Goal: Task Accomplishment & Management: Use online tool/utility

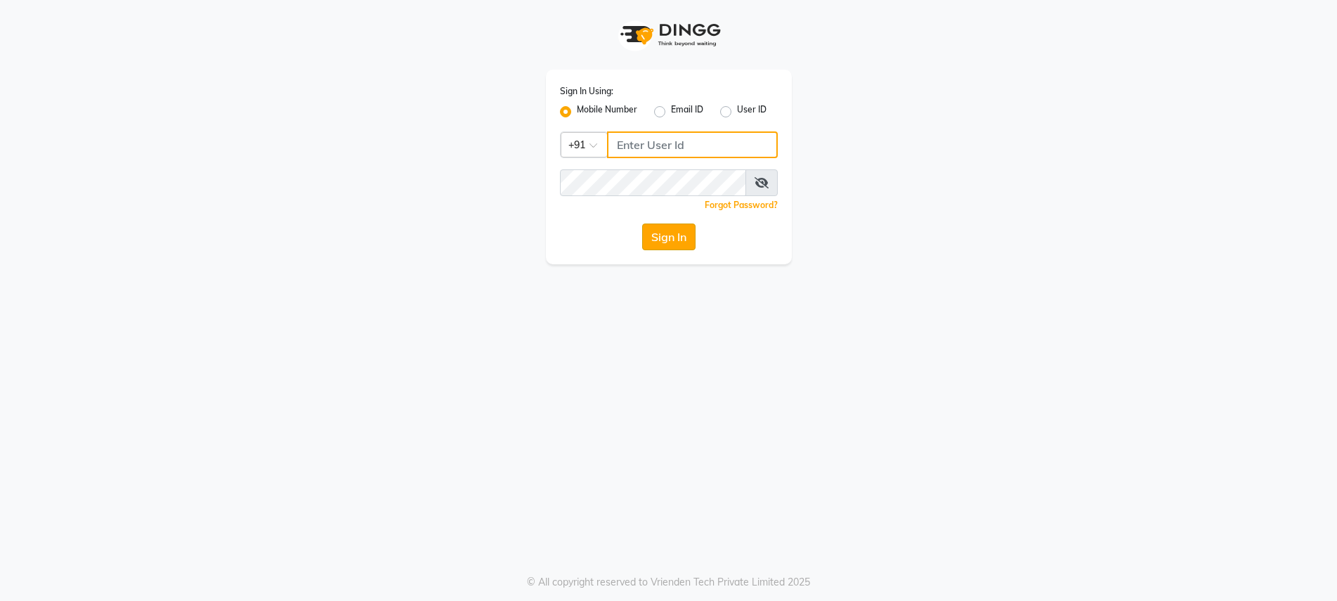
type input "9737504300"
click at [660, 237] on button "Sign In" at bounding box center [668, 236] width 53 height 27
type input "9737504300"
click at [660, 237] on button "Sign In" at bounding box center [668, 236] width 53 height 27
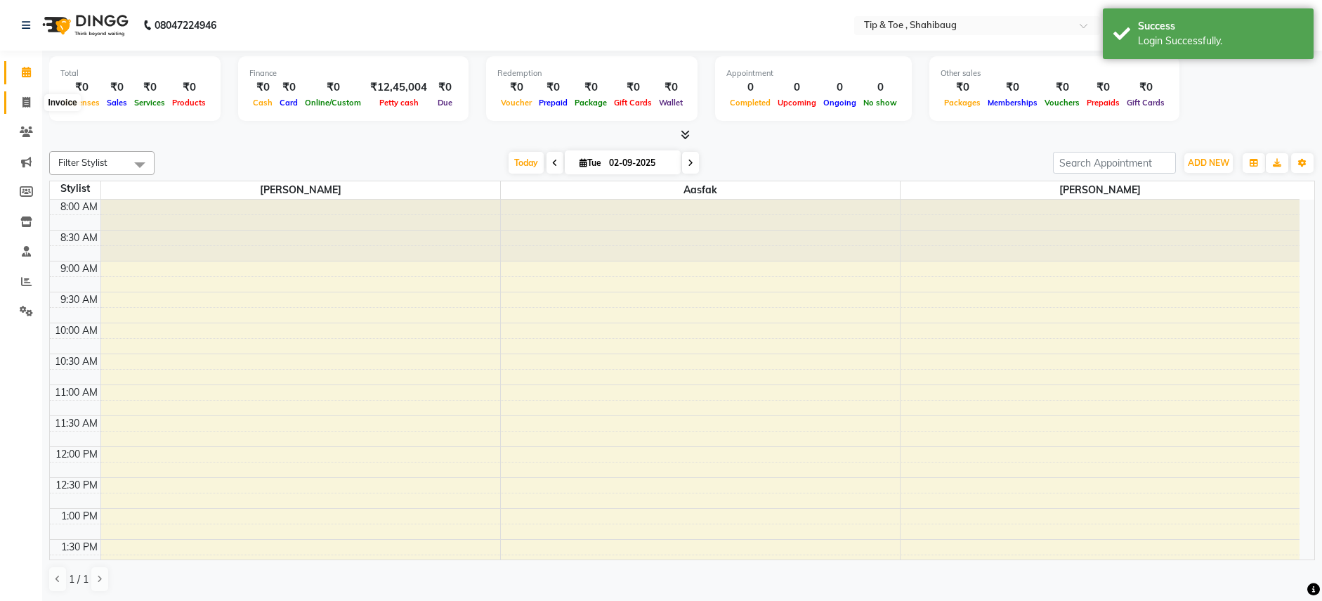
click at [30, 108] on span at bounding box center [26, 103] width 25 height 16
select select "5489"
select select "service"
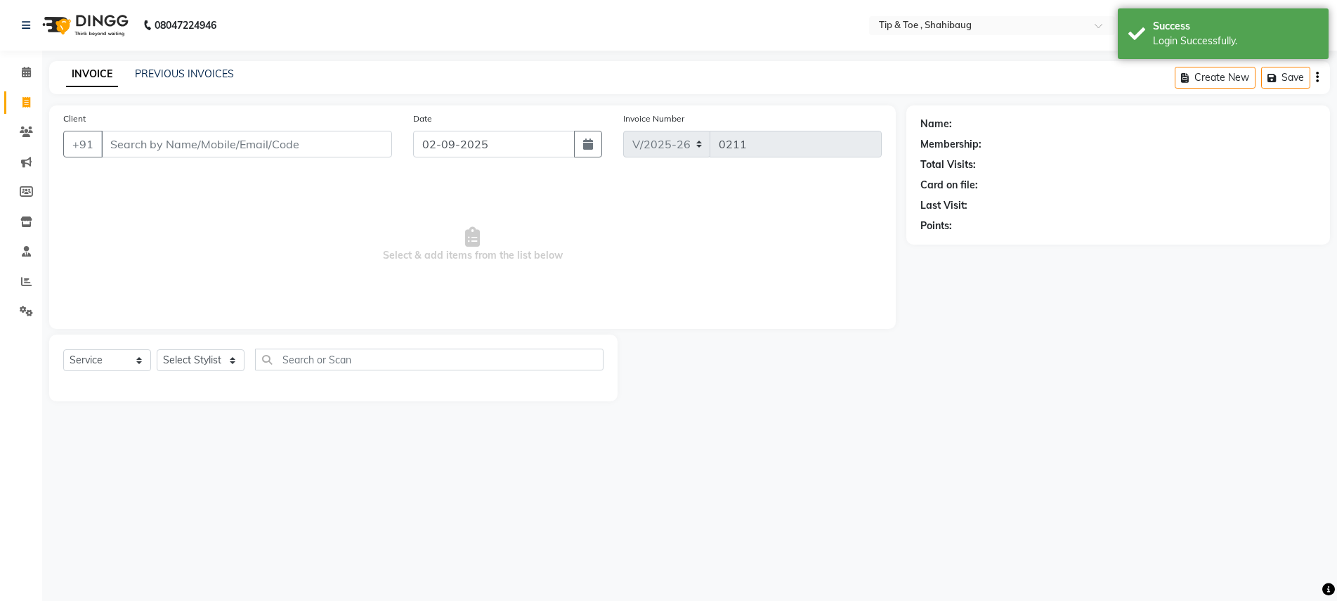
click at [128, 146] on input "Client" at bounding box center [246, 144] width 291 height 27
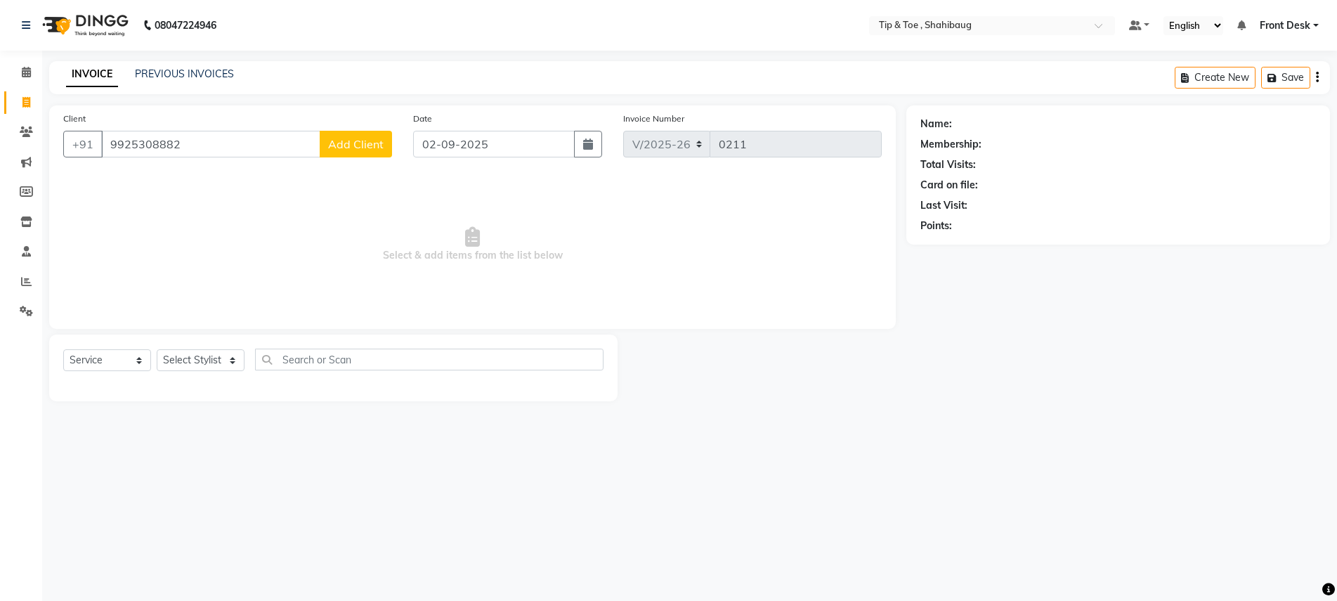
type input "9925308882"
click at [240, 358] on select "Select Stylist Aasfak Front Desk [PERSON_NAME] [PERSON_NAME]" at bounding box center [201, 360] width 88 height 22
click at [157, 349] on select "Select Stylist Aasfak Front Desk [PERSON_NAME] [PERSON_NAME]" at bounding box center [201, 360] width 88 height 22
click at [215, 358] on select "Select Stylist Aasfak Front Desk [PERSON_NAME] [PERSON_NAME]" at bounding box center [201, 360] width 88 height 22
click at [313, 357] on input "text" at bounding box center [429, 359] width 348 height 22
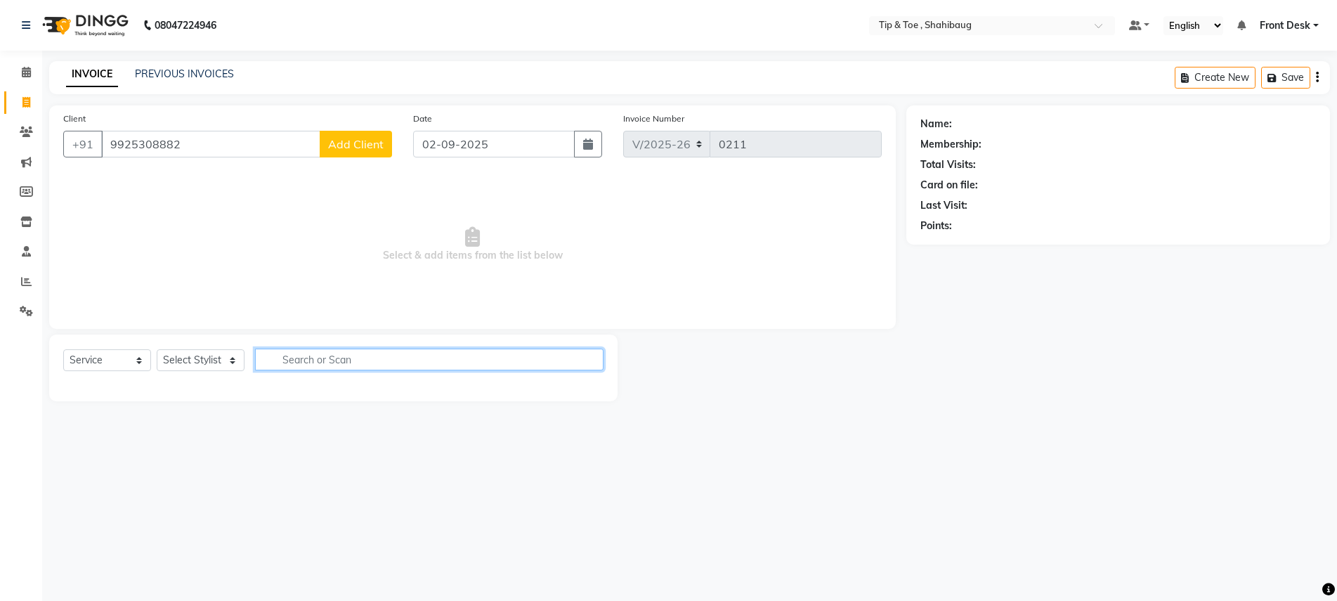
click at [275, 357] on input "text" at bounding box center [429, 359] width 348 height 22
type input "ess"
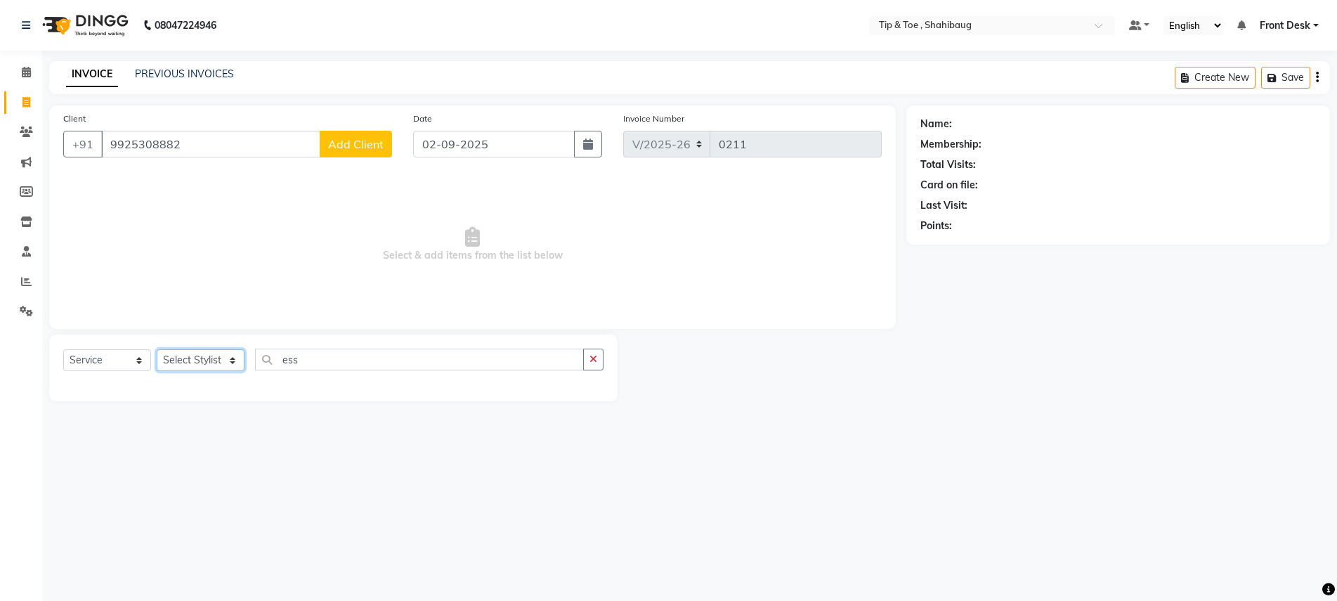
click at [228, 357] on select "Select Stylist Aasfak Front Desk [PERSON_NAME] [PERSON_NAME]" at bounding box center [201, 360] width 88 height 22
select select "37100"
click at [157, 349] on select "Select Stylist Aasfak Front Desk [PERSON_NAME] [PERSON_NAME]" at bounding box center [201, 360] width 88 height 22
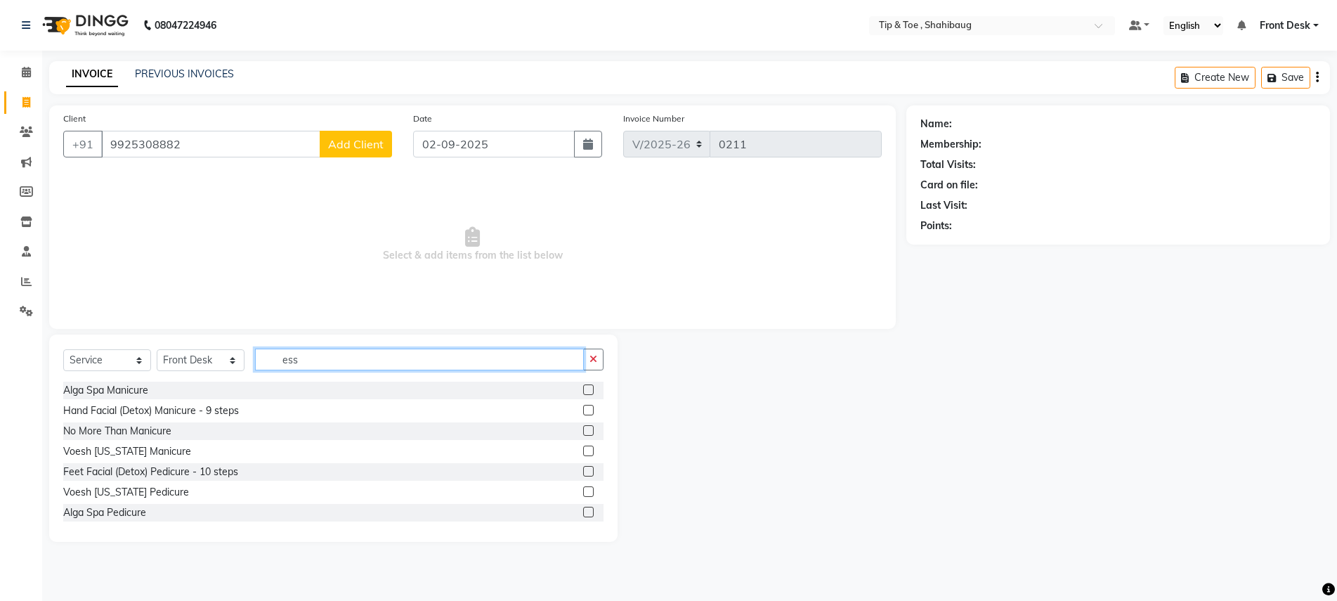
click at [307, 362] on input "ess" at bounding box center [419, 359] width 329 height 22
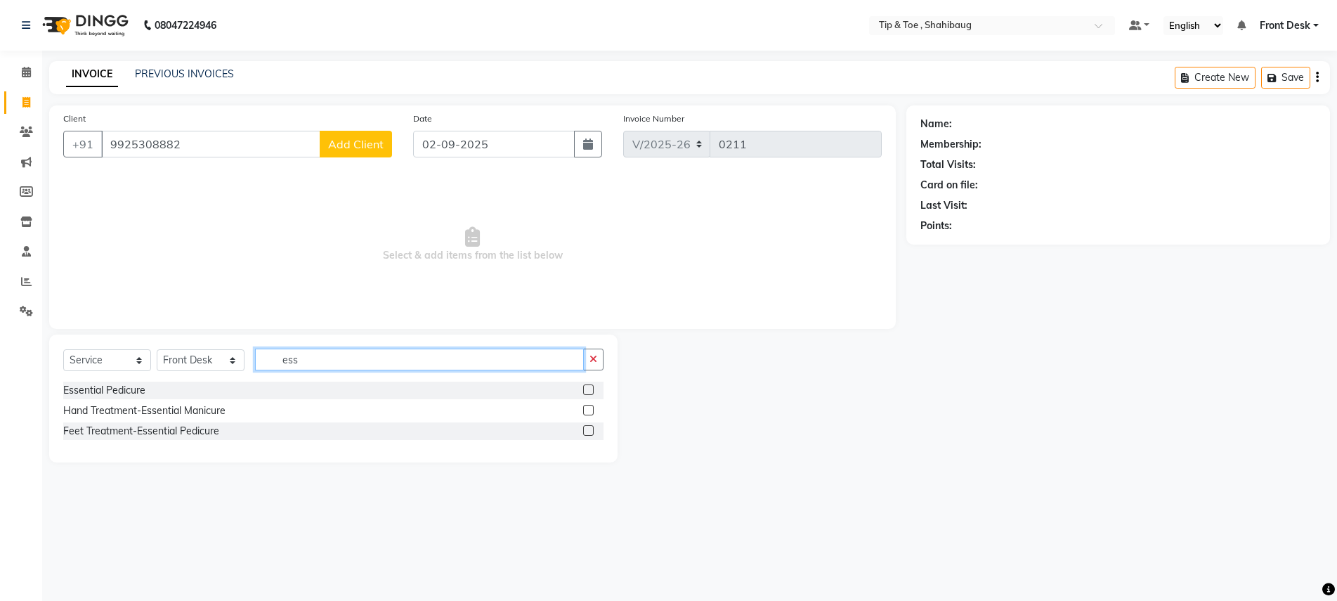
type input "ess"
click at [153, 390] on div "Essential Pedicure" at bounding box center [333, 390] width 540 height 18
click at [122, 384] on div "Essential Pedicure" at bounding box center [104, 390] width 82 height 15
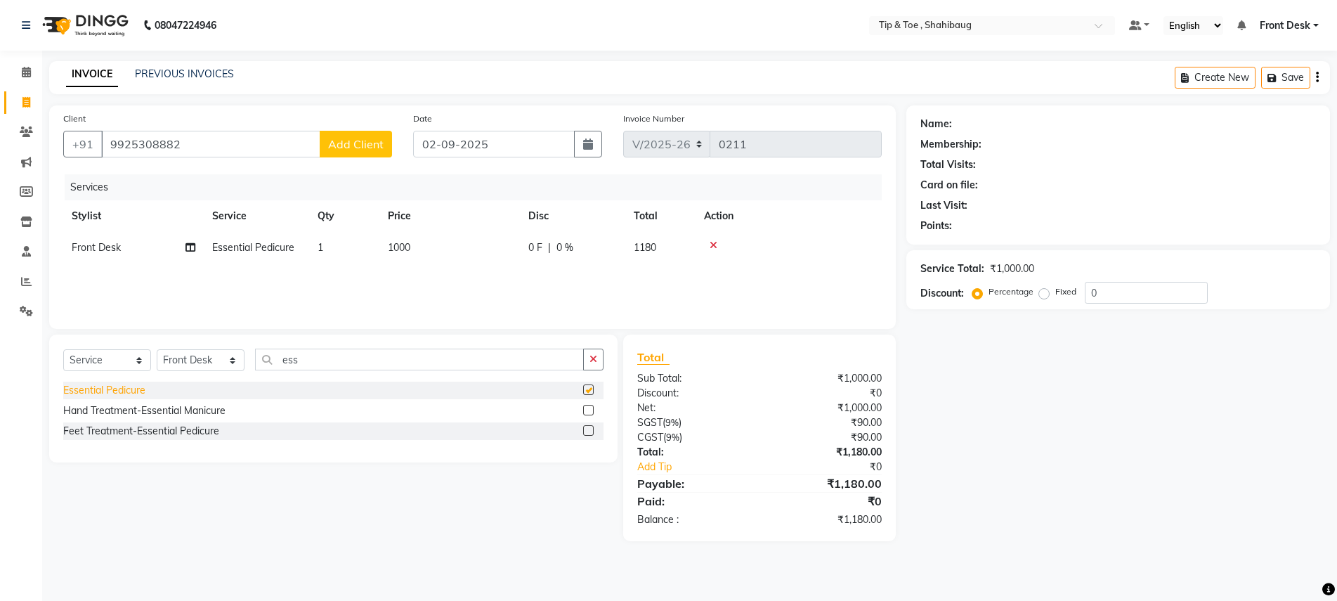
checkbox input "false"
click at [324, 247] on td "1" at bounding box center [344, 248] width 70 height 32
select select "37100"
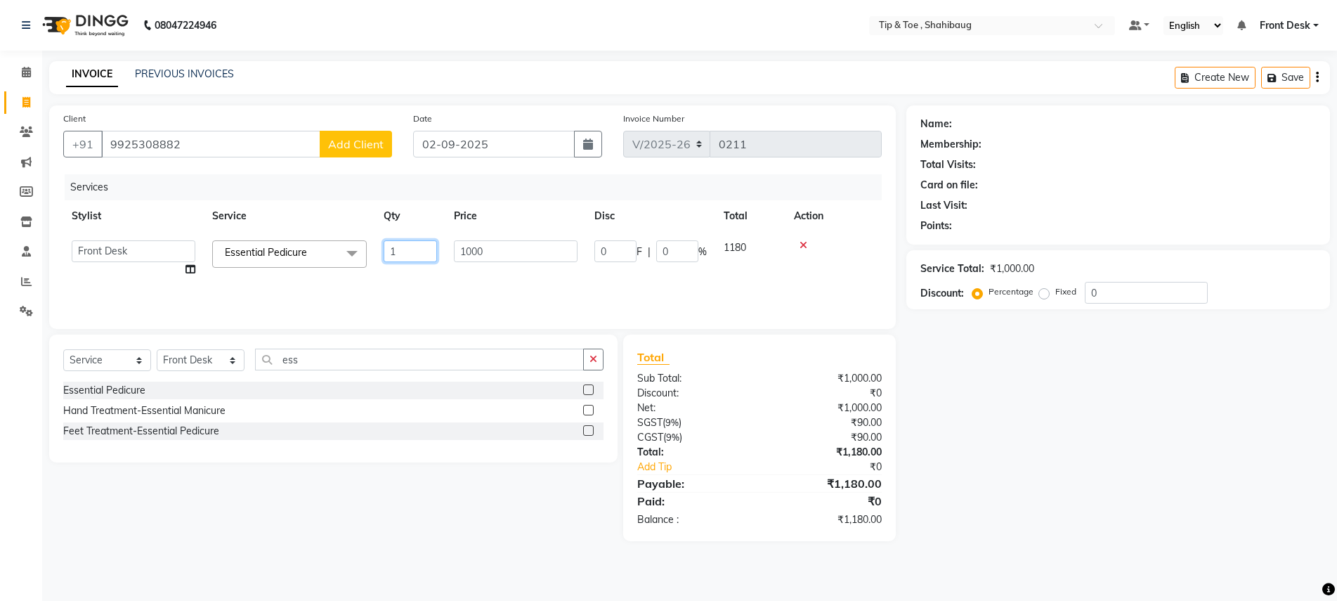
click at [394, 241] on input "1" at bounding box center [410, 251] width 53 height 22
type input "2"
click at [813, 72] on div "INVOICE PREVIOUS INVOICES Create New Save" at bounding box center [689, 77] width 1281 height 33
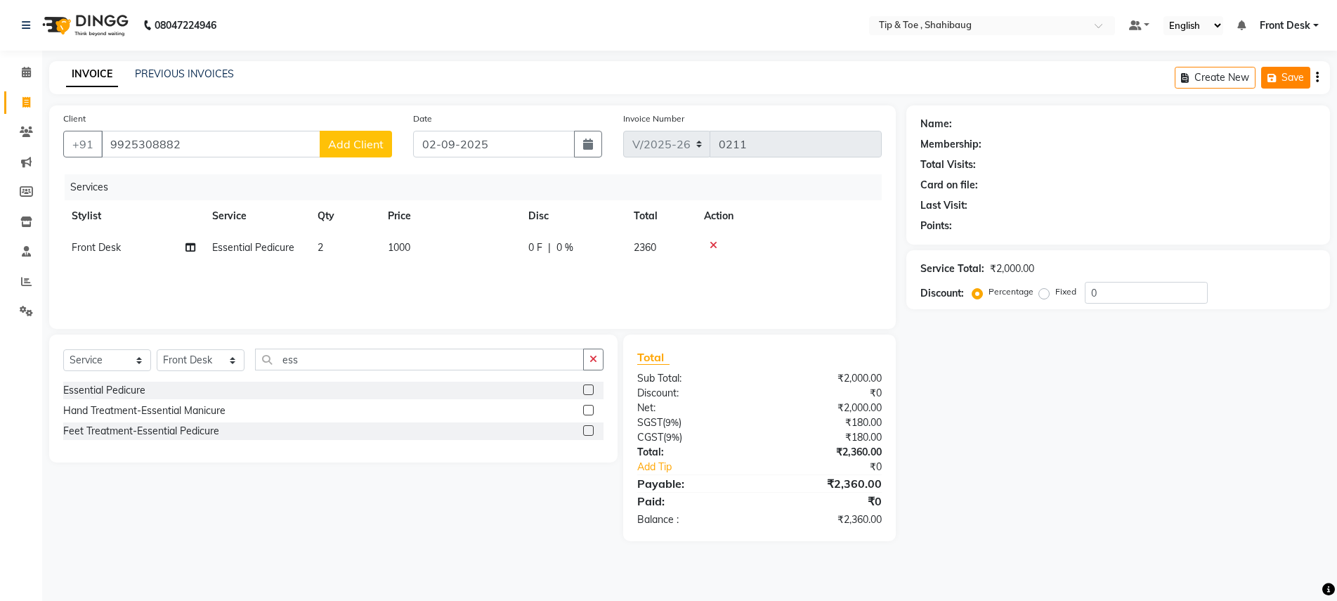
click at [1283, 72] on button "Save" at bounding box center [1285, 78] width 49 height 22
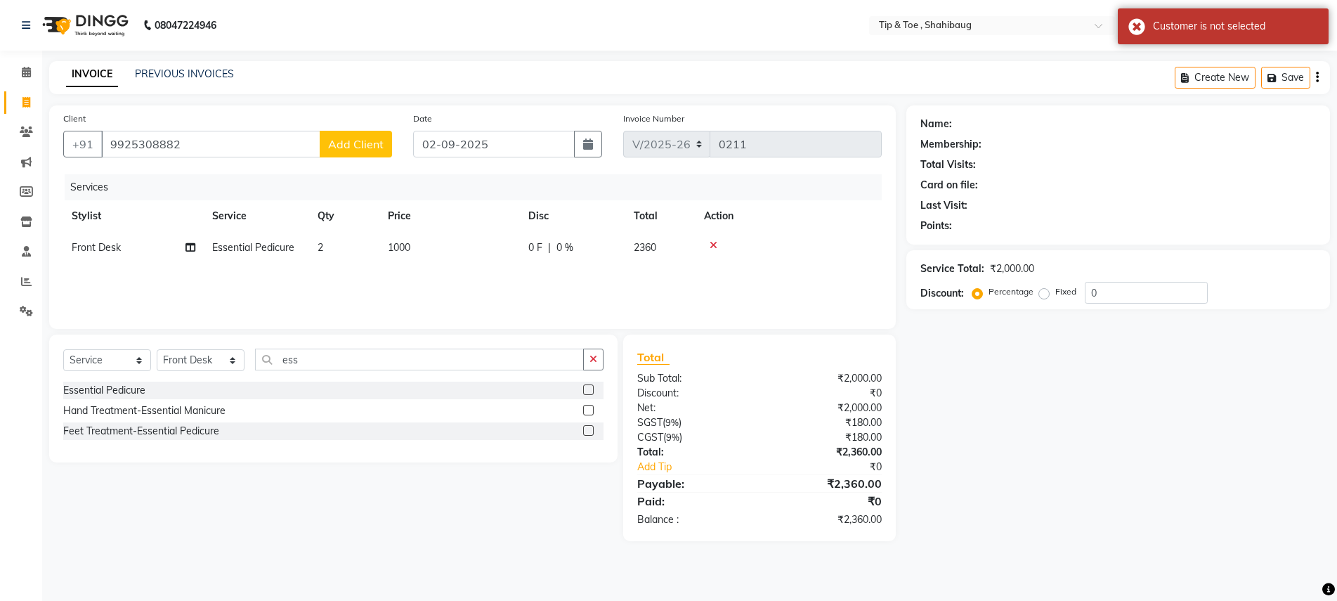
click at [367, 136] on button "Add Client" at bounding box center [356, 144] width 72 height 27
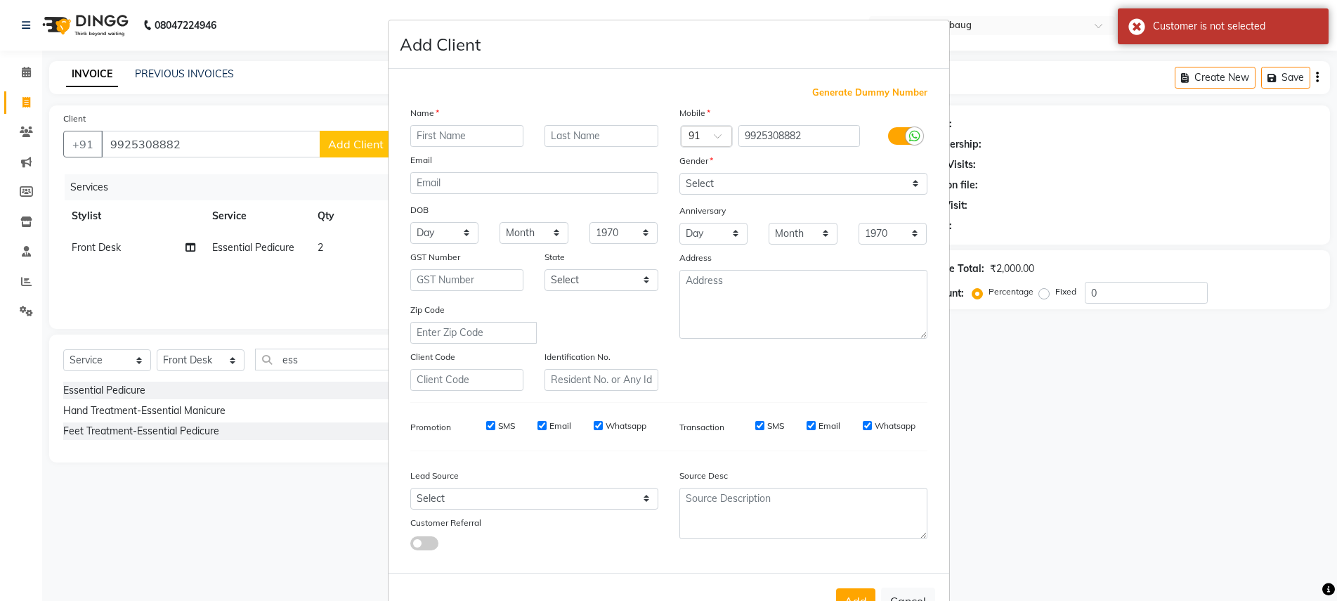
click at [424, 138] on input "text" at bounding box center [467, 136] width 114 height 22
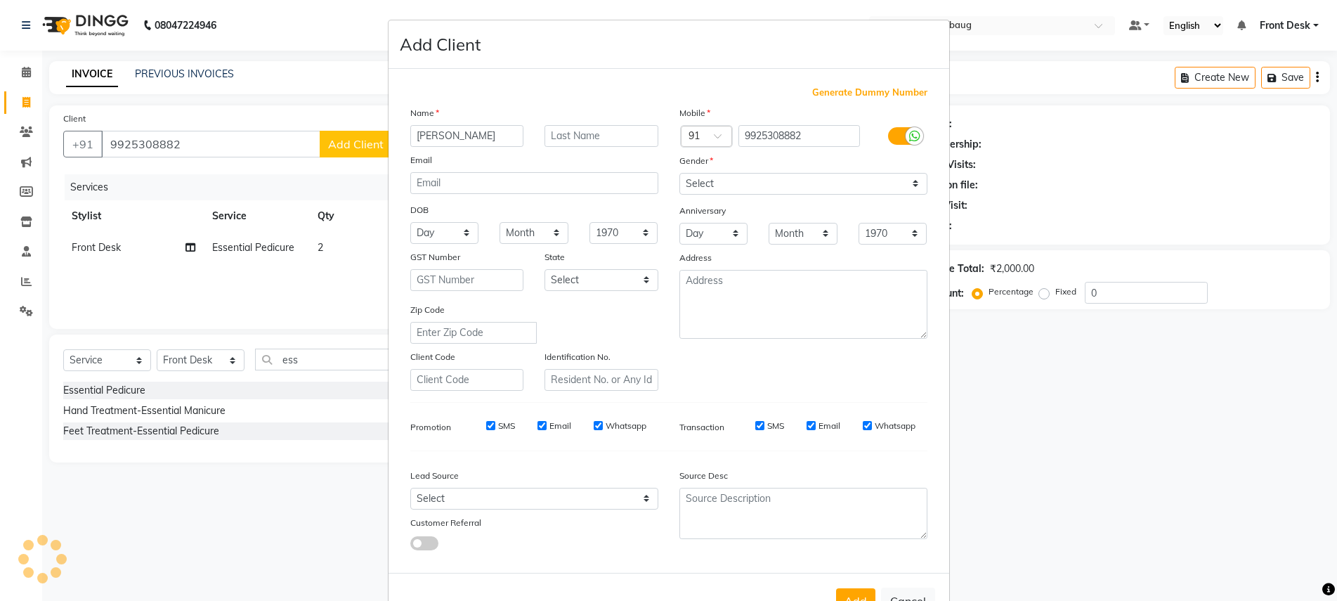
type input "[PERSON_NAME]"
click at [719, 174] on select "Select [DEMOGRAPHIC_DATA] [DEMOGRAPHIC_DATA] Other Prefer Not To Say" at bounding box center [803, 184] width 248 height 22
select select "[DEMOGRAPHIC_DATA]"
click at [679, 173] on select "Select [DEMOGRAPHIC_DATA] [DEMOGRAPHIC_DATA] Other Prefer Not To Say" at bounding box center [803, 184] width 248 height 22
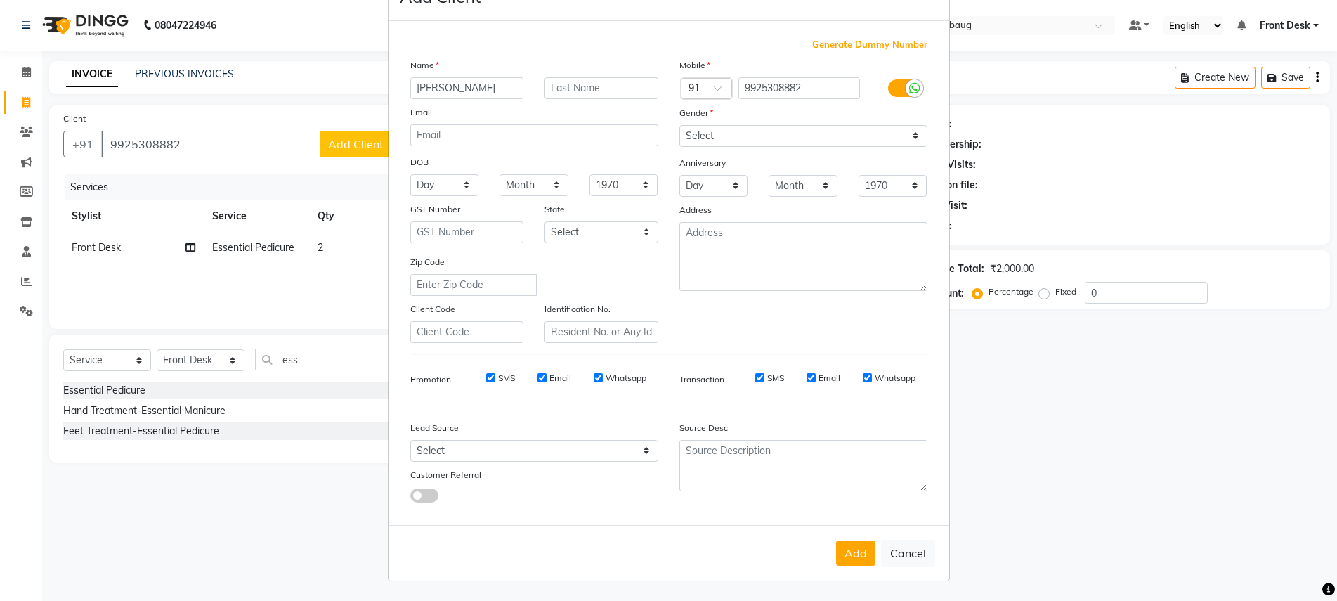
click at [1295, 77] on ngb-modal-window "Add Client Generate Dummy Number Name [PERSON_NAME] Email DOB Day 01 02 03 04 0…" at bounding box center [668, 300] width 1337 height 601
click at [1288, 74] on ngb-modal-window "Add Client Generate Dummy Number Name [PERSON_NAME] Email DOB Day 01 02 03 04 0…" at bounding box center [668, 300] width 1337 height 601
click at [1240, 140] on ngb-modal-window "Add Client Generate Dummy Number Name [PERSON_NAME] Email DOB Day 01 02 03 04 0…" at bounding box center [668, 300] width 1337 height 601
click at [268, 188] on ngb-modal-window "Add Client Generate Dummy Number Name [PERSON_NAME] Email DOB Day 01 02 03 04 0…" at bounding box center [668, 300] width 1337 height 601
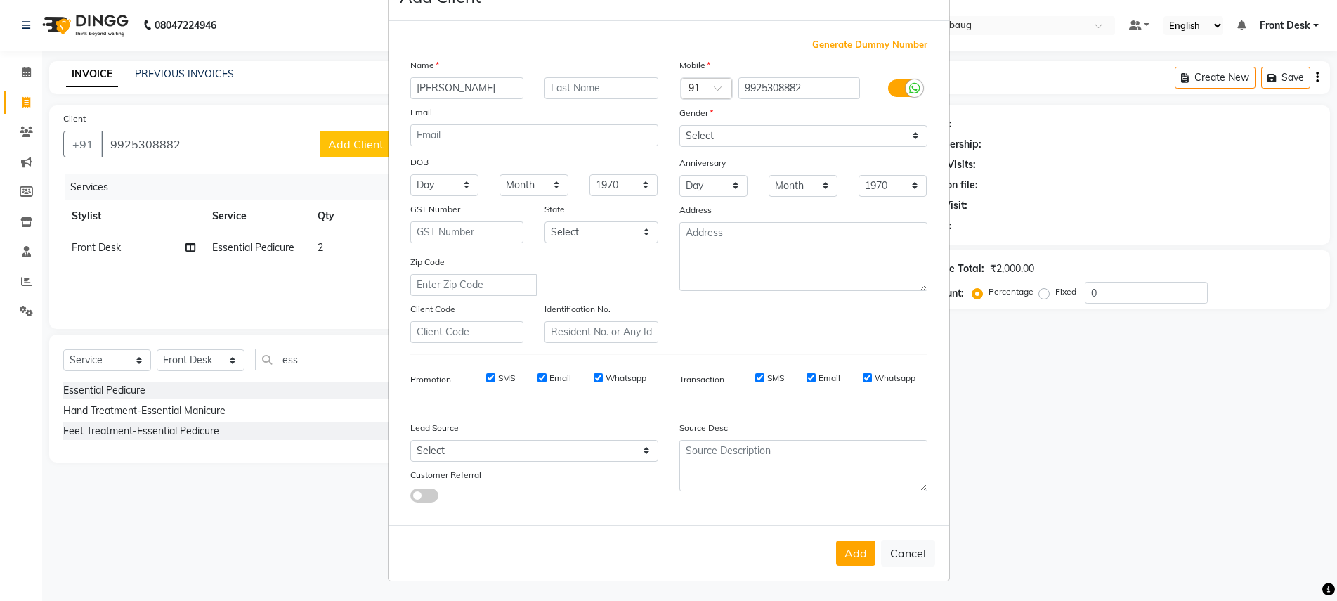
click at [322, 70] on ngb-modal-window "Add Client Generate Dummy Number Name [PERSON_NAME] Email DOB Day 01 02 03 04 0…" at bounding box center [668, 300] width 1337 height 601
drag, startPoint x: 322, startPoint y: 70, endPoint x: 444, endPoint y: 53, distance: 123.5
click at [444, 53] on ngb-modal-window "Add Client Generate Dummy Number Name [PERSON_NAME] Email DOB Day 01 02 03 04 0…" at bounding box center [668, 300] width 1337 height 601
click at [1106, 160] on ngb-modal-window "Add Client Generate Dummy Number Name [PERSON_NAME] Email DOB Day 01 02 03 04 0…" at bounding box center [668, 300] width 1337 height 601
click at [266, 505] on ngb-modal-window "Add Client Generate Dummy Number Name [PERSON_NAME] Email DOB Day 01 02 03 04 0…" at bounding box center [668, 300] width 1337 height 601
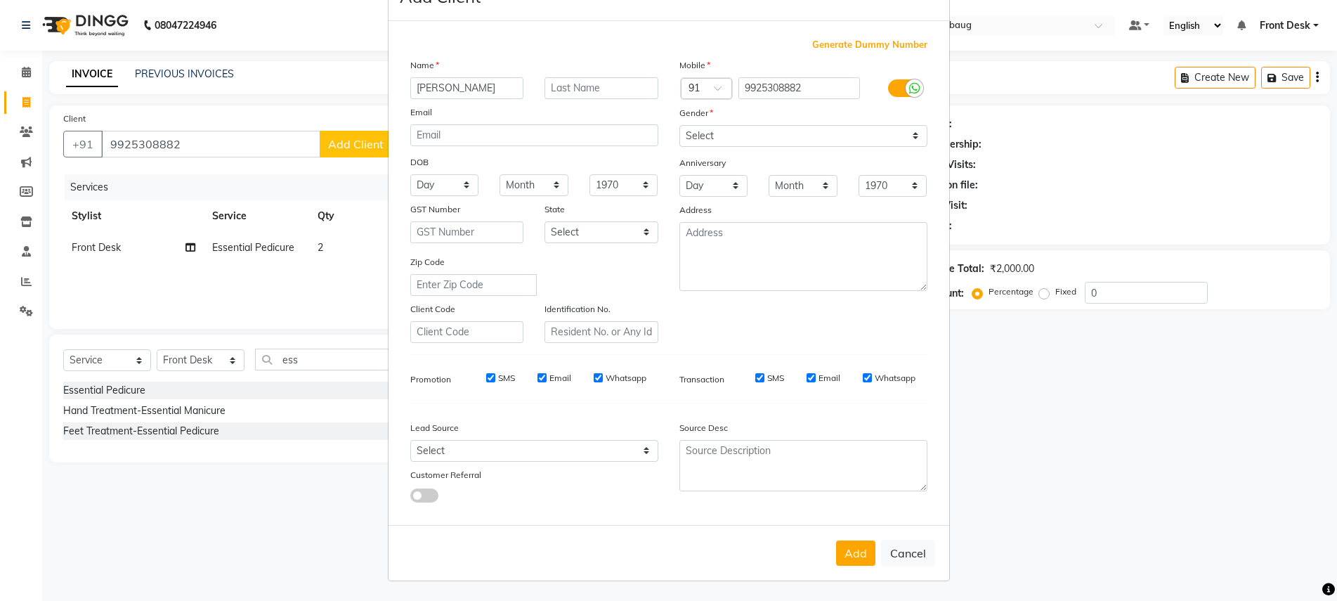
click at [21, 455] on ngb-modal-window "Add Client Generate Dummy Number Name [PERSON_NAME] Email DOB Day 01 02 03 04 0…" at bounding box center [668, 300] width 1337 height 601
click at [344, 138] on ngb-modal-window "Add Client Generate Dummy Number Name [PERSON_NAME] Email DOB Day 01 02 03 04 0…" at bounding box center [668, 300] width 1337 height 601
click at [1287, 75] on ngb-modal-window "Add Client Generate Dummy Number Name [PERSON_NAME] Email DOB Day 01 02 03 04 0…" at bounding box center [668, 300] width 1337 height 601
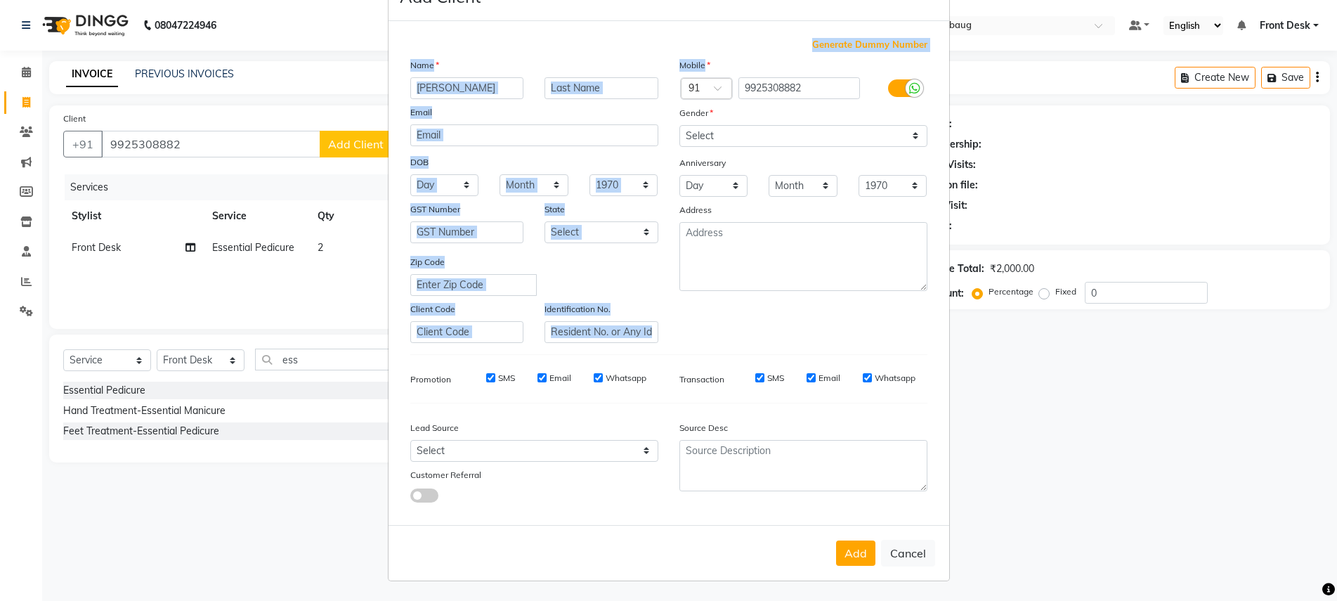
drag, startPoint x: 1287, startPoint y: 75, endPoint x: 1288, endPoint y: 23, distance: 52.0
click at [1288, 23] on ngb-modal-window "Add Client Generate Dummy Number Name [PERSON_NAME] Email DOB Day 01 02 03 04 0…" at bounding box center [668, 300] width 1337 height 601
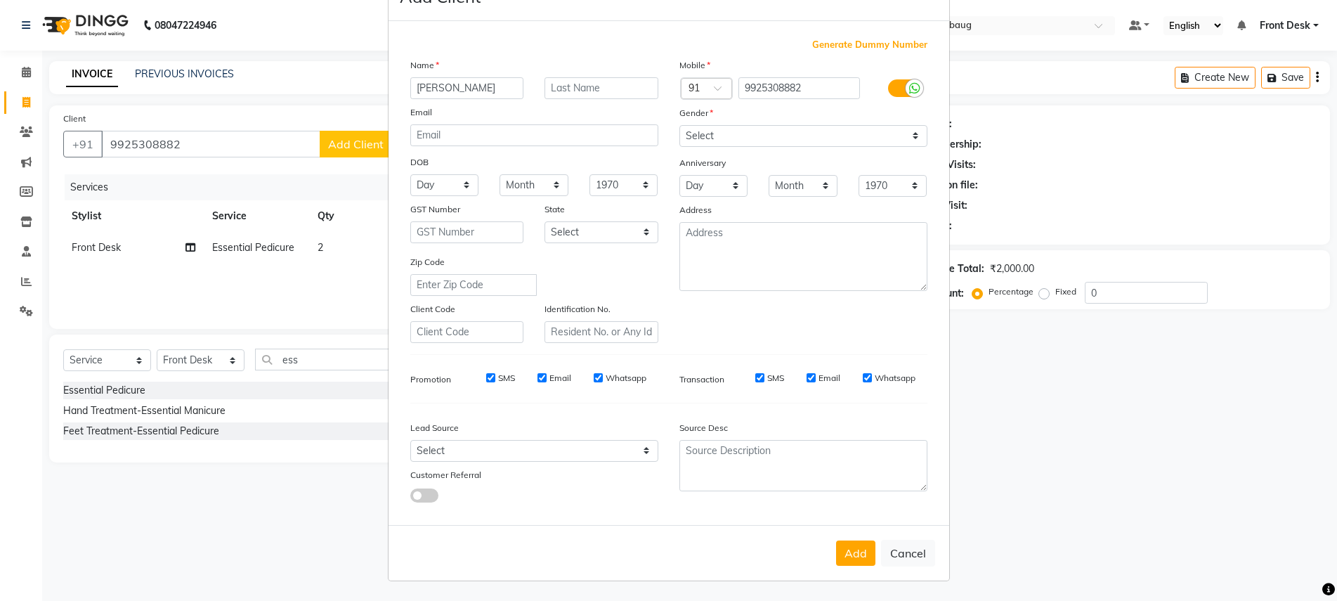
click at [103, 494] on ngb-modal-window "Add Client Generate Dummy Number Name [PERSON_NAME] Email DOB Day 01 02 03 04 0…" at bounding box center [668, 300] width 1337 height 601
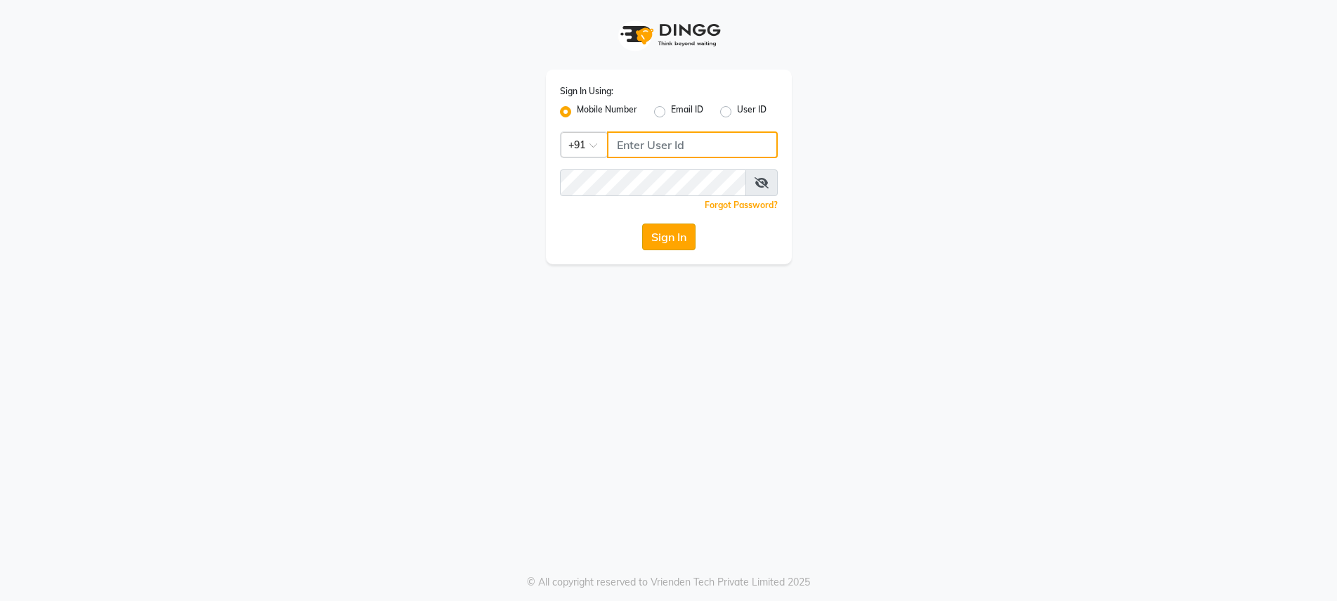
type input "9737504300"
click at [674, 232] on button "Sign In" at bounding box center [668, 236] width 53 height 27
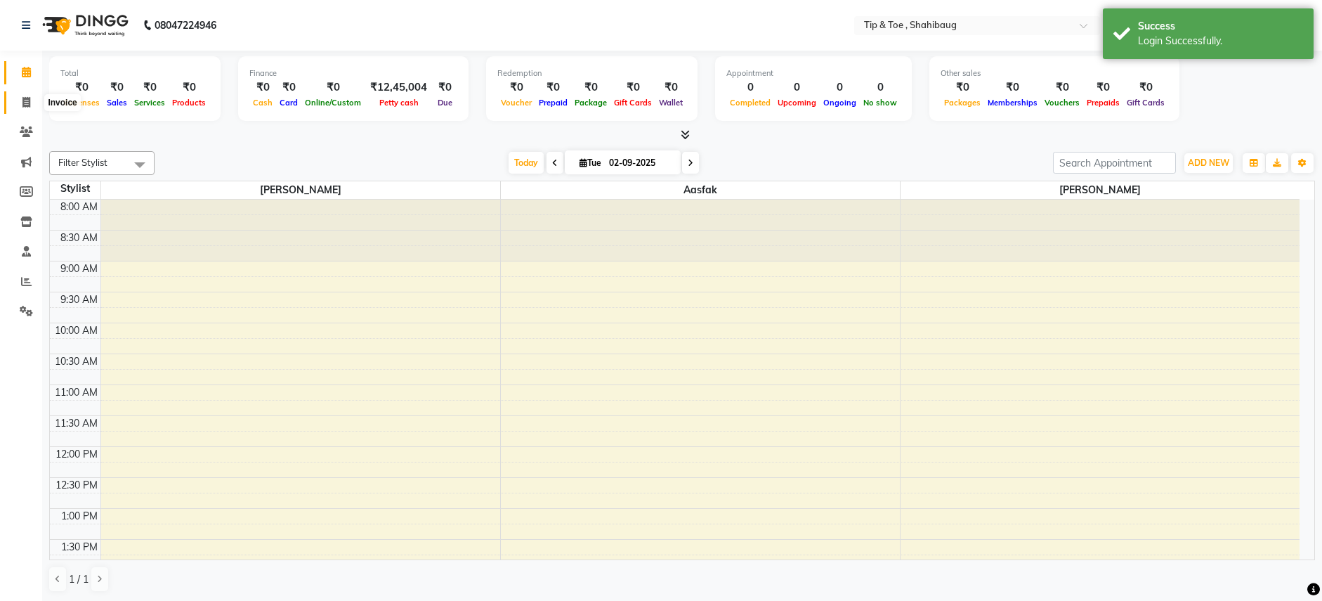
click at [25, 105] on icon at bounding box center [26, 102] width 8 height 11
select select "5489"
select select "service"
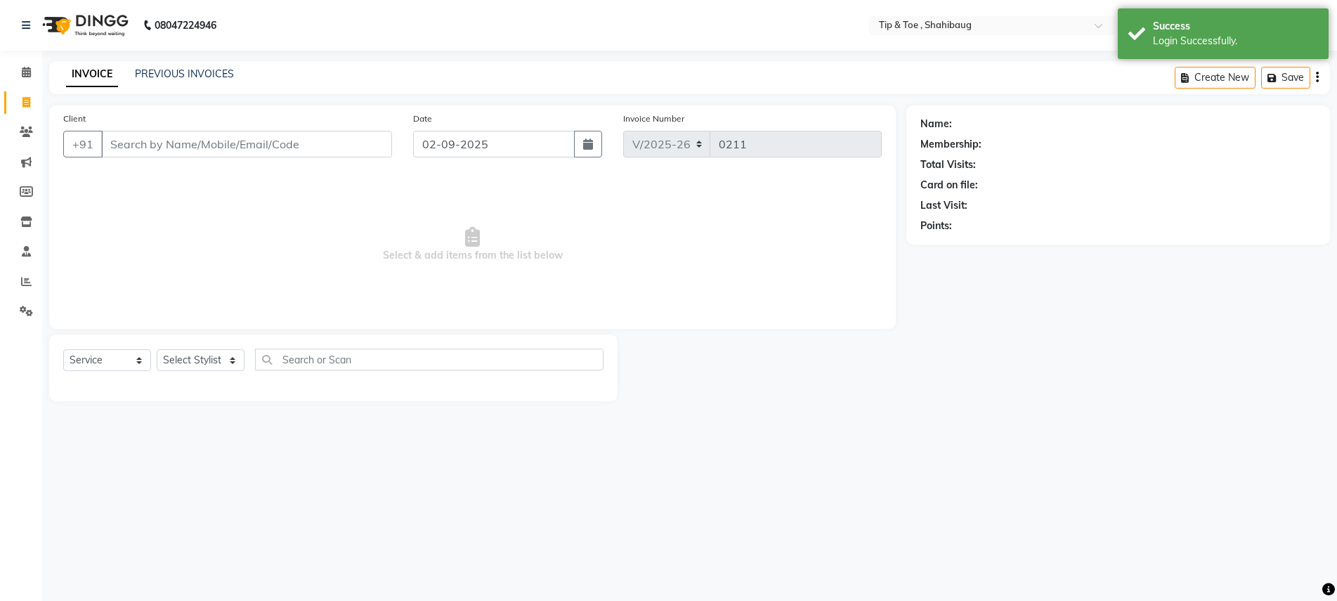
click at [141, 147] on input "Client" at bounding box center [246, 144] width 291 height 27
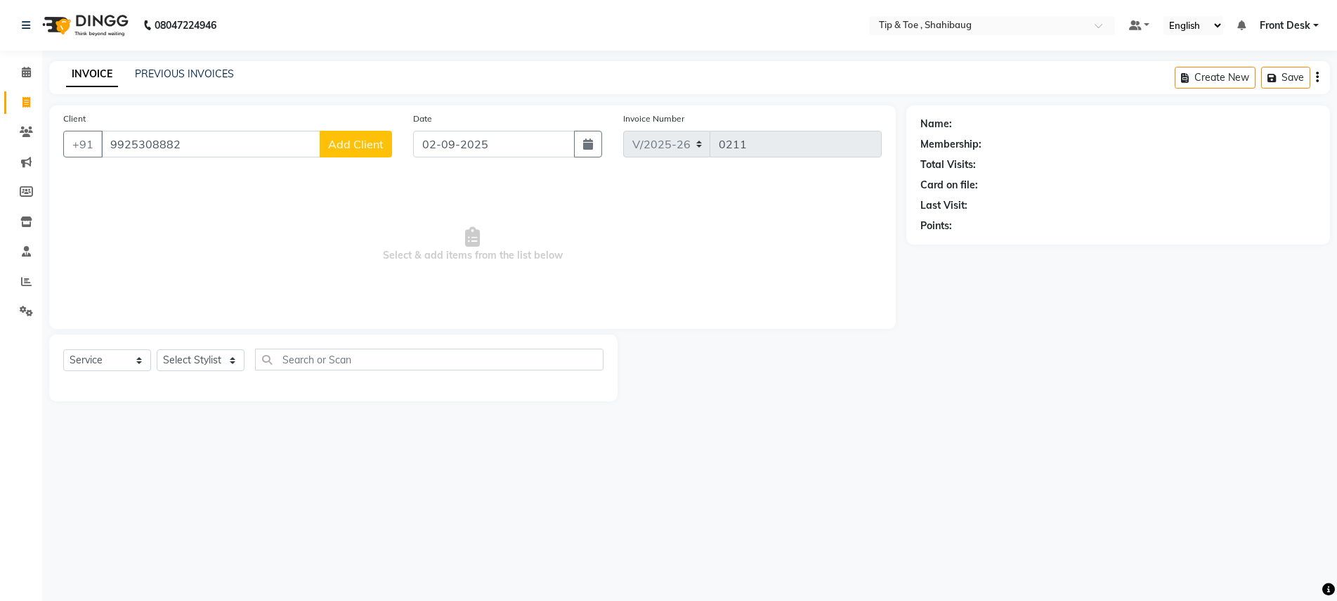
type input "9925308882"
click at [364, 143] on span "Add Client" at bounding box center [355, 144] width 55 height 14
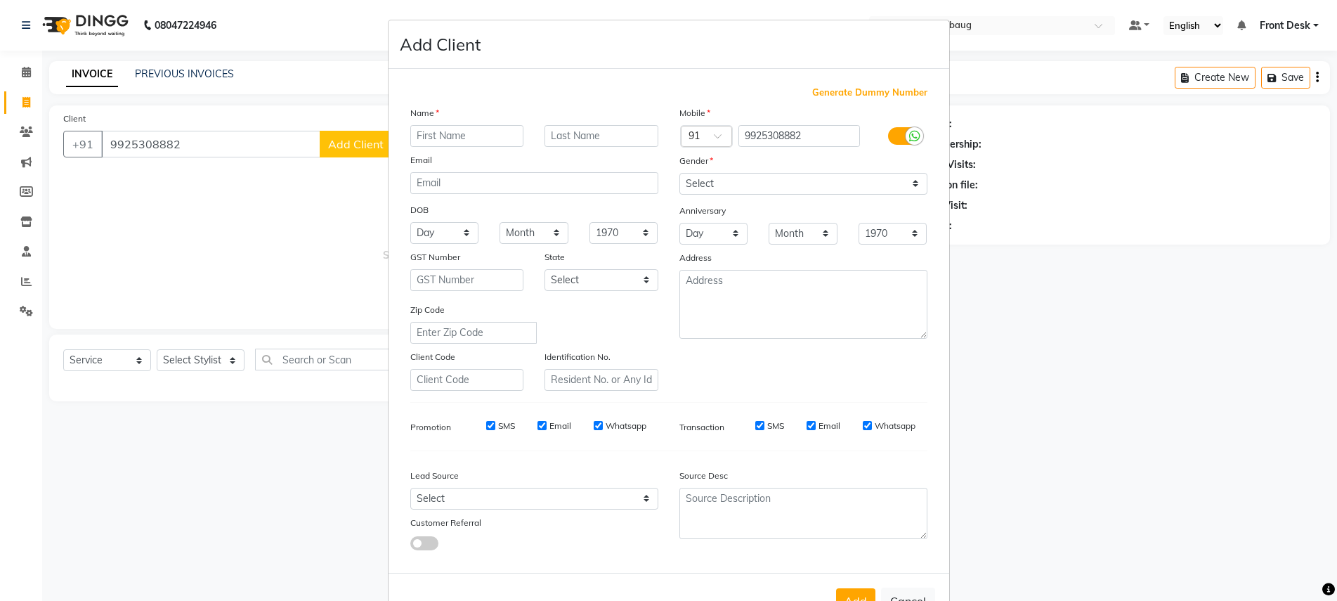
click at [438, 138] on input "text" at bounding box center [467, 136] width 114 height 22
type input "[PERSON_NAME]"
click at [721, 183] on select "Select [DEMOGRAPHIC_DATA] [DEMOGRAPHIC_DATA] Other Prefer Not To Say" at bounding box center [803, 184] width 248 height 22
select select "[DEMOGRAPHIC_DATA]"
click at [679, 173] on select "Select [DEMOGRAPHIC_DATA] [DEMOGRAPHIC_DATA] Other Prefer Not To Say" at bounding box center [803, 184] width 248 height 22
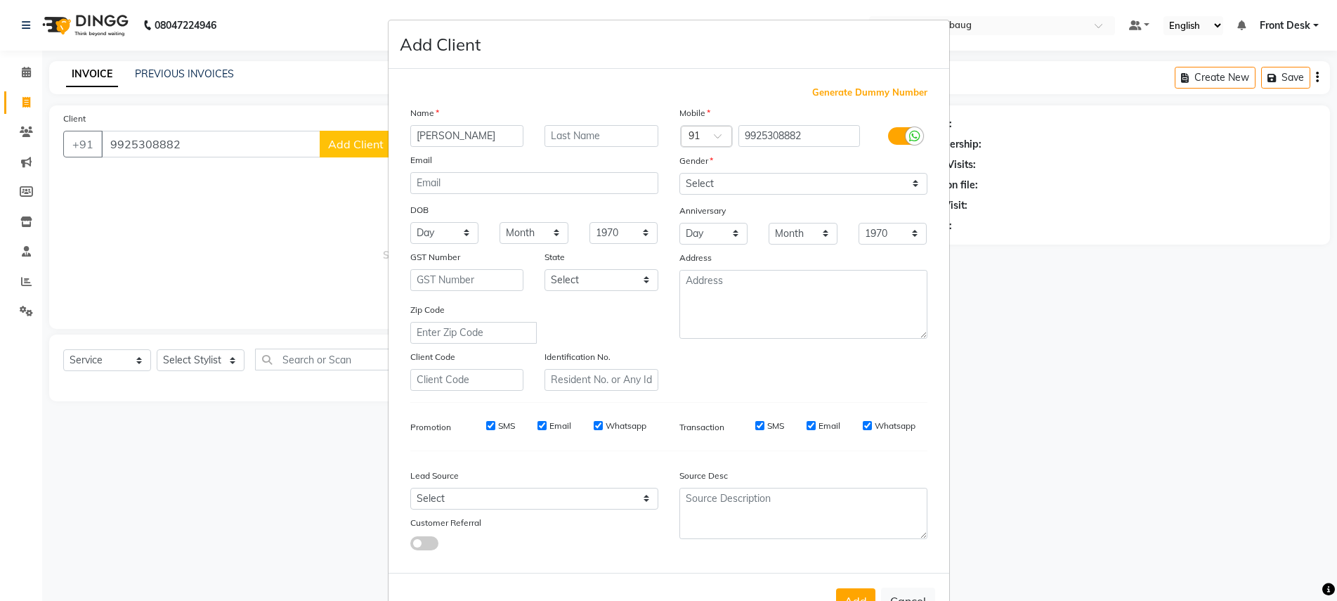
click at [869, 91] on span "Generate Dummy Number" at bounding box center [869, 93] width 115 height 14
type input "1235100000001"
checkbox input "false"
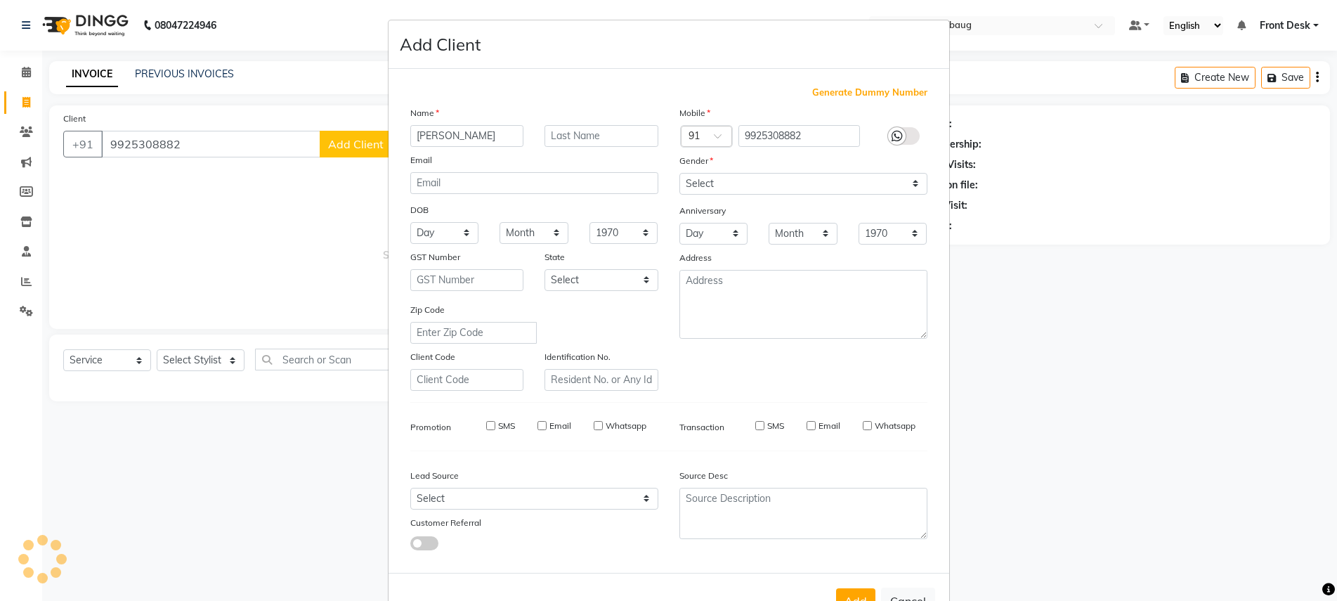
checkbox input "false"
click at [869, 91] on span "Generate Dummy Number" at bounding box center [869, 93] width 115 height 14
click at [854, 86] on span "Generate Dummy Number" at bounding box center [869, 93] width 115 height 14
click at [895, 133] on div at bounding box center [897, 136] width 18 height 18
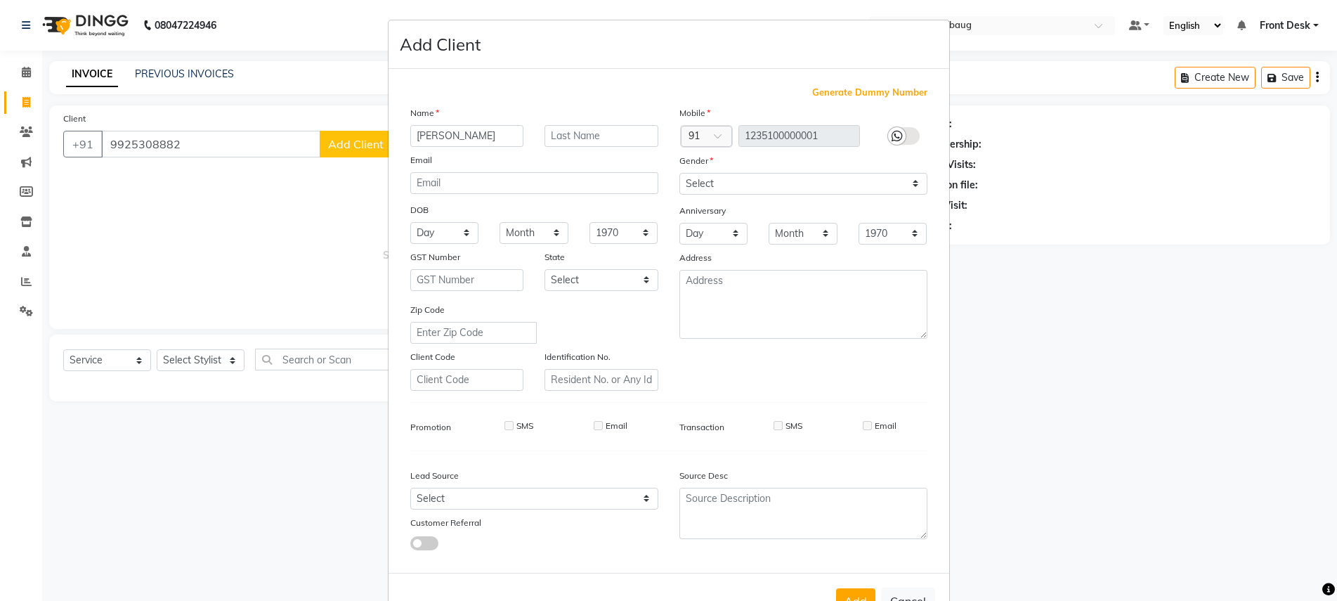
click at [888, 135] on div at bounding box center [897, 136] width 18 height 18
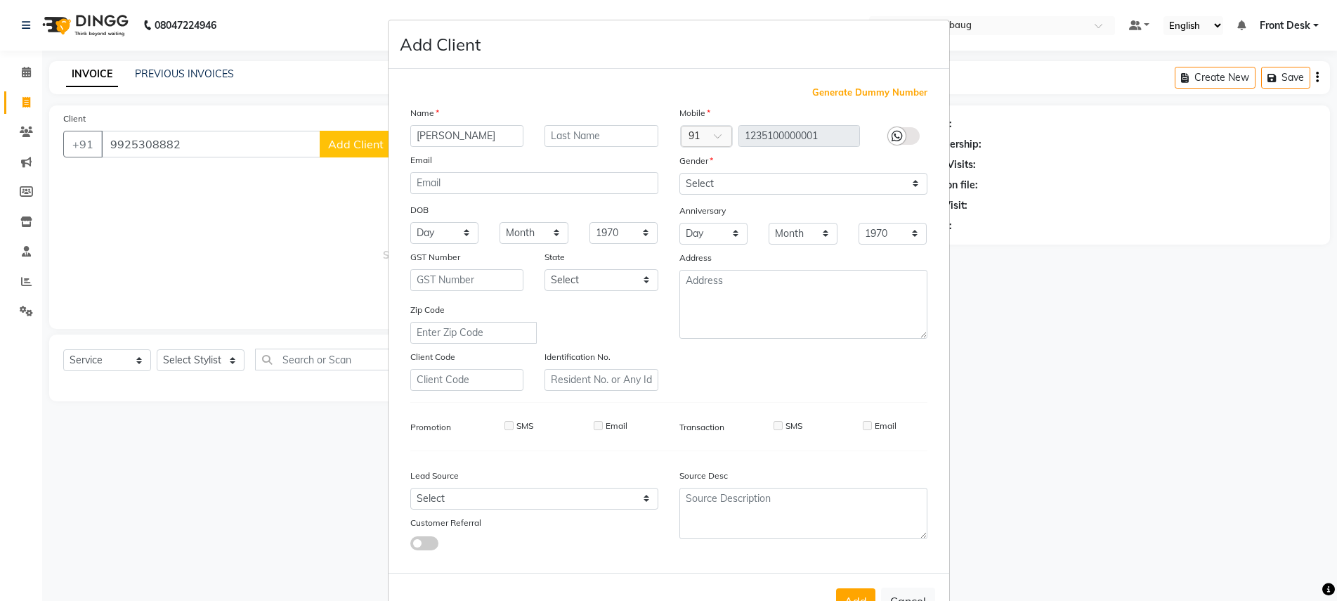
click at [888, 135] on div at bounding box center [897, 136] width 18 height 18
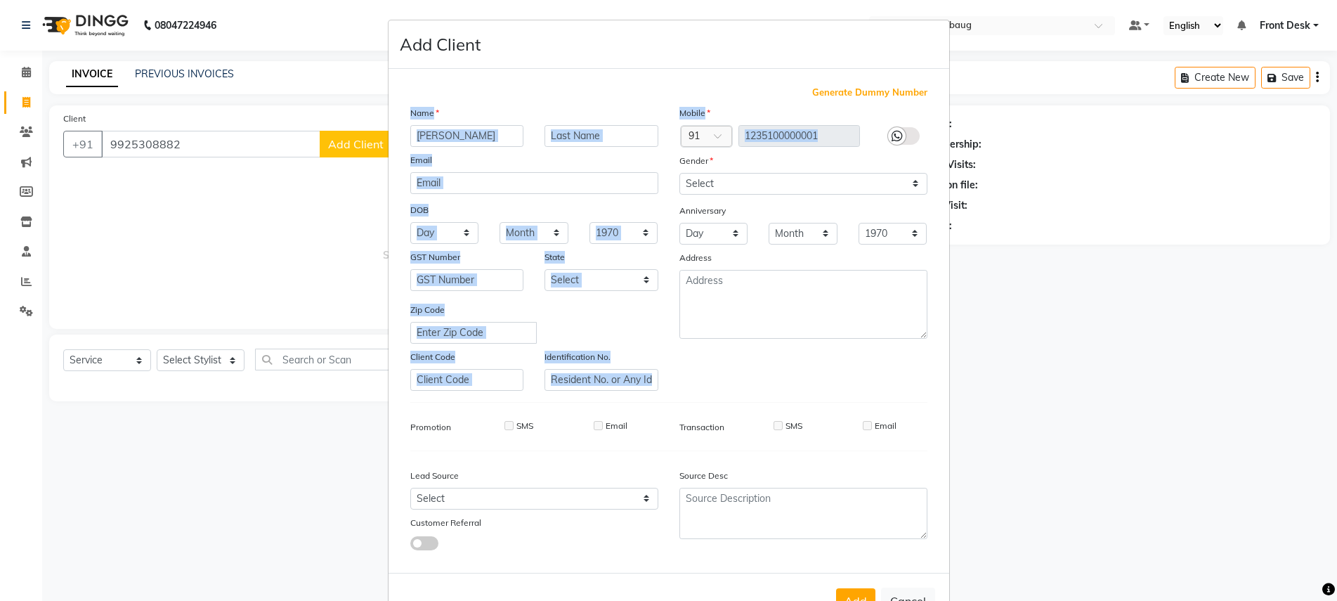
drag, startPoint x: 882, startPoint y: 135, endPoint x: 1027, endPoint y: 74, distance: 157.5
click at [1027, 74] on ngb-modal-window "Add Client Generate Dummy Number Name jay Email DOB Day 01 02 03 04 05 06 07 08…" at bounding box center [668, 300] width 1337 height 601
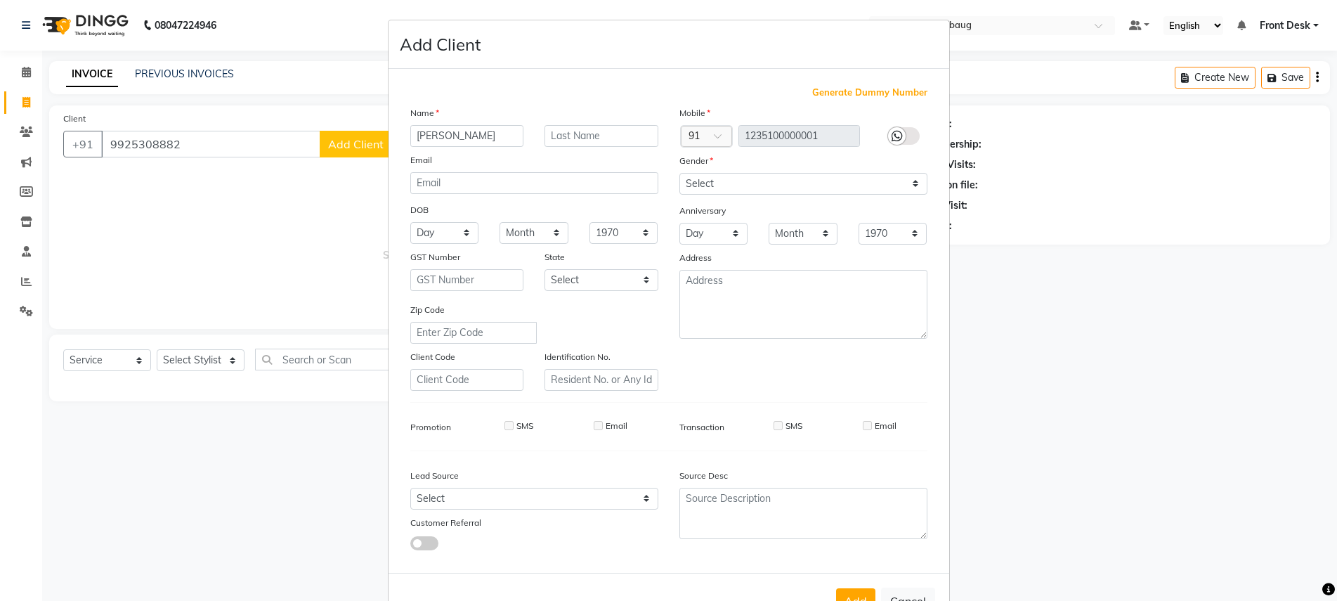
click at [911, 91] on span "Generate Dummy Number" at bounding box center [869, 93] width 115 height 14
click at [1291, 73] on ngb-modal-window "Add Client Generate Dummy Number Name jay Email DOB Day 01 02 03 04 05 06 07 08…" at bounding box center [668, 300] width 1337 height 601
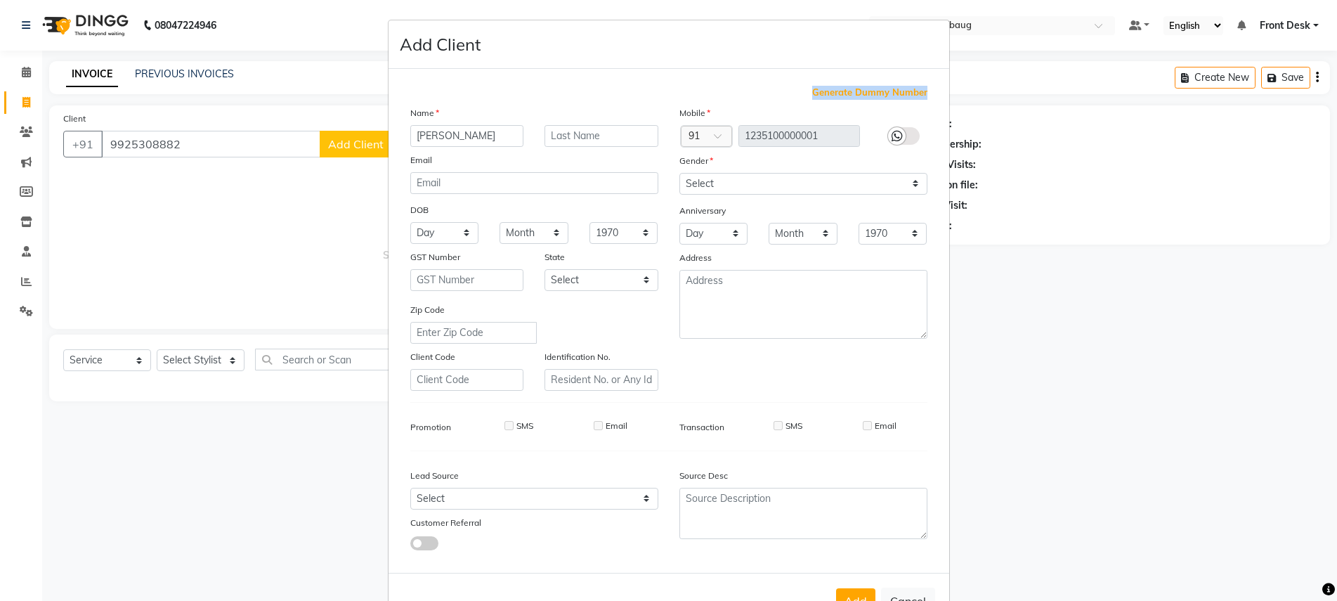
click at [1291, 73] on ngb-modal-window "Add Client Generate Dummy Number Name jay Email DOB Day 01 02 03 04 05 06 07 08…" at bounding box center [668, 300] width 1337 height 601
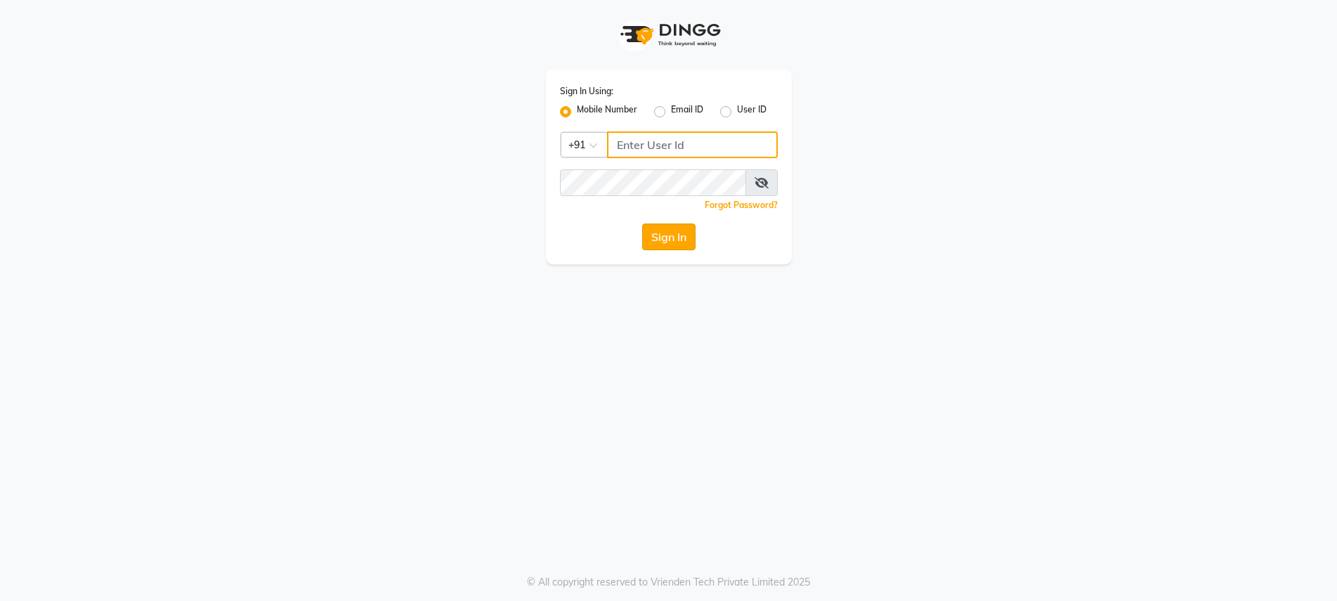
type input "9737504300"
click at [674, 241] on button "Sign In" at bounding box center [668, 236] width 53 height 27
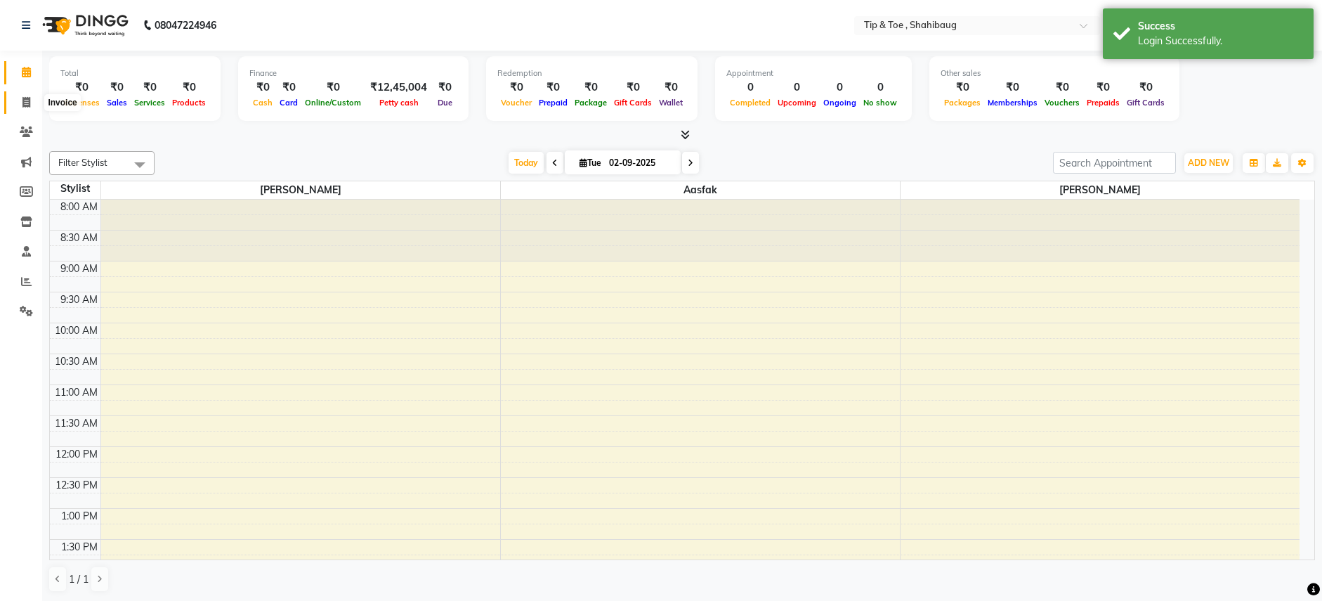
click at [20, 100] on span at bounding box center [26, 103] width 25 height 16
select select "5489"
select select "service"
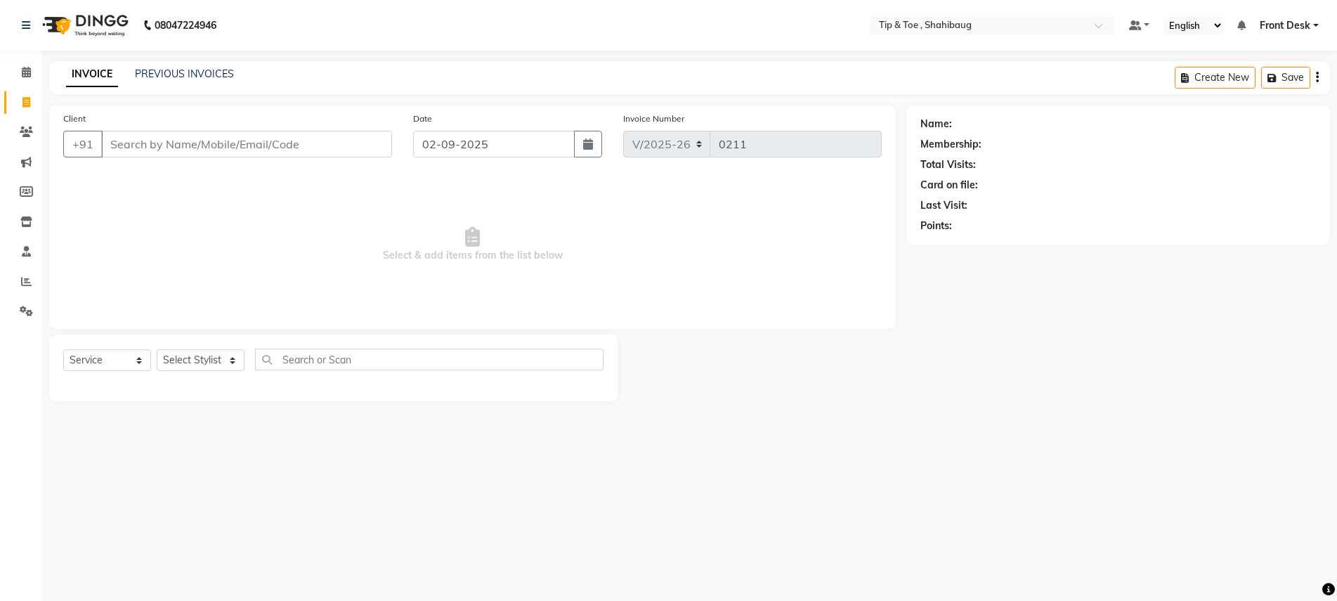
click at [117, 135] on input "Client" at bounding box center [246, 144] width 291 height 27
type input "9925308882"
click at [210, 357] on select "Select Stylist Aasfak Front Desk [PERSON_NAME] [PERSON_NAME]" at bounding box center [201, 360] width 88 height 22
select select "37088"
click at [157, 349] on select "Select Stylist Aasfak Front Desk [PERSON_NAME] [PERSON_NAME]" at bounding box center [201, 360] width 88 height 22
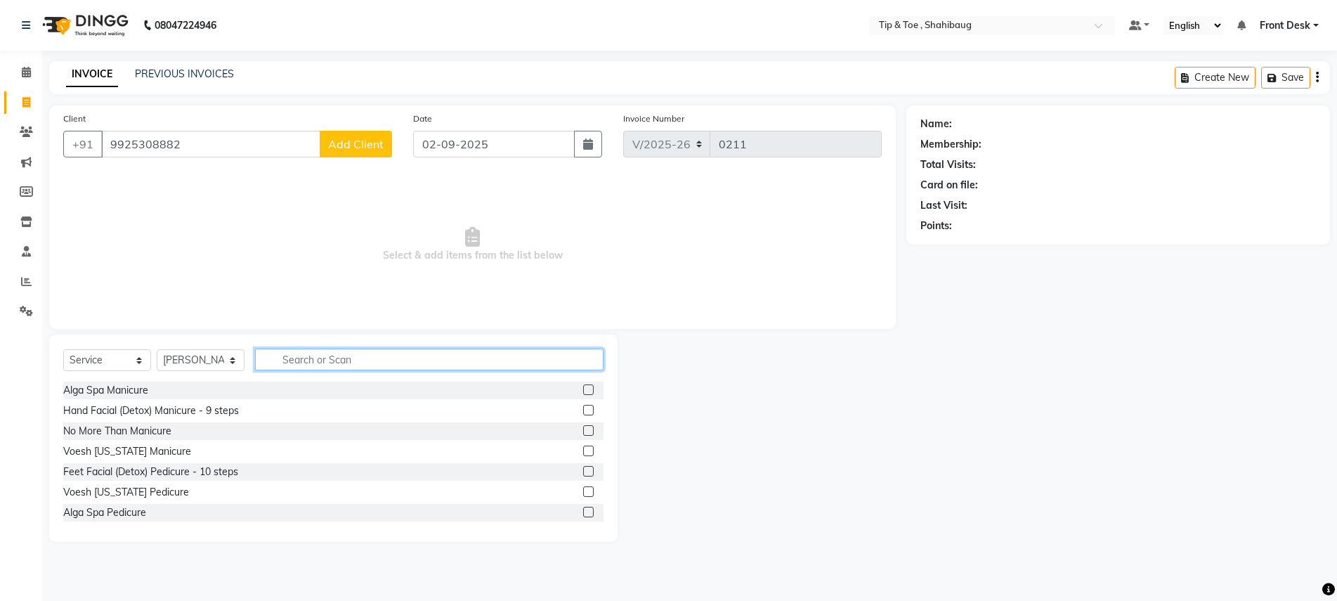
click at [315, 361] on input "text" at bounding box center [429, 359] width 348 height 22
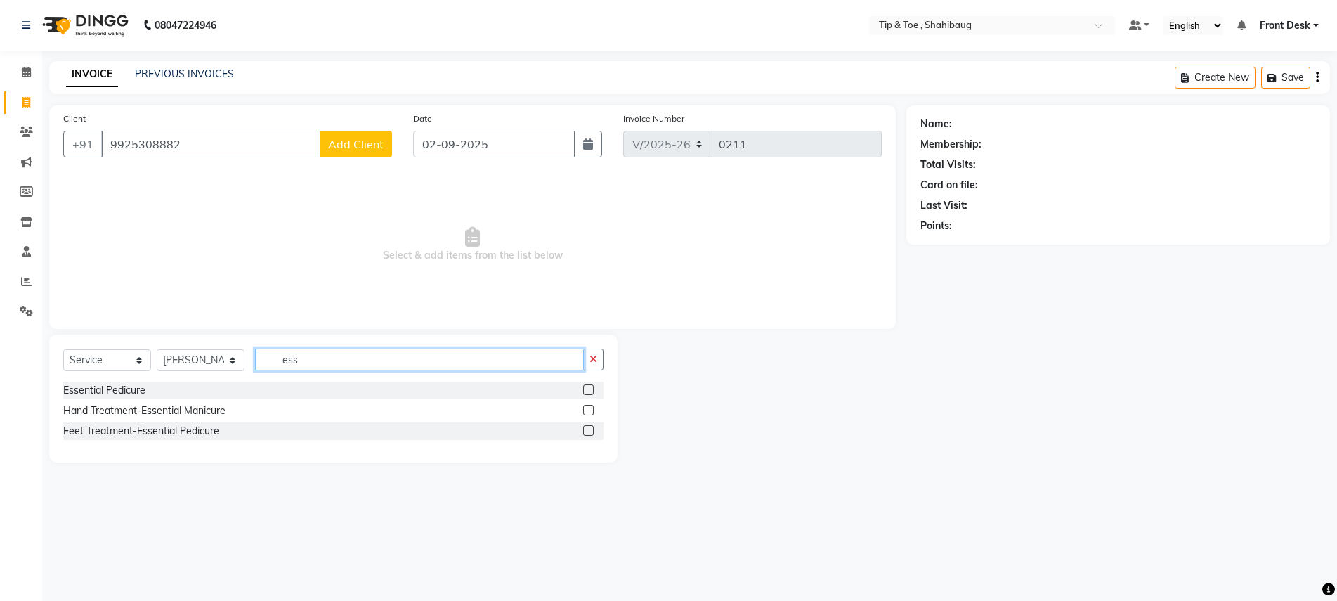
type input "ess"
click at [299, 379] on div "Select Service Product Membership Package Voucher Prepaid Gift Card Select Styl…" at bounding box center [333, 364] width 540 height 33
click at [299, 384] on div "Essential Pedicure" at bounding box center [333, 390] width 540 height 18
click at [591, 389] on label at bounding box center [588, 389] width 11 height 11
click at [591, 389] on input "checkbox" at bounding box center [587, 390] width 9 height 9
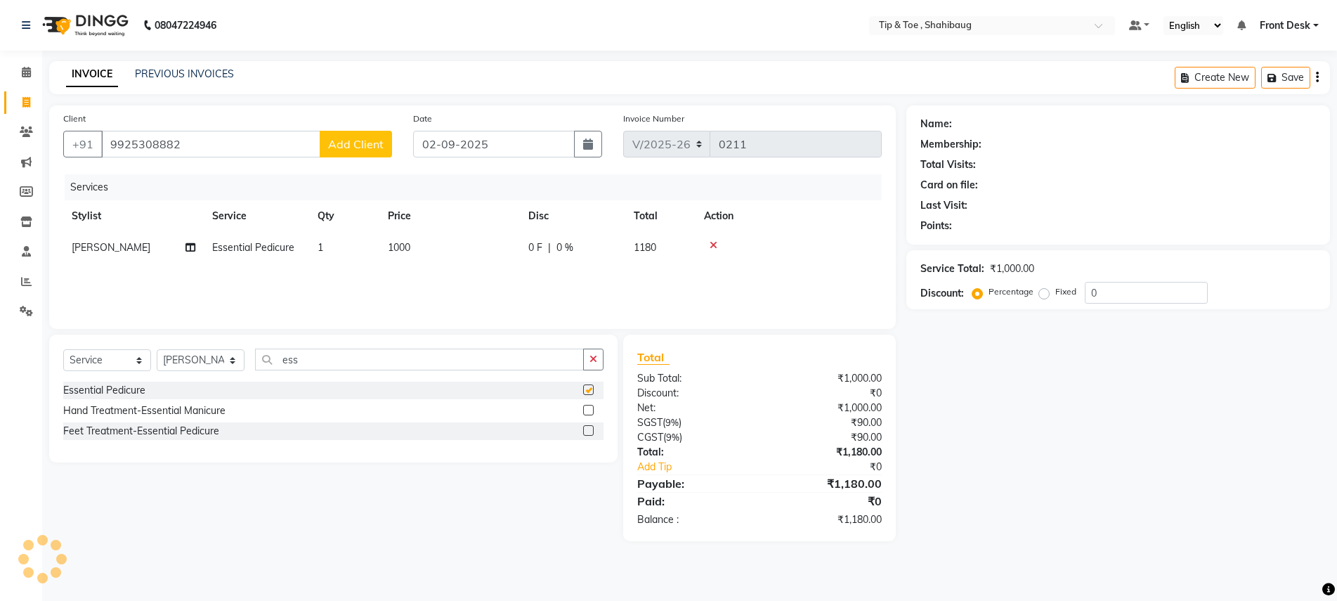
checkbox input "false"
click at [318, 242] on span "1" at bounding box center [321, 247] width 6 height 13
select select "37088"
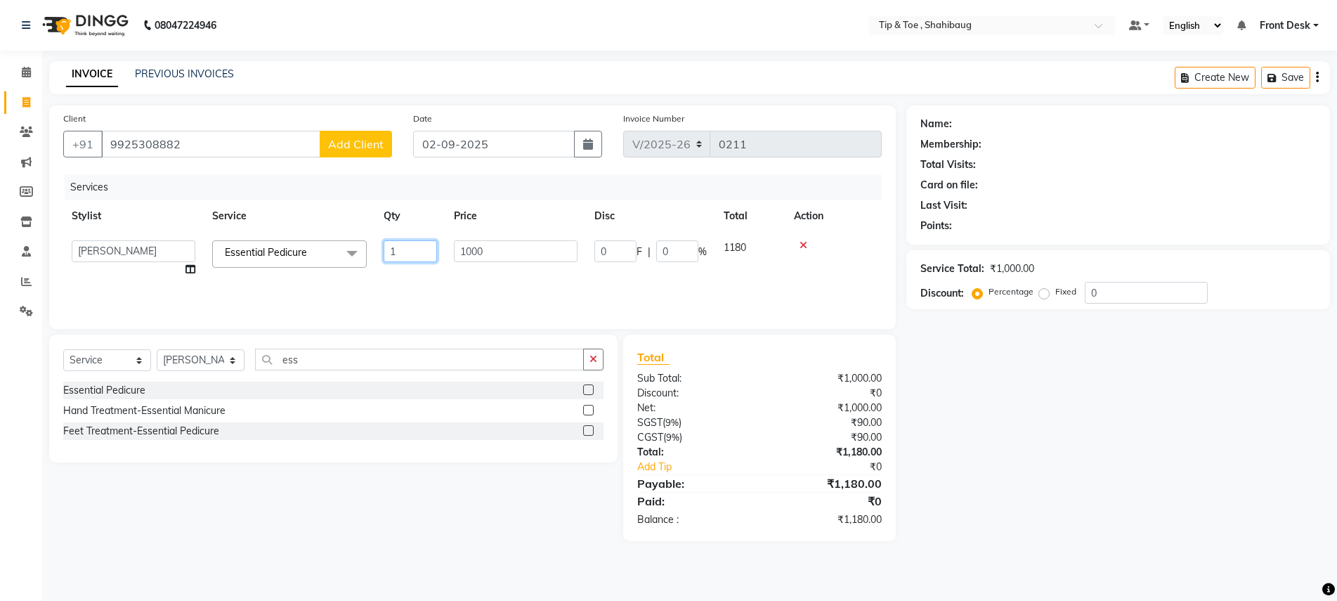
click at [398, 247] on input "1" at bounding box center [410, 251] width 53 height 22
type input "2"
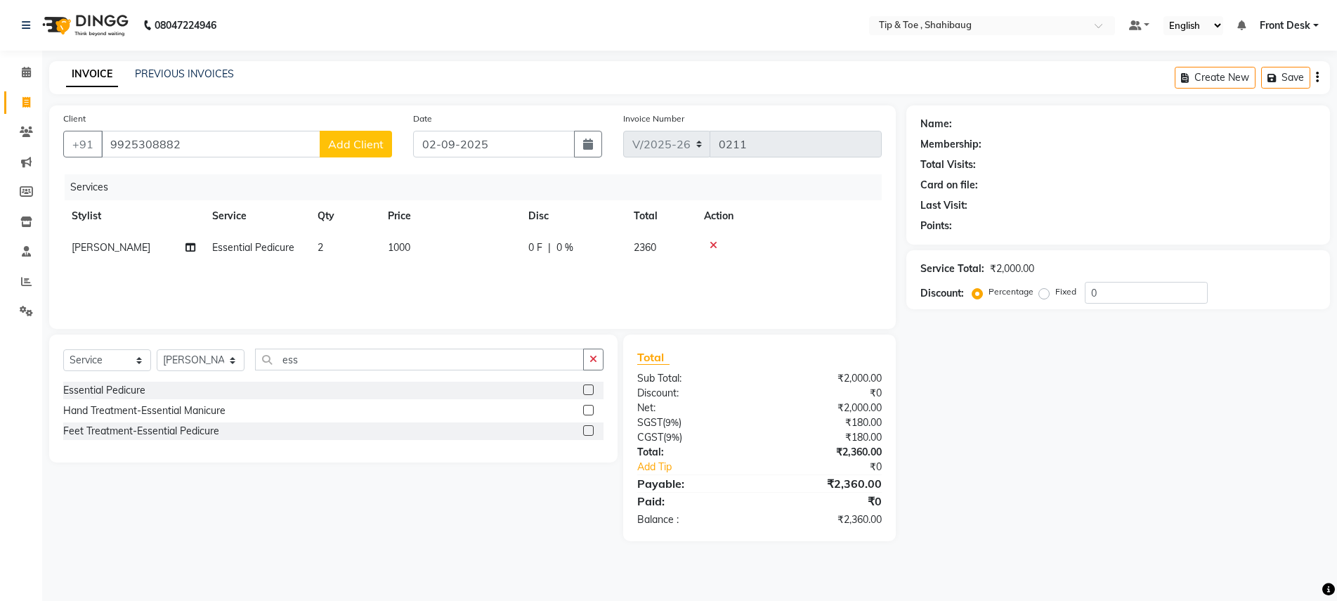
click at [1040, 156] on div "Name: Membership: Total Visits: Card on file: Last Visit: Points:" at bounding box center [1118, 172] width 396 height 122
click at [1293, 79] on button "Save" at bounding box center [1285, 78] width 49 height 22
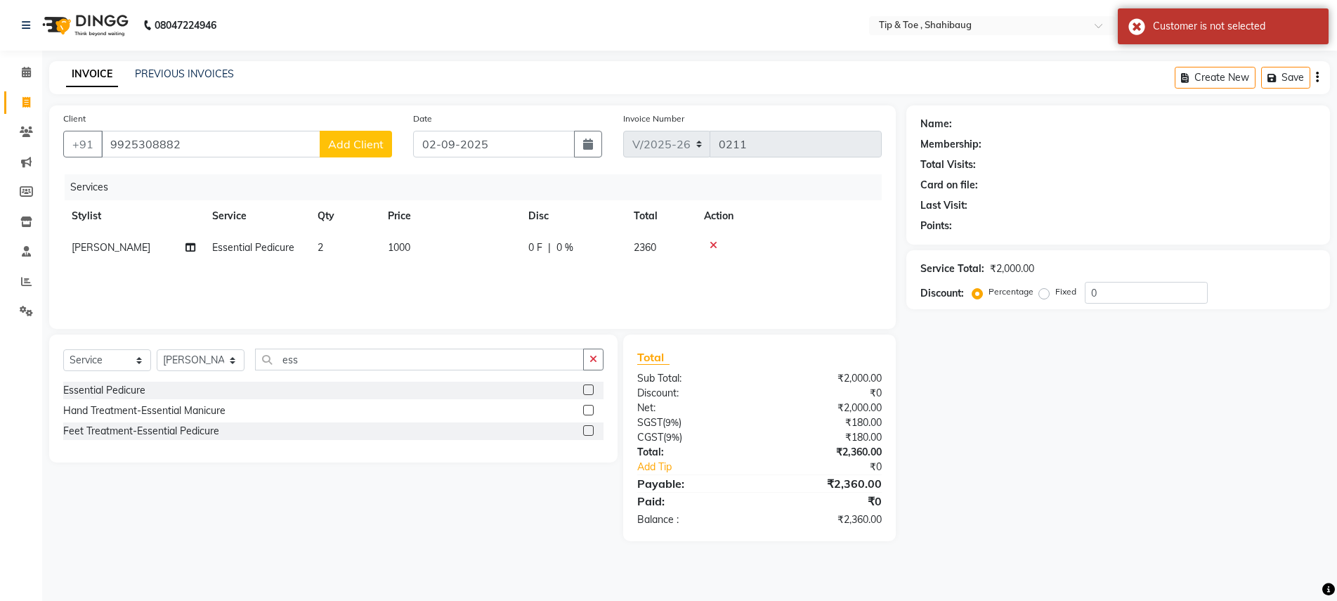
click at [359, 138] on span "Add Client" at bounding box center [355, 144] width 55 height 14
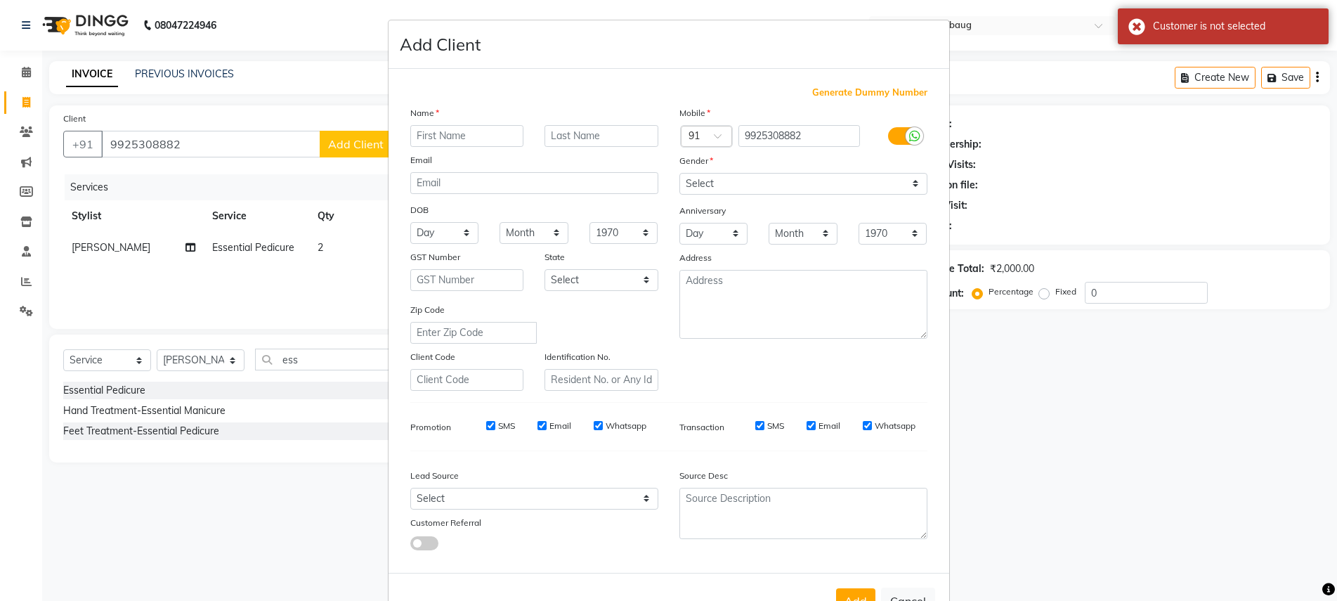
click at [464, 130] on input "text" at bounding box center [467, 136] width 114 height 22
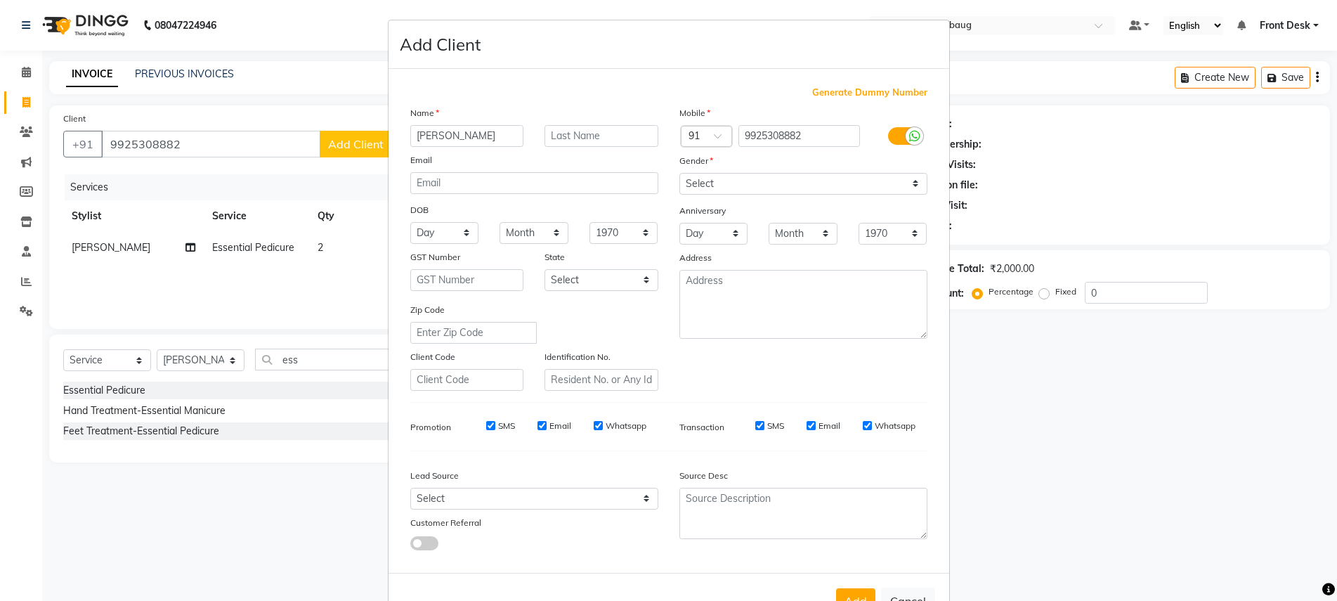
type input "[PERSON_NAME]"
click at [700, 184] on select "Select [DEMOGRAPHIC_DATA] [DEMOGRAPHIC_DATA] Other Prefer Not To Say" at bounding box center [803, 184] width 248 height 22
select select "[DEMOGRAPHIC_DATA]"
click at [679, 173] on select "Select [DEMOGRAPHIC_DATA] [DEMOGRAPHIC_DATA] Other Prefer Not To Say" at bounding box center [803, 184] width 248 height 22
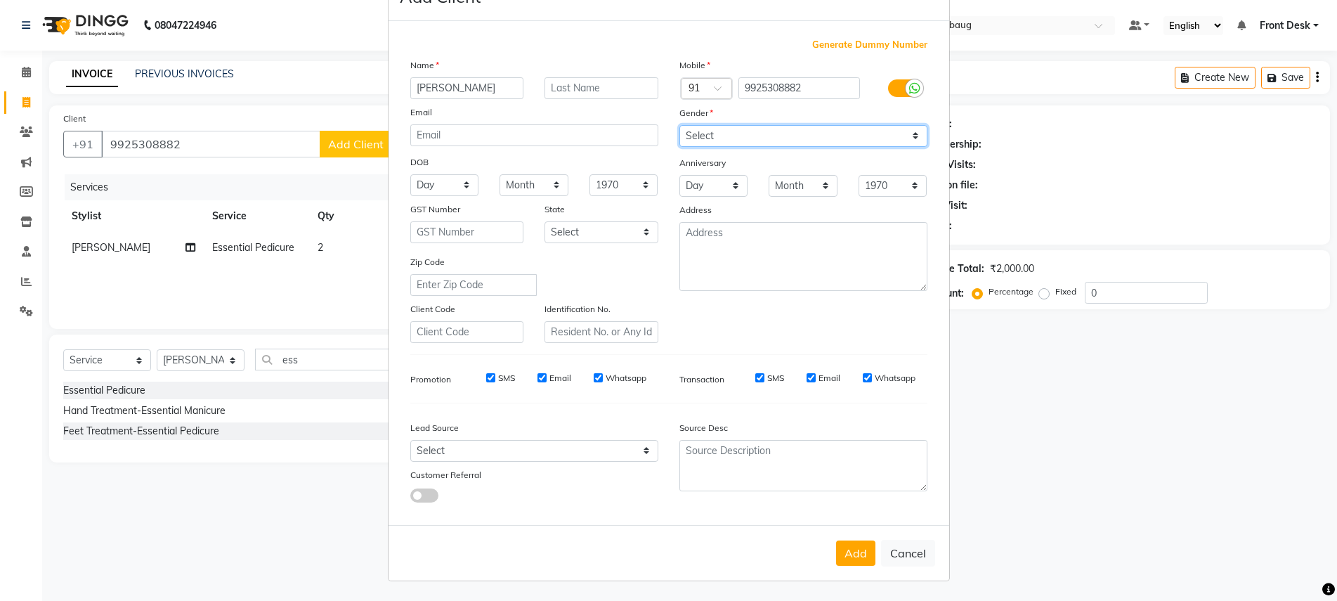
scroll to position [47, 0]
click at [1281, 76] on ngb-modal-window "Add Client Generate Dummy Number Name jay Email DOB Day 01 02 03 04 05 06 07 08…" at bounding box center [668, 300] width 1337 height 601
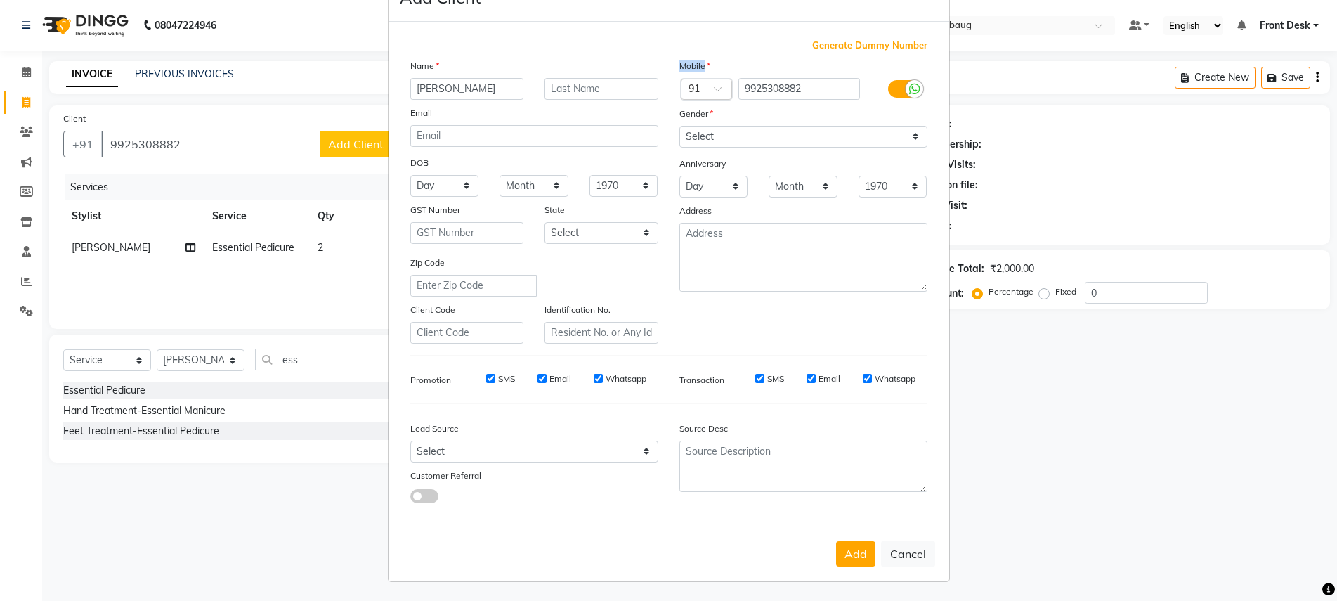
click at [1281, 76] on ngb-modal-window "Add Client Generate Dummy Number Name jay Email DOB Day 01 02 03 04 05 06 07 08…" at bounding box center [668, 300] width 1337 height 601
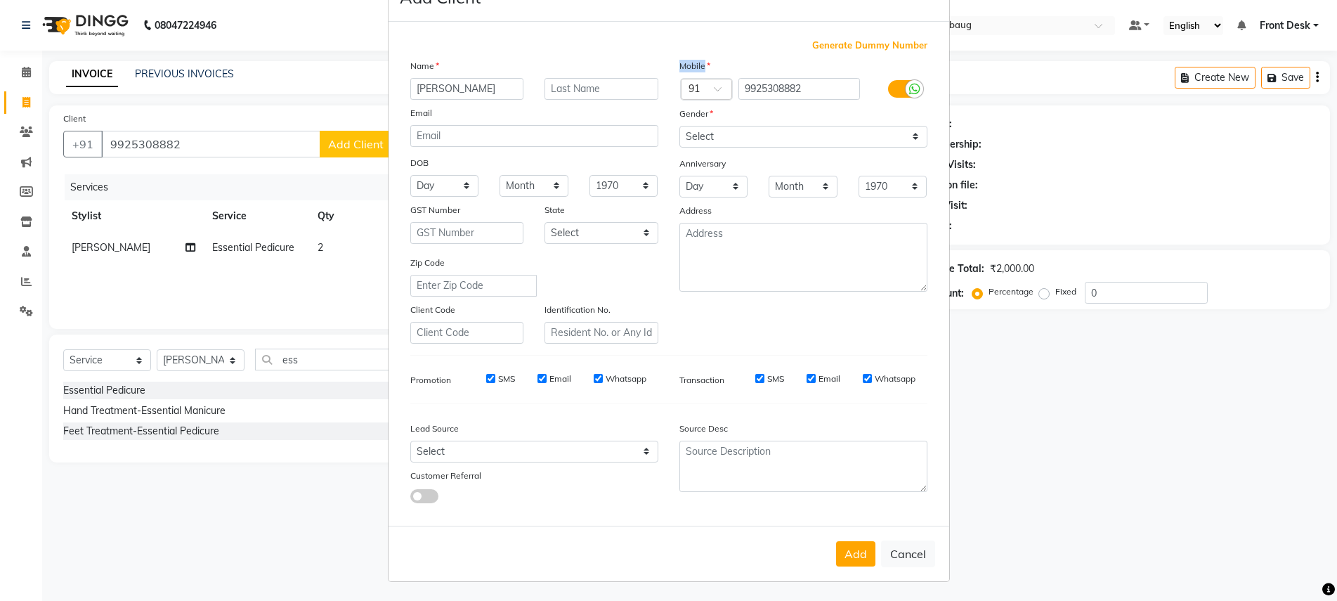
click at [1281, 76] on ngb-modal-window "Add Client Generate Dummy Number Name jay Email DOB Day 01 02 03 04 05 06 07 08…" at bounding box center [668, 300] width 1337 height 601
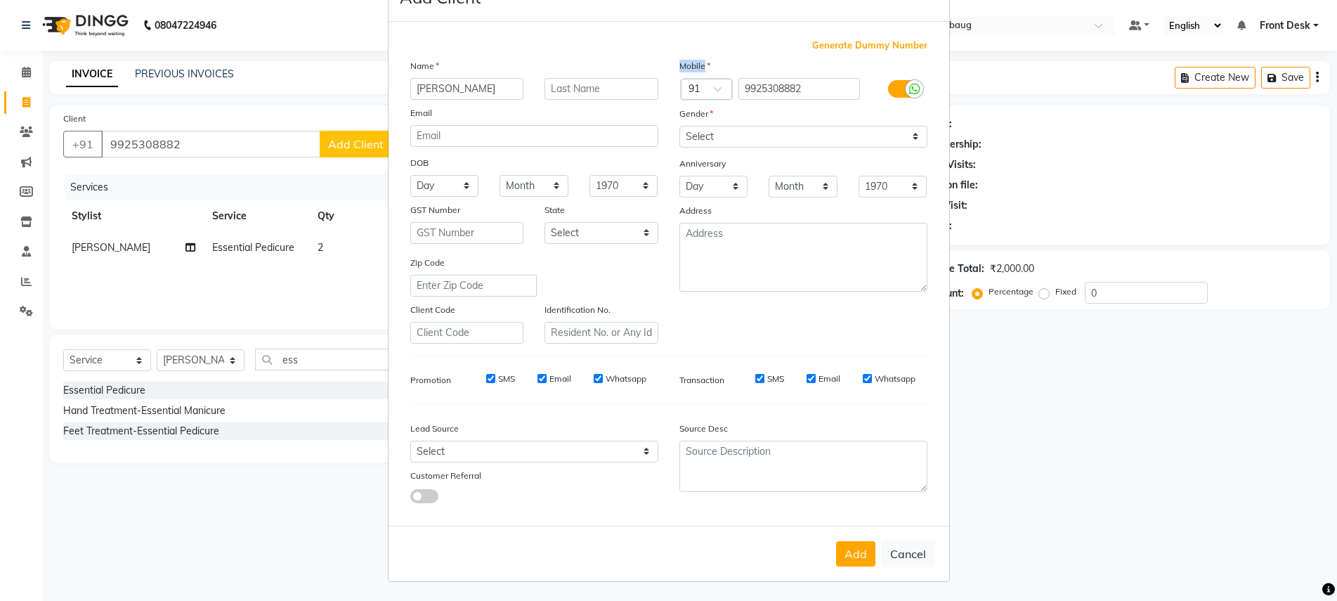
click at [1281, 76] on ngb-modal-window "Add Client Generate Dummy Number Name jay Email DOB Day 01 02 03 04 05 06 07 08…" at bounding box center [668, 300] width 1337 height 601
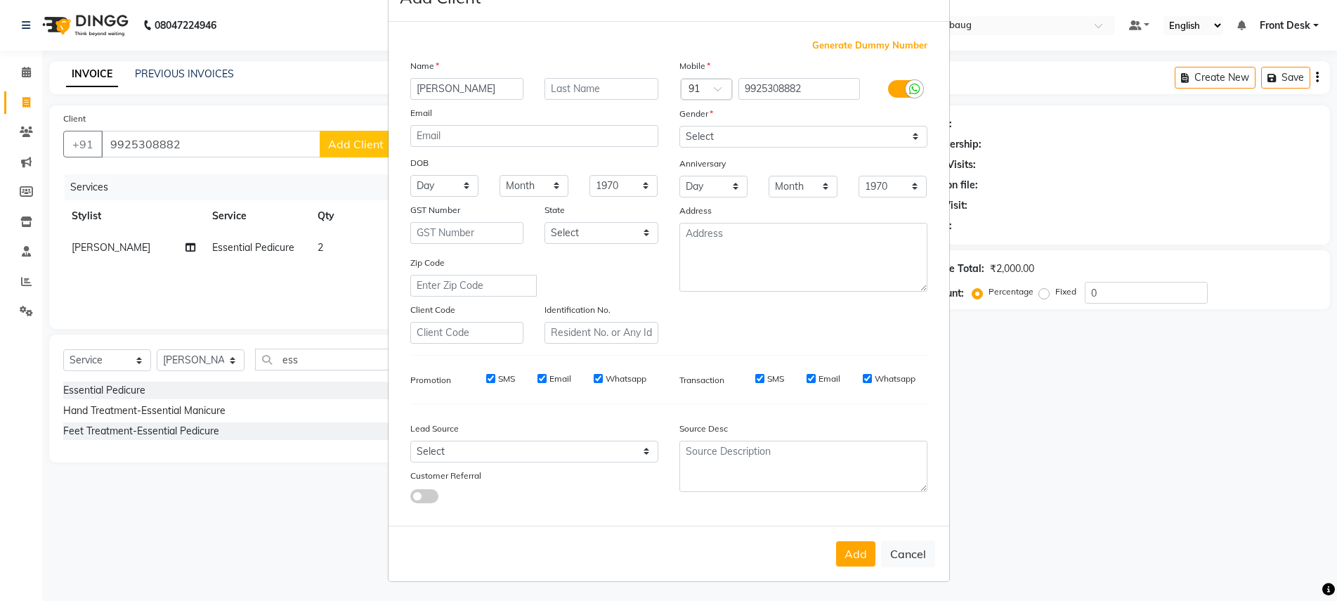
click at [1191, 194] on ngb-modal-window "Add Client Generate Dummy Number Name jay Email DOB Day 01 02 03 04 05 06 07 08…" at bounding box center [668, 300] width 1337 height 601
click at [1267, 175] on ngb-modal-window "Add Client Generate Dummy Number Name jay Email DOB Day 01 02 03 04 05 06 07 08…" at bounding box center [668, 300] width 1337 height 601
click at [266, 481] on ngb-modal-window "Add Client Generate Dummy Number Name jay Email DOB Day 01 02 03 04 05 06 07 08…" at bounding box center [668, 300] width 1337 height 601
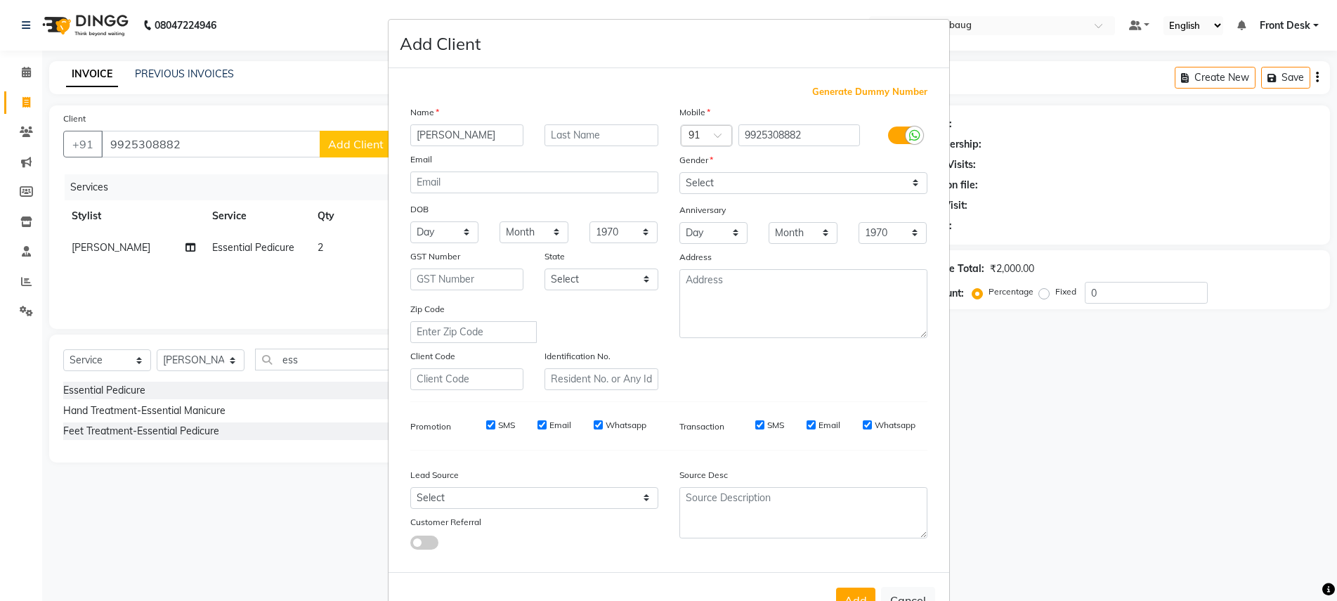
scroll to position [0, 0]
click at [1003, 384] on ngb-modal-window "Add Client Generate Dummy Number Name jay Email DOB Day 01 02 03 04 05 06 07 08…" at bounding box center [668, 300] width 1337 height 601
click at [297, 96] on ngb-modal-window "Add Client Generate Dummy Number Name jay Email DOB Day 01 02 03 04 05 06 07 08…" at bounding box center [668, 300] width 1337 height 601
click at [1135, 208] on ngb-modal-window "Add Client Generate Dummy Number Name jay Email DOB Day 01 02 03 04 05 06 07 08…" at bounding box center [668, 300] width 1337 height 601
click at [1026, 413] on ngb-modal-window "Add Client Generate Dummy Number Name jay Email DOB Day 01 02 03 04 05 06 07 08…" at bounding box center [668, 300] width 1337 height 601
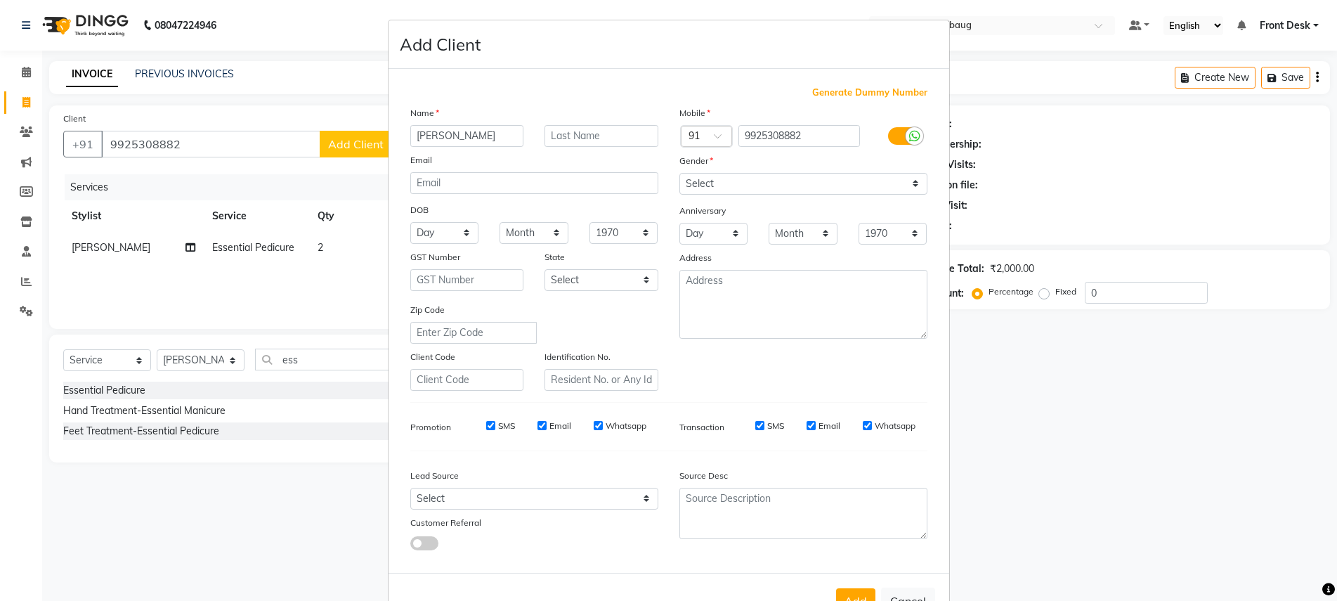
click at [51, 490] on ngb-modal-window "Add Client Generate Dummy Number Name jay Email DOB Day 01 02 03 04 05 06 07 08…" at bounding box center [668, 300] width 1337 height 601
click at [354, 139] on ngb-modal-window "Add Client Generate Dummy Number Name jay Email DOB Day 01 02 03 04 05 06 07 08…" at bounding box center [668, 300] width 1337 height 601
click at [1141, 172] on ngb-modal-window "Add Client Generate Dummy Number Name jay Email DOB Day 01 02 03 04 05 06 07 08…" at bounding box center [668, 300] width 1337 height 601
click at [1023, 355] on ngb-modal-window "Add Client Generate Dummy Number Name jay Email DOB Day 01 02 03 04 05 06 07 08…" at bounding box center [668, 300] width 1337 height 601
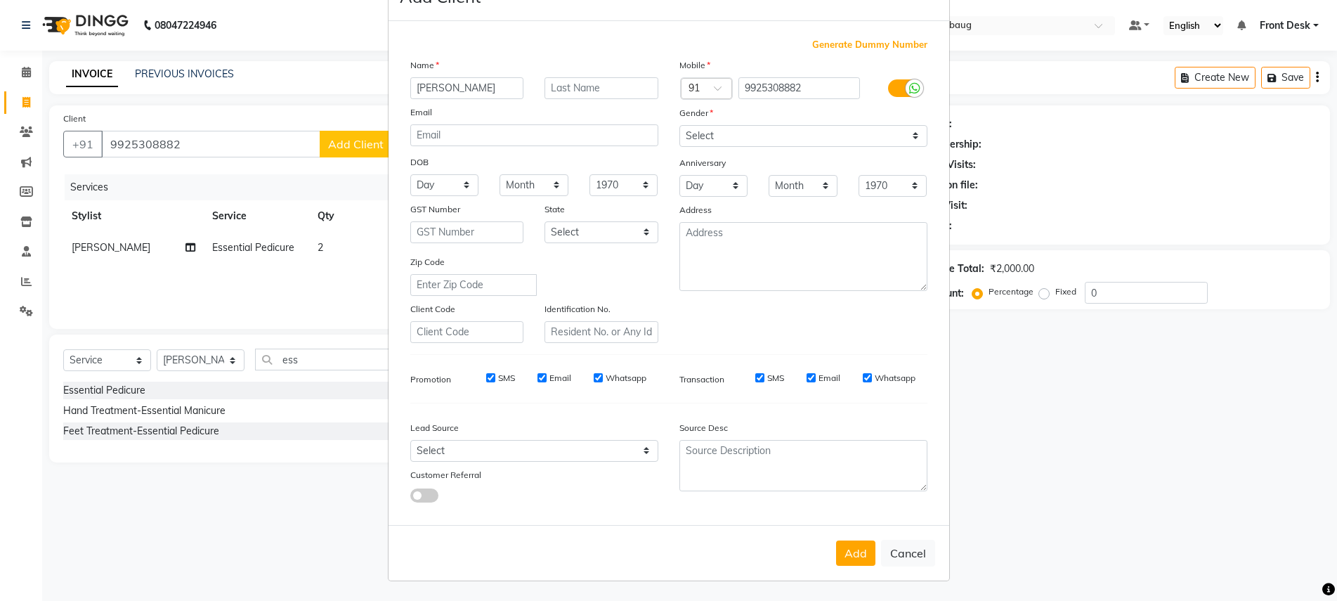
click at [410, 495] on span at bounding box center [424, 495] width 28 height 14
click at [410, 497] on input "checkbox" at bounding box center [410, 497] width 0 height 0
click at [410, 496] on span at bounding box center [424, 495] width 28 height 14
click at [410, 497] on input "checkbox" at bounding box center [410, 497] width 0 height 0
select select "null"
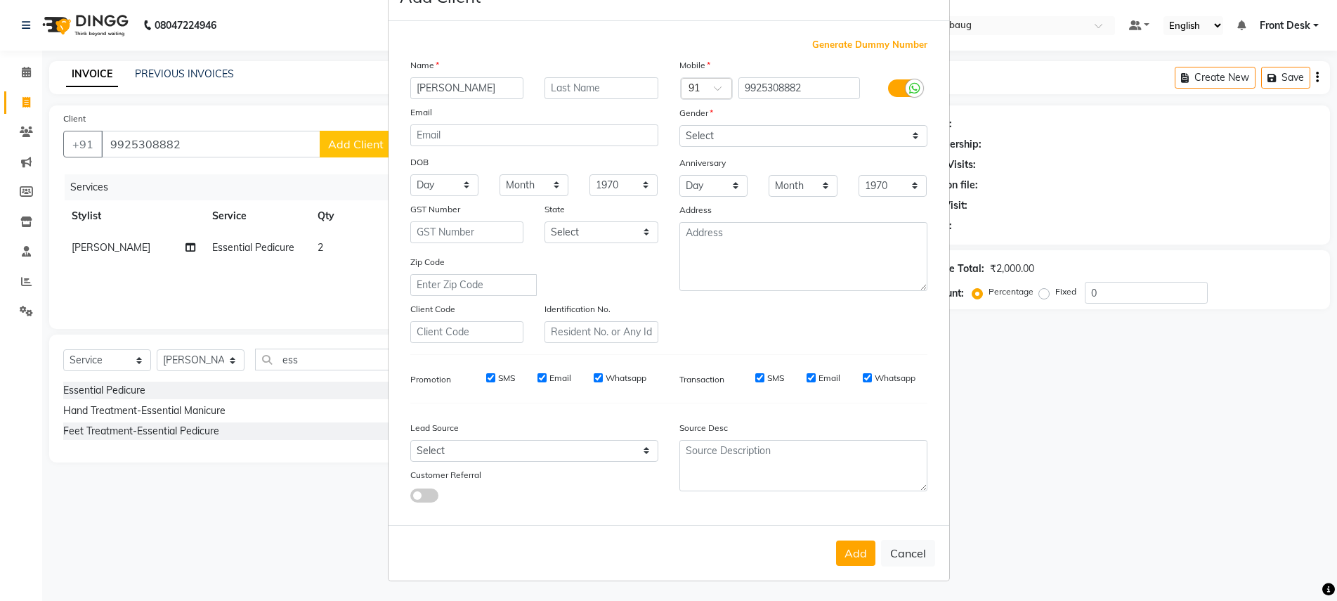
click at [839, 45] on span "Generate Dummy Number" at bounding box center [869, 45] width 115 height 14
type input "1235100000001"
checkbox input "false"
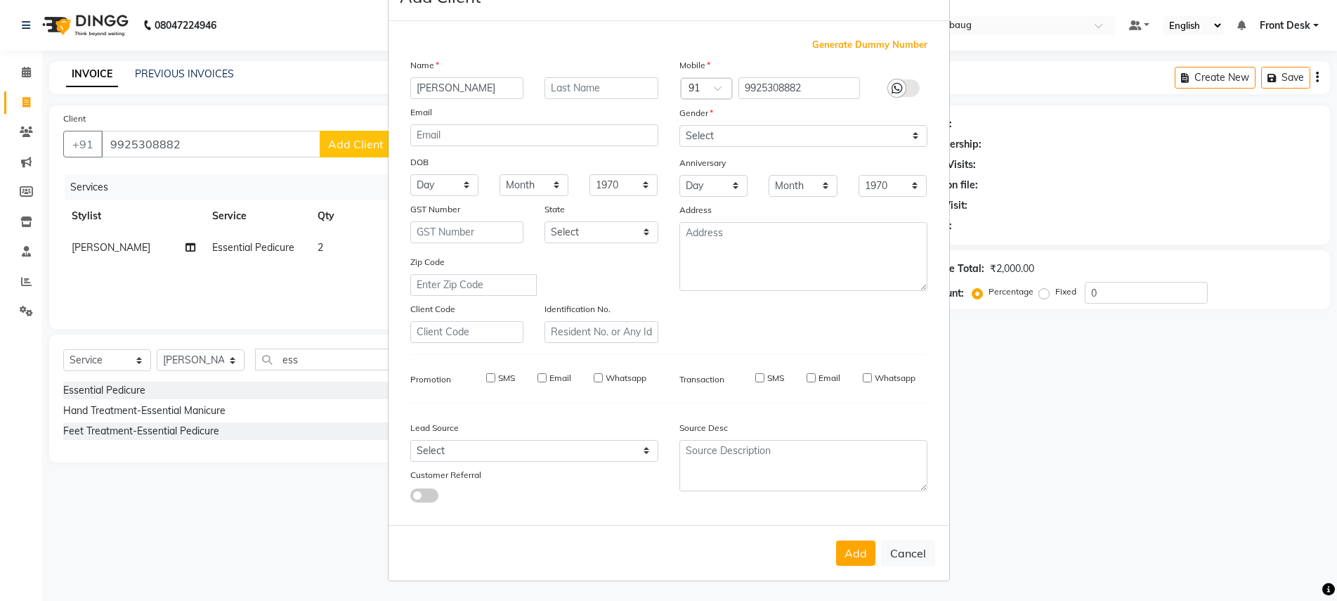
checkbox input "false"
click at [1017, 186] on ngb-modal-window "Add Client Generate Dummy Number Name jay Email DOB Day 01 02 03 04 05 06 07 08…" at bounding box center [668, 300] width 1337 height 601
click at [370, 203] on ngb-modal-window "Add Client Generate Dummy Number Name jay Email DOB Day 01 02 03 04 05 06 07 08…" at bounding box center [668, 300] width 1337 height 601
click at [859, 39] on span "Generate Dummy Number" at bounding box center [869, 45] width 115 height 14
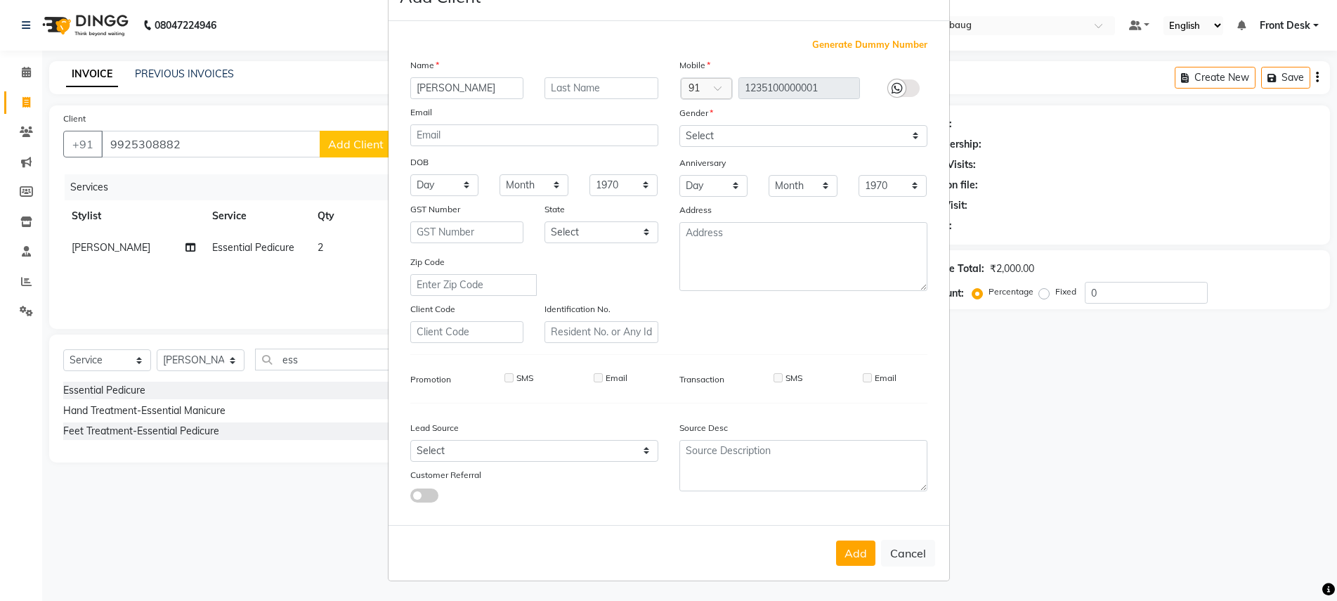
click at [880, 48] on span "Generate Dummy Number" at bounding box center [869, 45] width 115 height 14
click at [902, 86] on label at bounding box center [904, 88] width 32 height 18
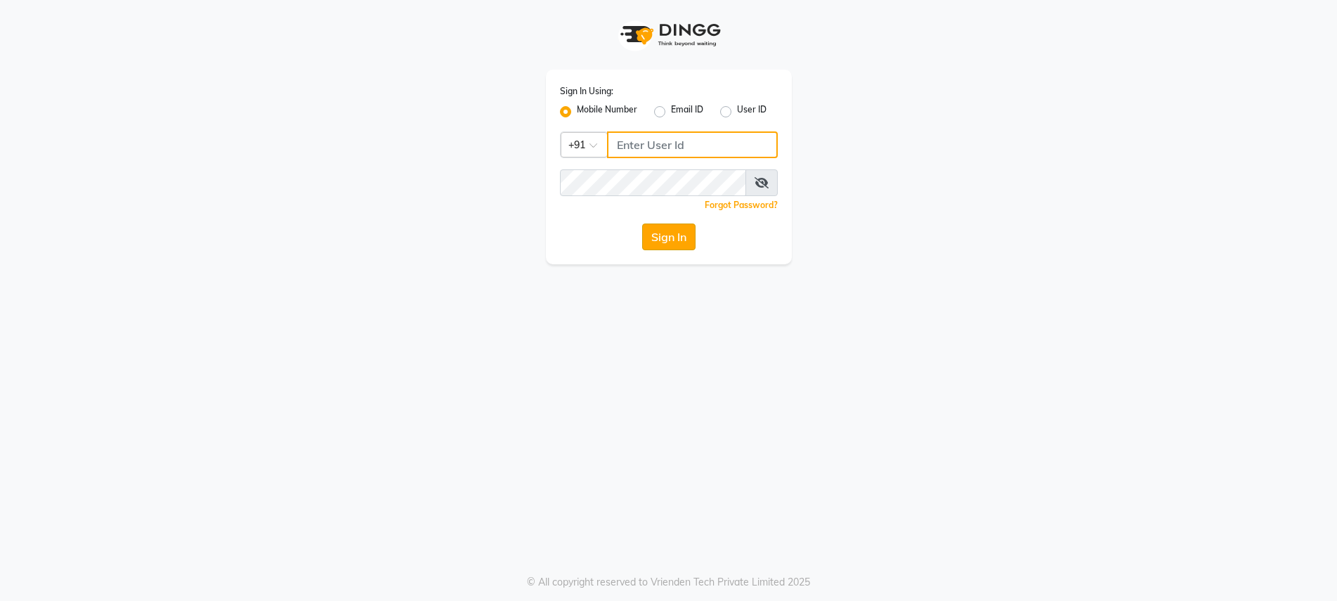
type input "9737504300"
click at [674, 237] on button "Sign In" at bounding box center [668, 236] width 53 height 27
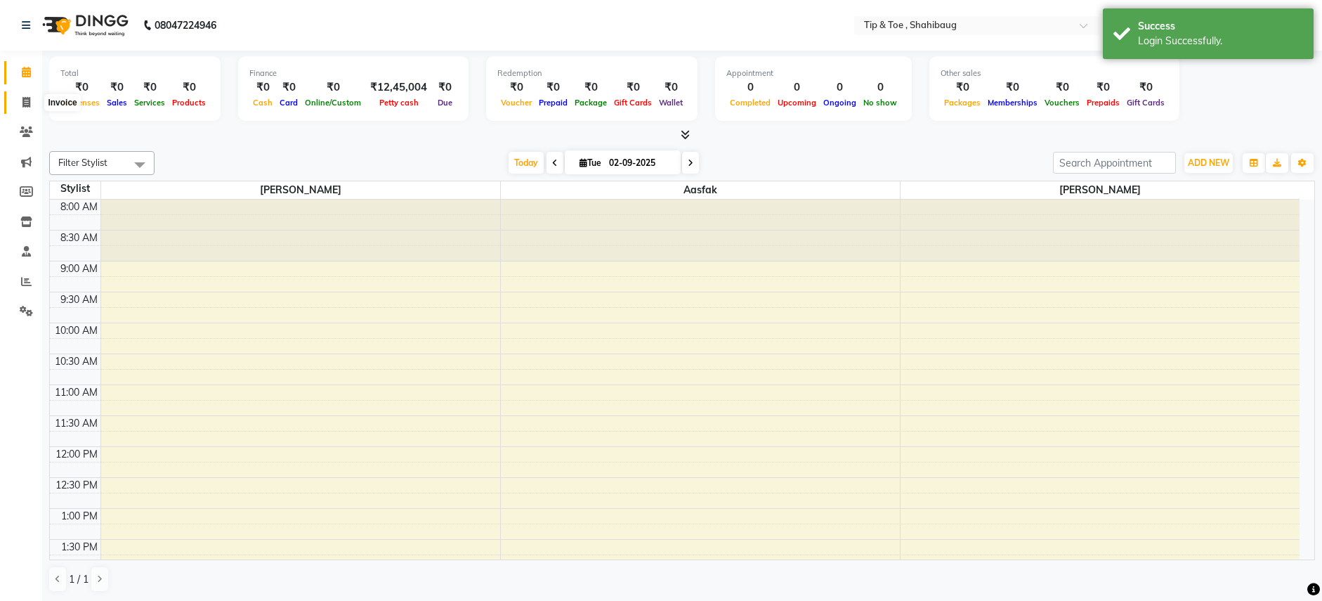
click at [26, 102] on icon at bounding box center [26, 102] width 8 height 11
select select "5489"
select select "service"
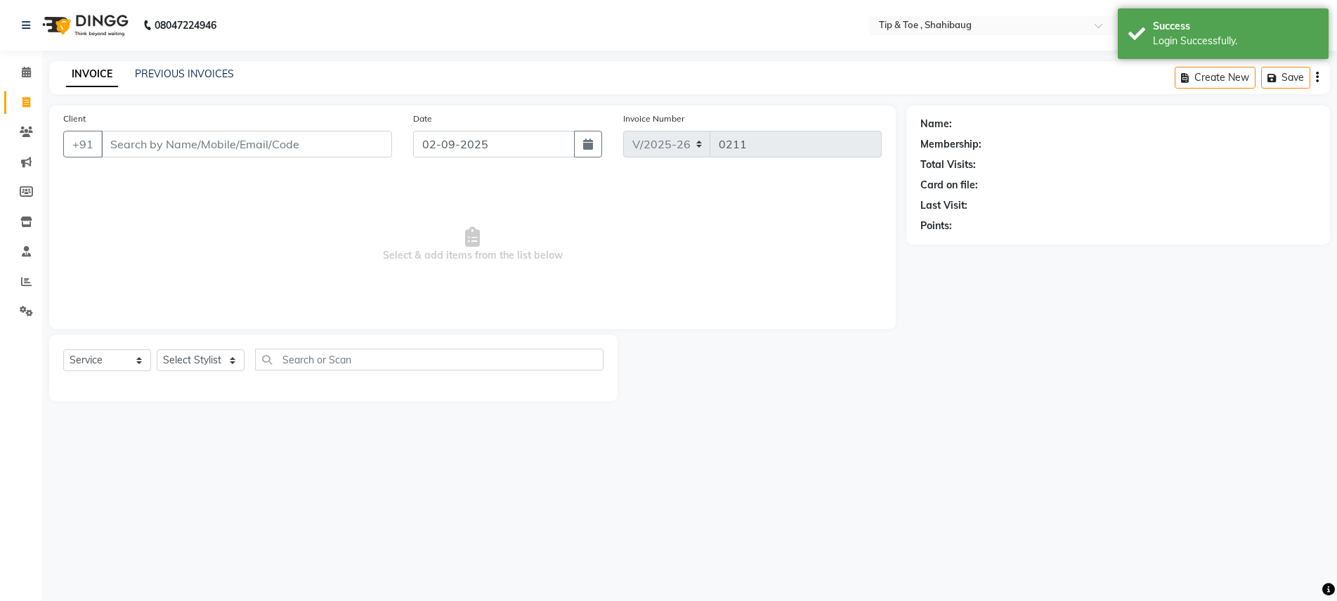
click at [138, 133] on input "Client" at bounding box center [246, 144] width 291 height 27
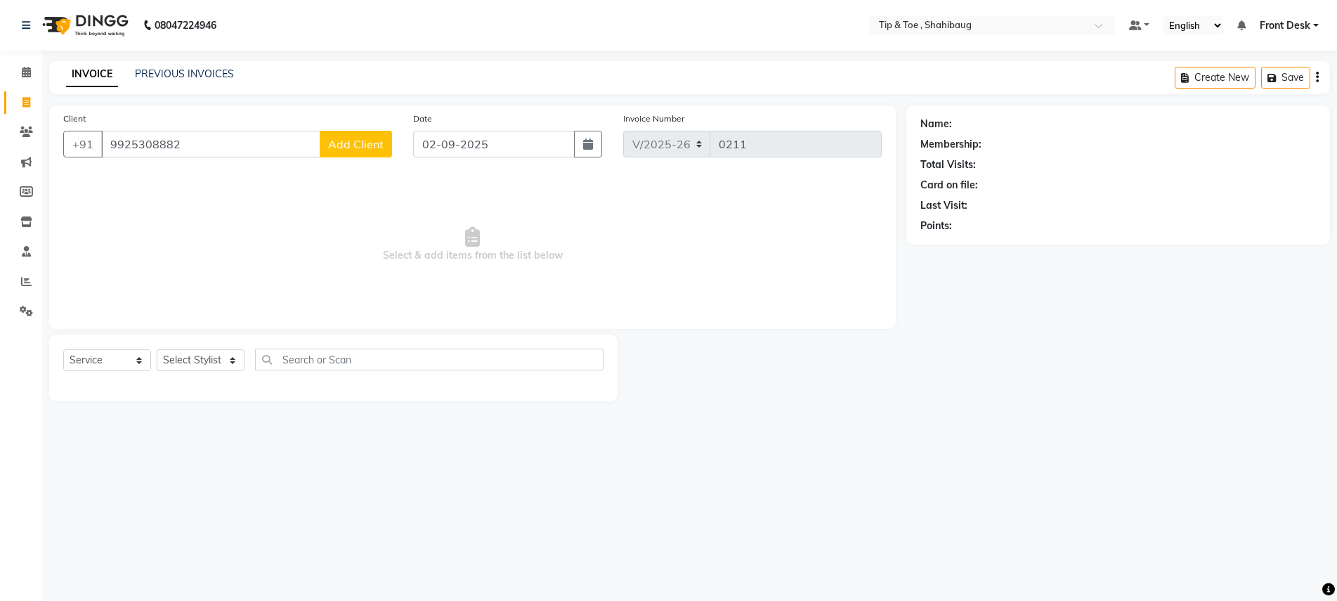
type input "9925308882"
click at [212, 367] on select "Select Stylist Aasfak Front Desk [PERSON_NAME] [PERSON_NAME]" at bounding box center [201, 360] width 88 height 22
select select "37088"
click at [157, 349] on select "Select Stylist Aasfak Front Desk [PERSON_NAME] [PERSON_NAME]" at bounding box center [201, 360] width 88 height 22
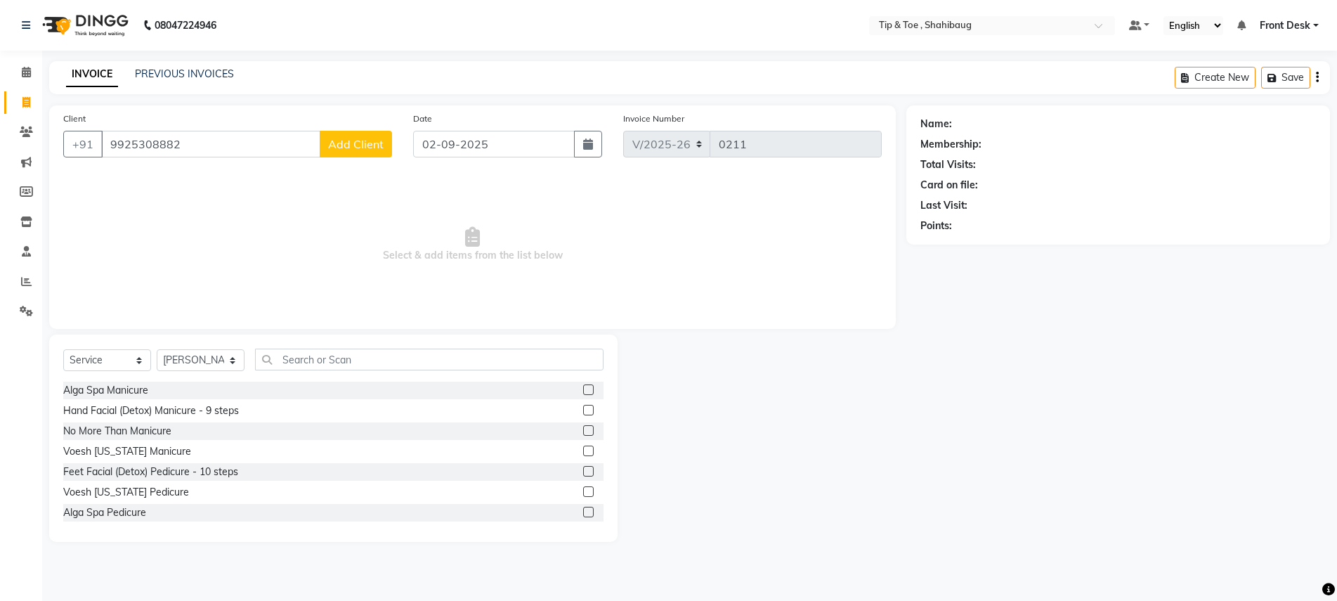
click at [323, 346] on div "Select Service Product Membership Package Voucher Prepaid Gift Card Select Styl…" at bounding box center [333, 437] width 568 height 207
click at [301, 358] on input "text" at bounding box center [429, 359] width 348 height 22
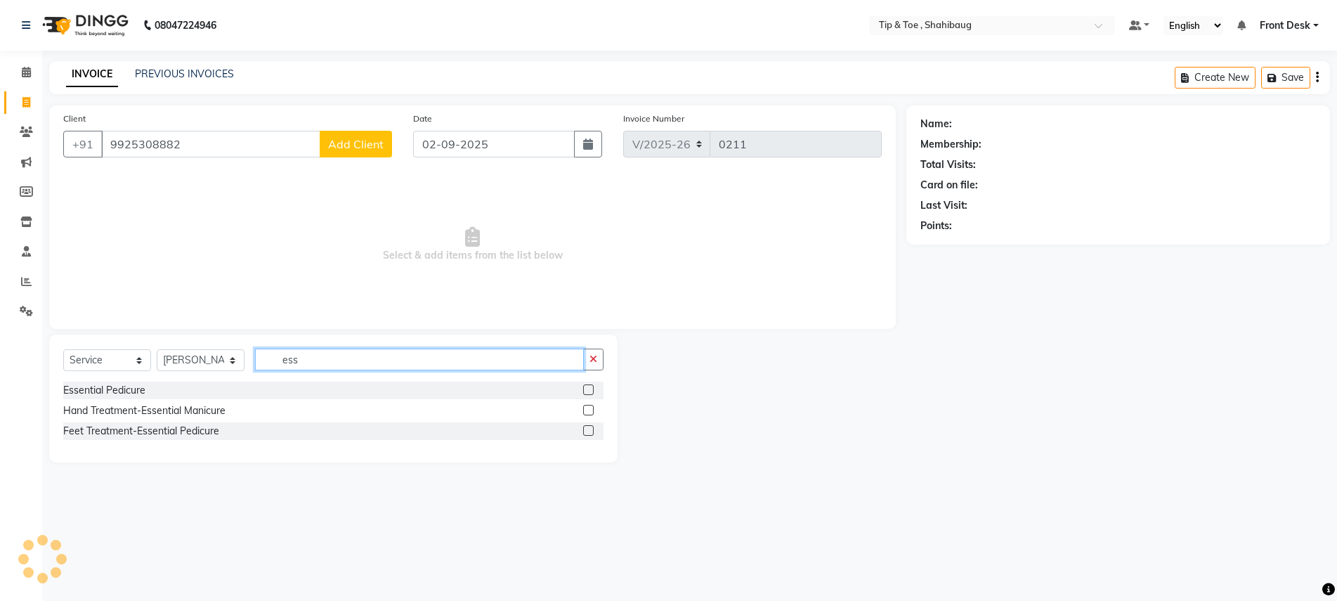
type input "ess"
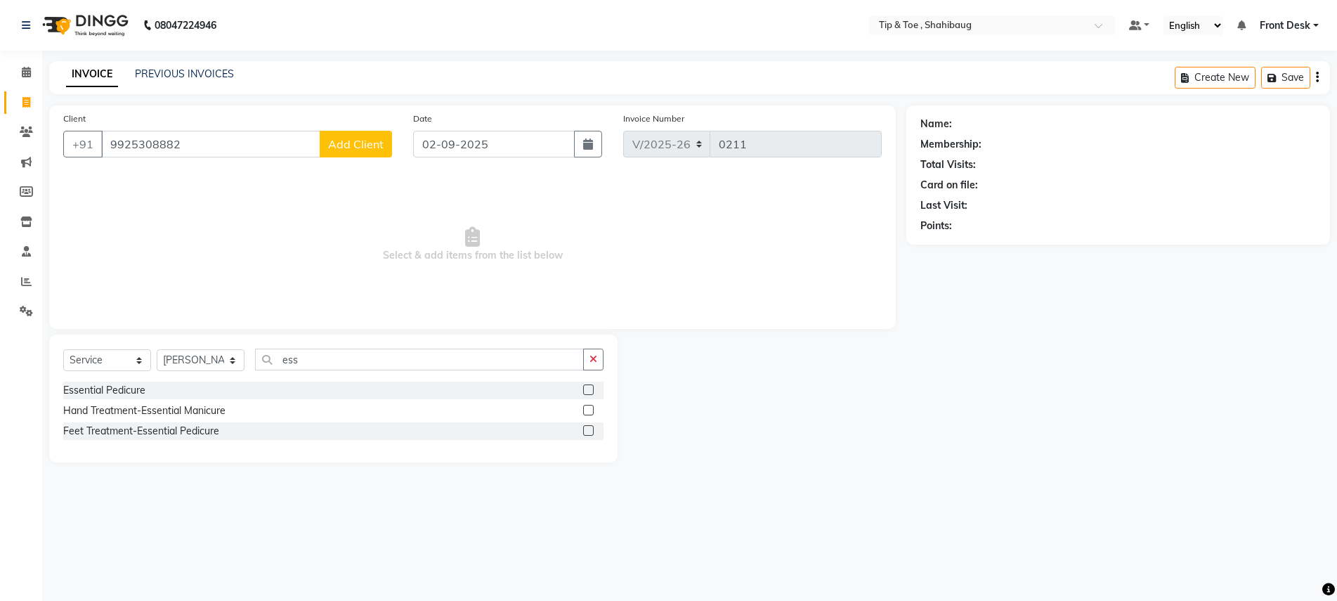
click at [304, 384] on div "Essential Pedicure" at bounding box center [333, 390] width 540 height 18
click at [587, 391] on label at bounding box center [588, 389] width 11 height 11
click at [587, 391] on input "checkbox" at bounding box center [587, 390] width 9 height 9
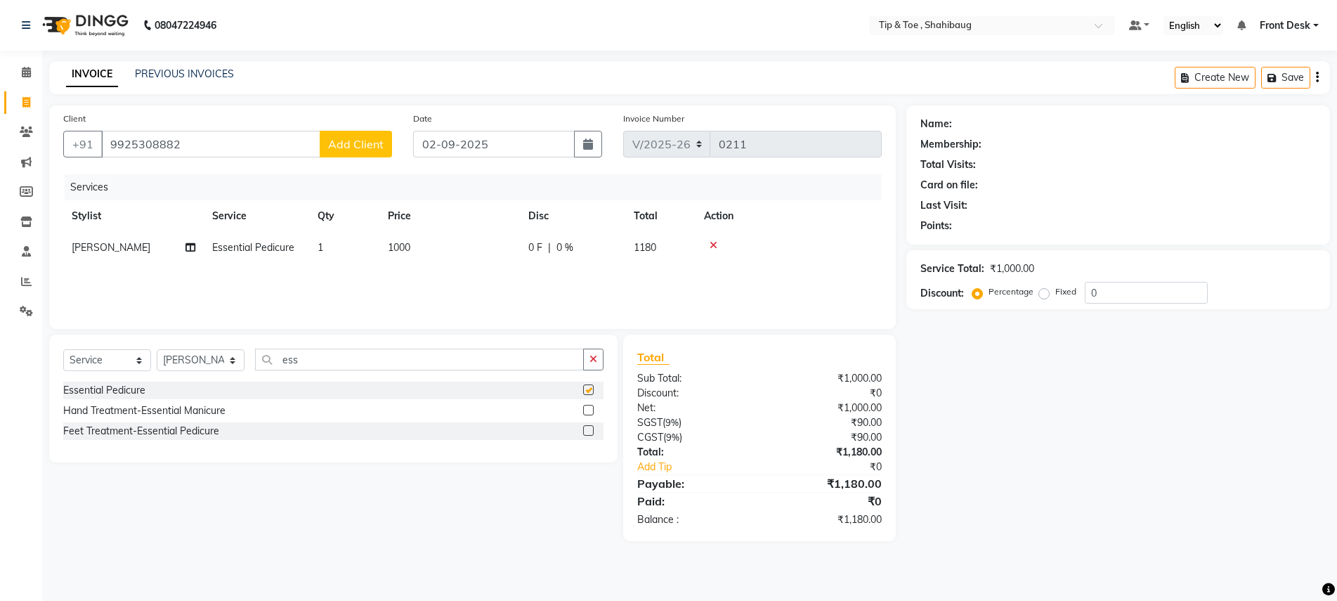
checkbox input "false"
click at [319, 247] on span "1" at bounding box center [321, 247] width 6 height 13
select select "37088"
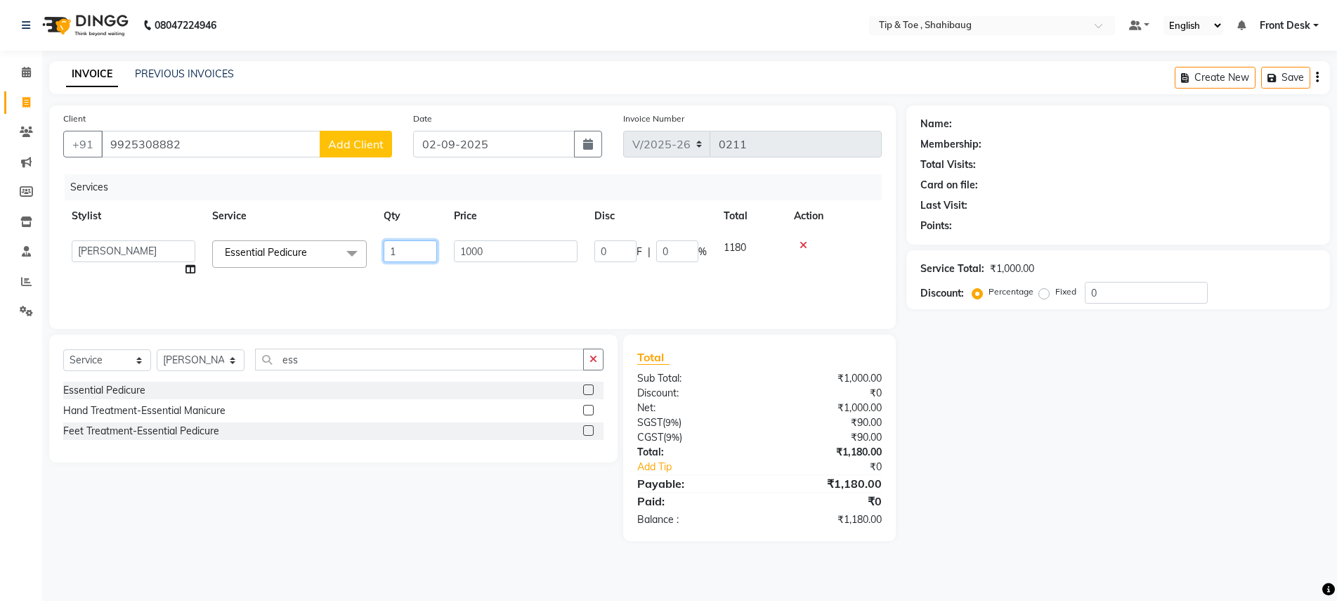
click at [394, 245] on input "1" at bounding box center [410, 251] width 53 height 22
type input "2"
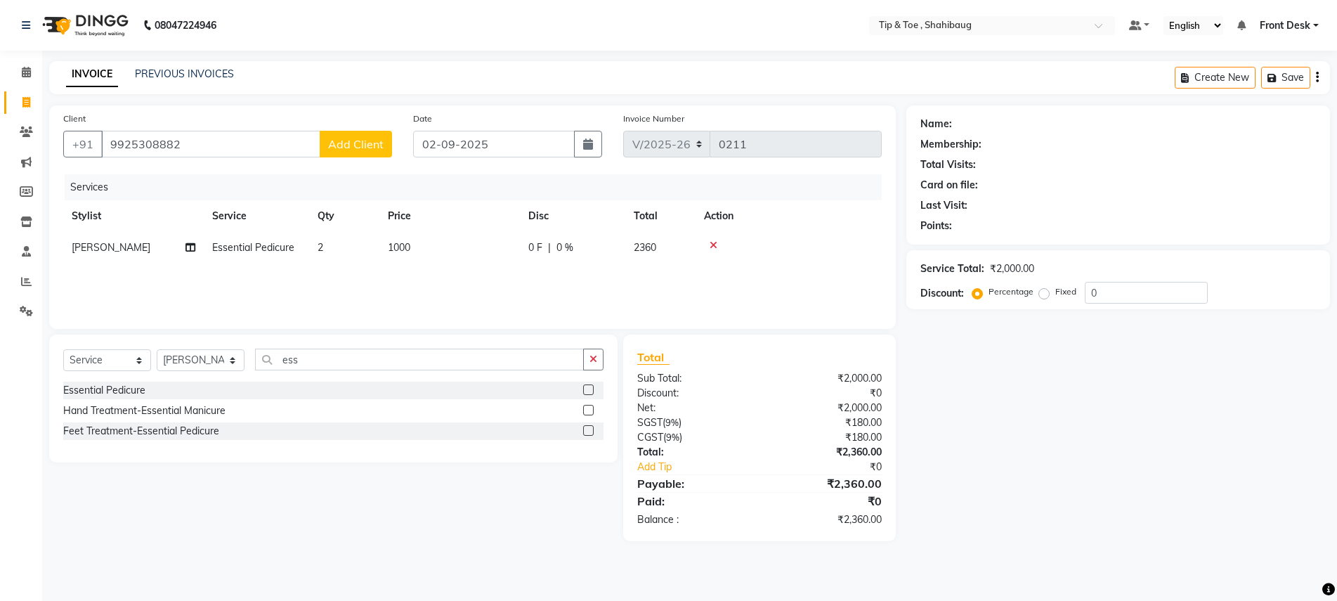
click at [957, 402] on div "Name: Membership: Total Visits: Card on file: Last Visit: Points: Service Total…" at bounding box center [1123, 323] width 434 height 436
click at [1285, 81] on button "Save" at bounding box center [1285, 78] width 49 height 22
click at [181, 140] on input "9925308882" at bounding box center [210, 144] width 219 height 27
click at [364, 150] on span "Add Client" at bounding box center [355, 144] width 55 height 14
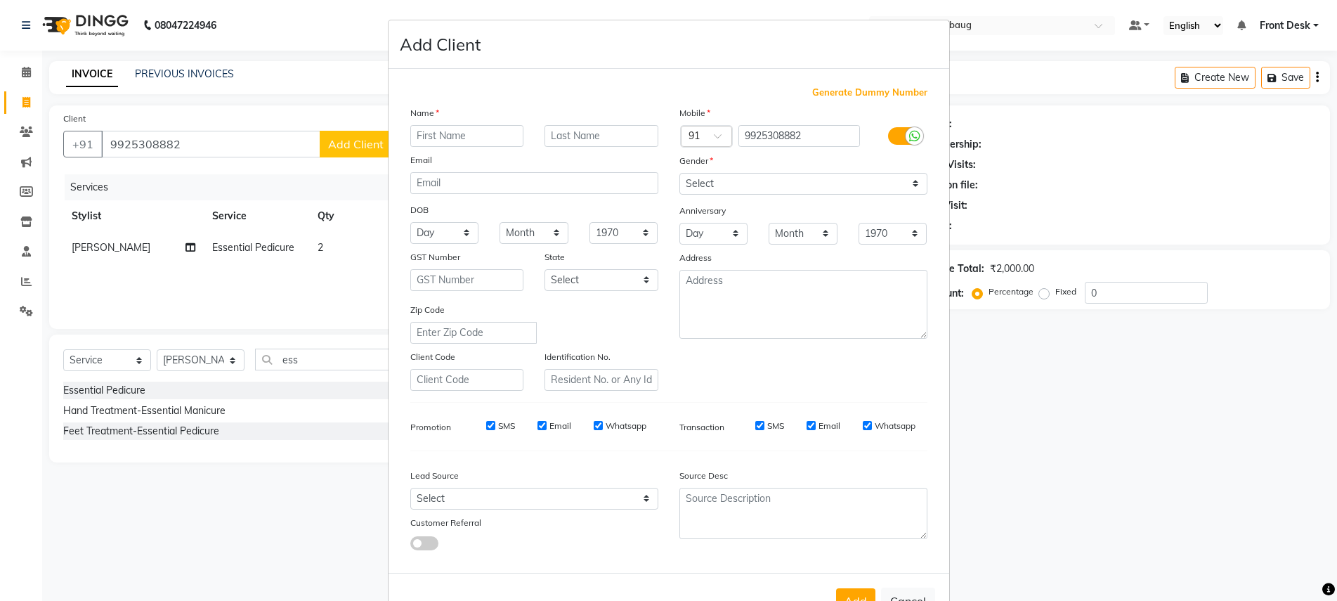
click at [464, 138] on input "text" at bounding box center [467, 136] width 114 height 22
type input "[PERSON_NAME]"
click at [716, 181] on select "Select [DEMOGRAPHIC_DATA] [DEMOGRAPHIC_DATA] Other Prefer Not To Say" at bounding box center [803, 184] width 248 height 22
select select "[DEMOGRAPHIC_DATA]"
click at [679, 173] on select "Select [DEMOGRAPHIC_DATA] [DEMOGRAPHIC_DATA] Other Prefer Not To Say" at bounding box center [803, 184] width 248 height 22
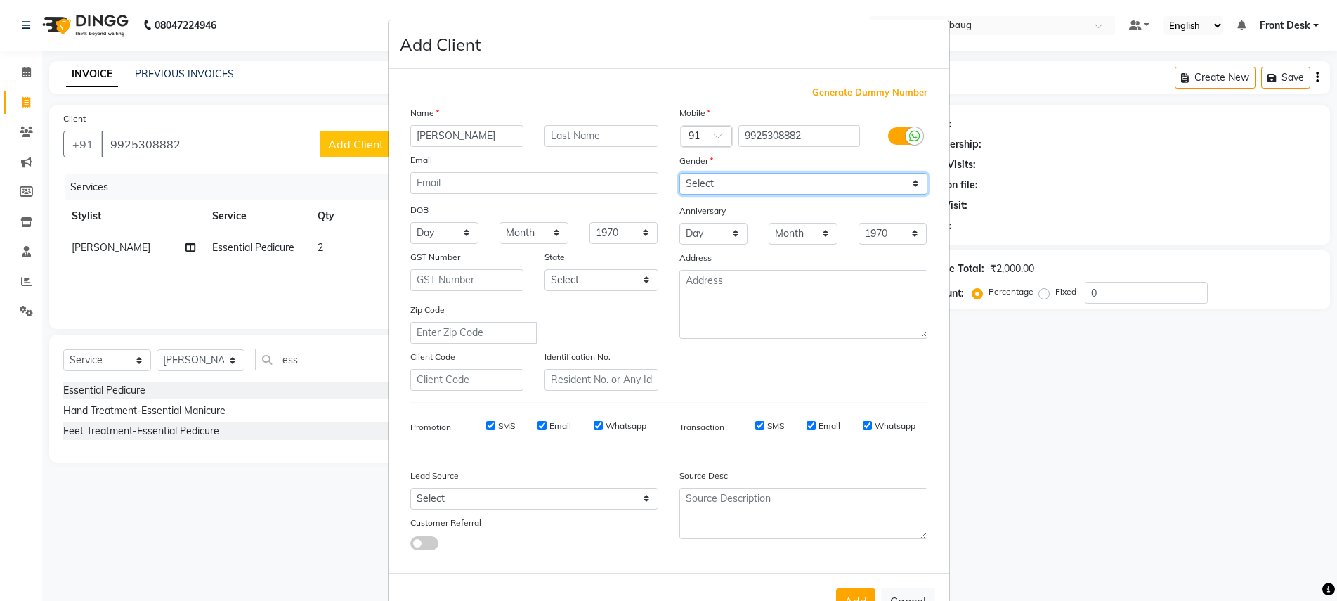
scroll to position [48, 0]
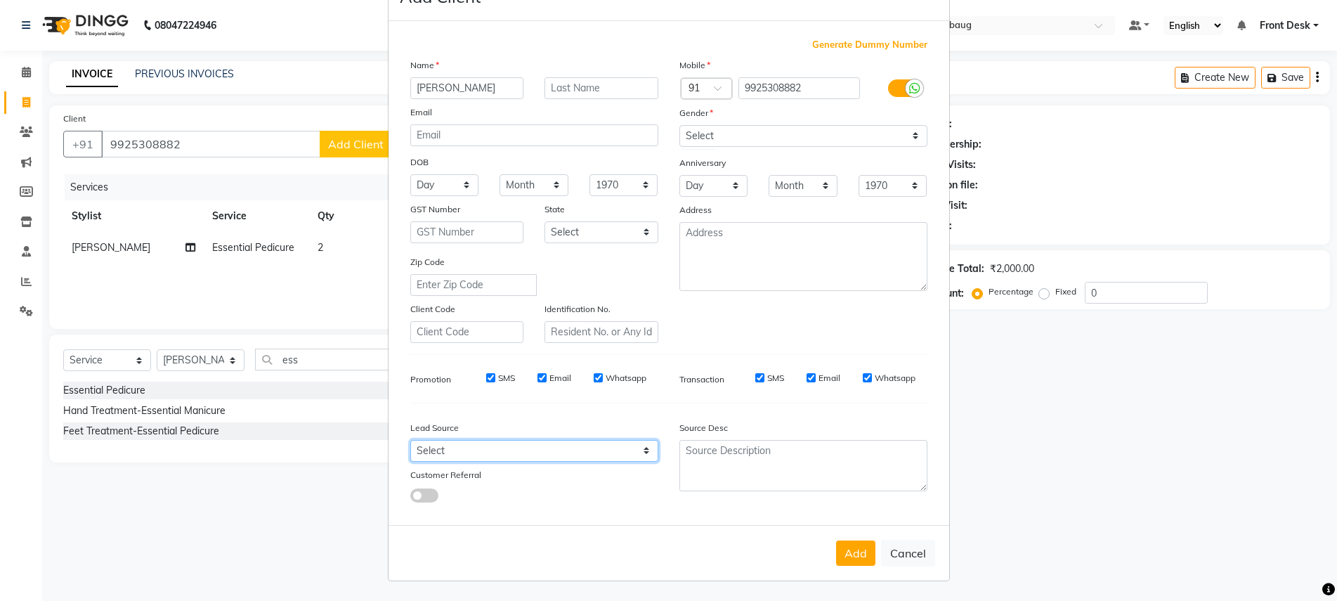
click at [641, 445] on select "Select Walk-in Referral Internet Friend Word of Mouth Advertisement Facebook Ju…" at bounding box center [534, 451] width 248 height 22
click at [579, 491] on div at bounding box center [501, 494] width 202 height 15
click at [412, 494] on span at bounding box center [424, 495] width 28 height 14
click at [410, 497] on input "checkbox" at bounding box center [410, 497] width 0 height 0
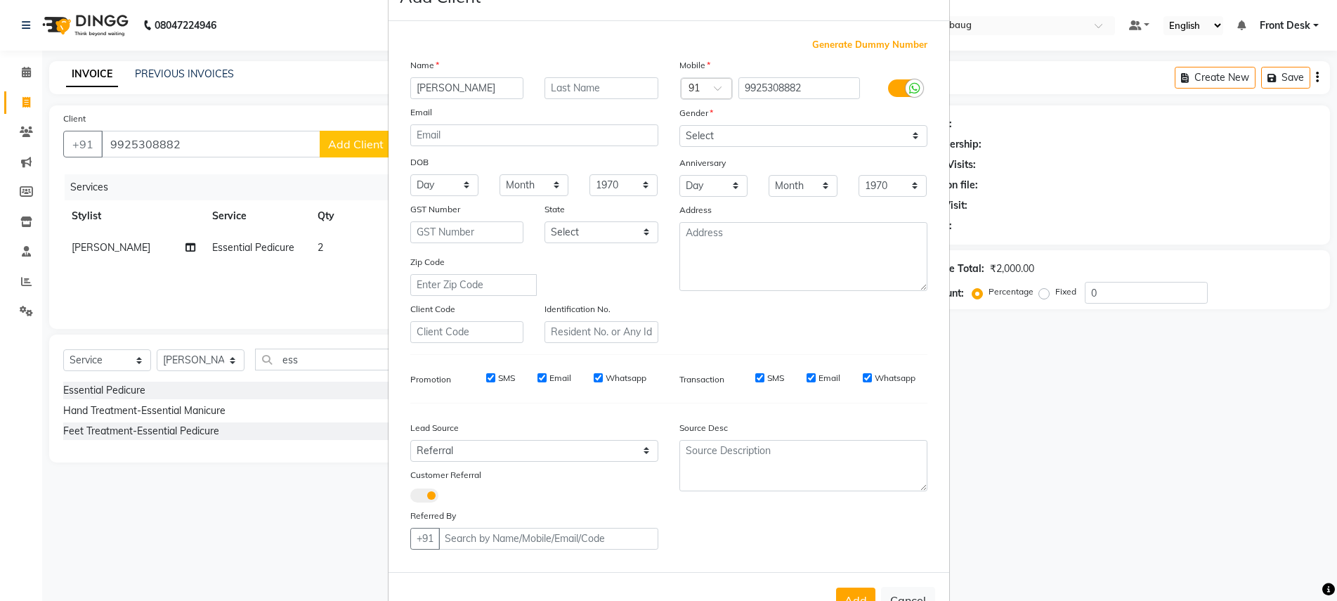
click at [412, 494] on span at bounding box center [424, 495] width 28 height 14
click at [410, 497] on input "checkbox" at bounding box center [410, 497] width 0 height 0
click at [412, 494] on span at bounding box center [424, 495] width 28 height 14
click at [410, 497] on input "checkbox" at bounding box center [410, 497] width 0 height 0
select select "35539"
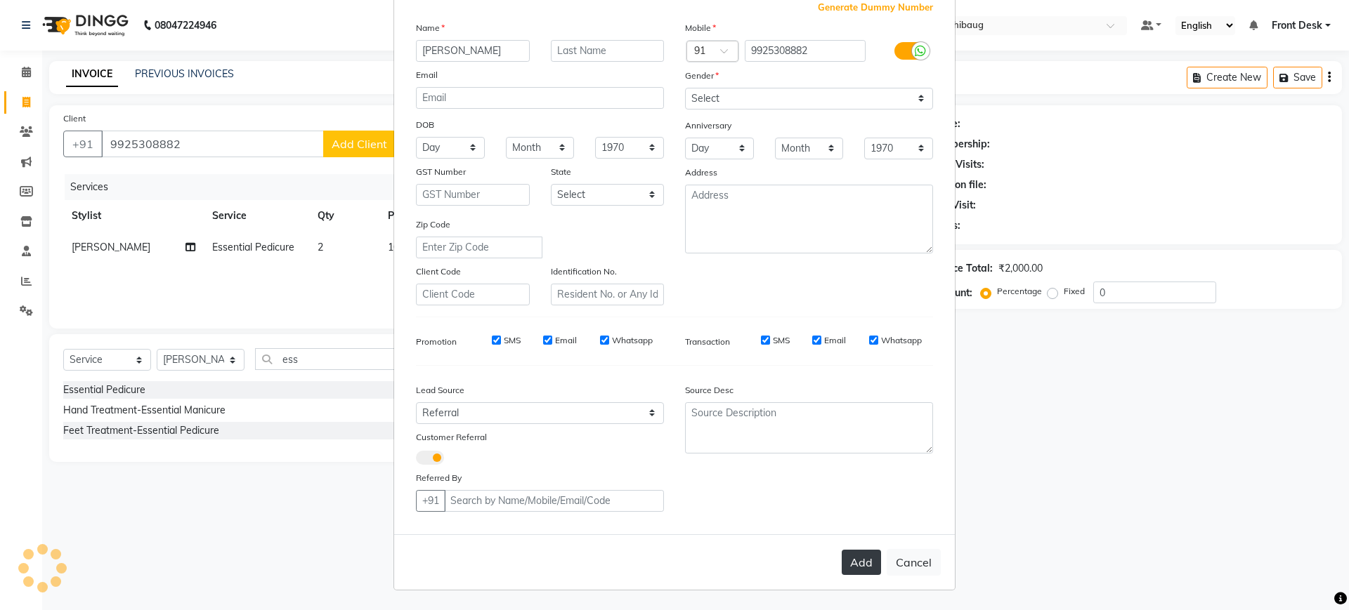
click at [849, 570] on button "Add" at bounding box center [861, 562] width 39 height 25
click at [1290, 77] on ngb-modal-window "Add Client Generate Dummy Number Name [PERSON_NAME] Email DOB Day 01 02 03 04 0…" at bounding box center [674, 305] width 1349 height 610
click at [1068, 438] on ngb-modal-window "Add Client Generate Dummy Number Name [PERSON_NAME] Email DOB Day 01 02 03 04 0…" at bounding box center [674, 305] width 1349 height 610
click at [1297, 80] on ngb-modal-window "Add Client Generate Dummy Number Name [PERSON_NAME] Email DOB Day 01 02 03 04 0…" at bounding box center [674, 305] width 1349 height 610
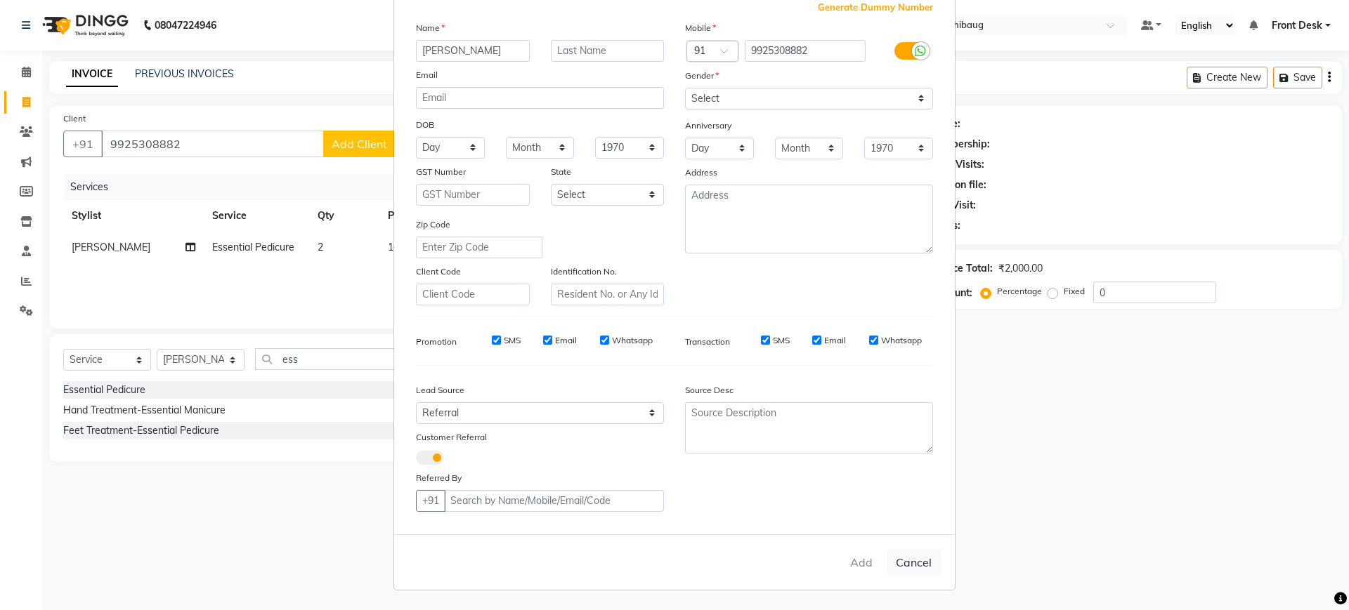
click at [1297, 80] on ngb-modal-window "Add Client Generate Dummy Number Name [PERSON_NAME] Email DOB Day 01 02 03 04 0…" at bounding box center [674, 305] width 1349 height 610
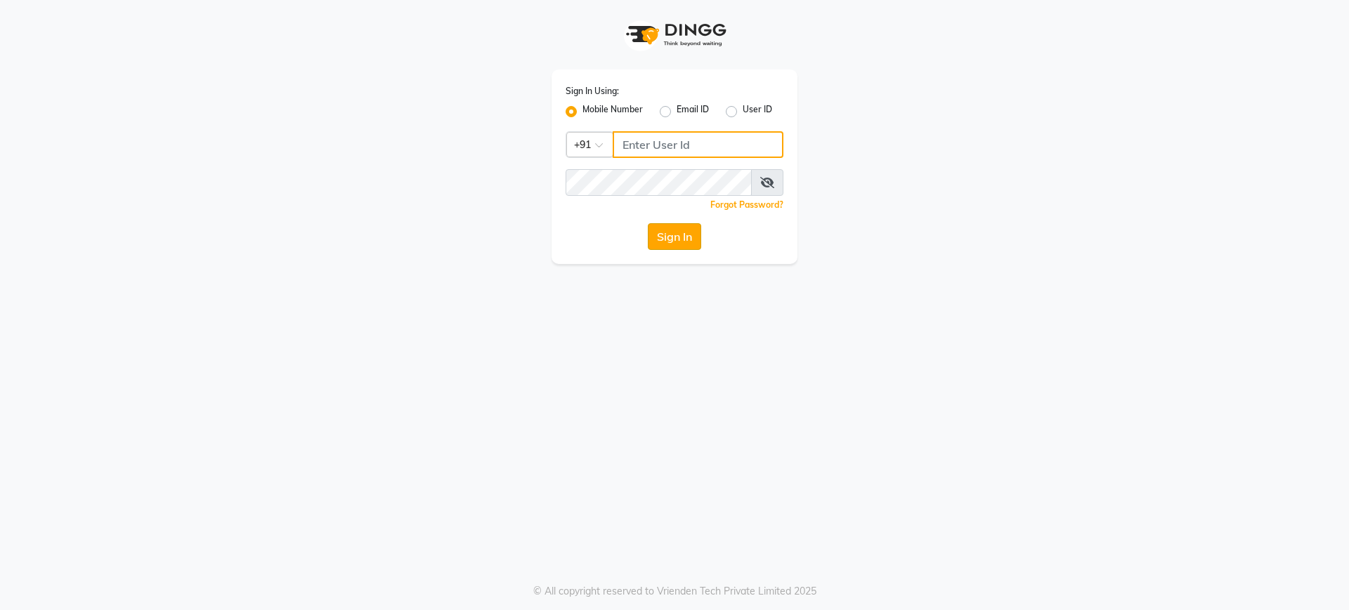
type input "9737504300"
click at [664, 233] on button "Sign In" at bounding box center [674, 236] width 53 height 27
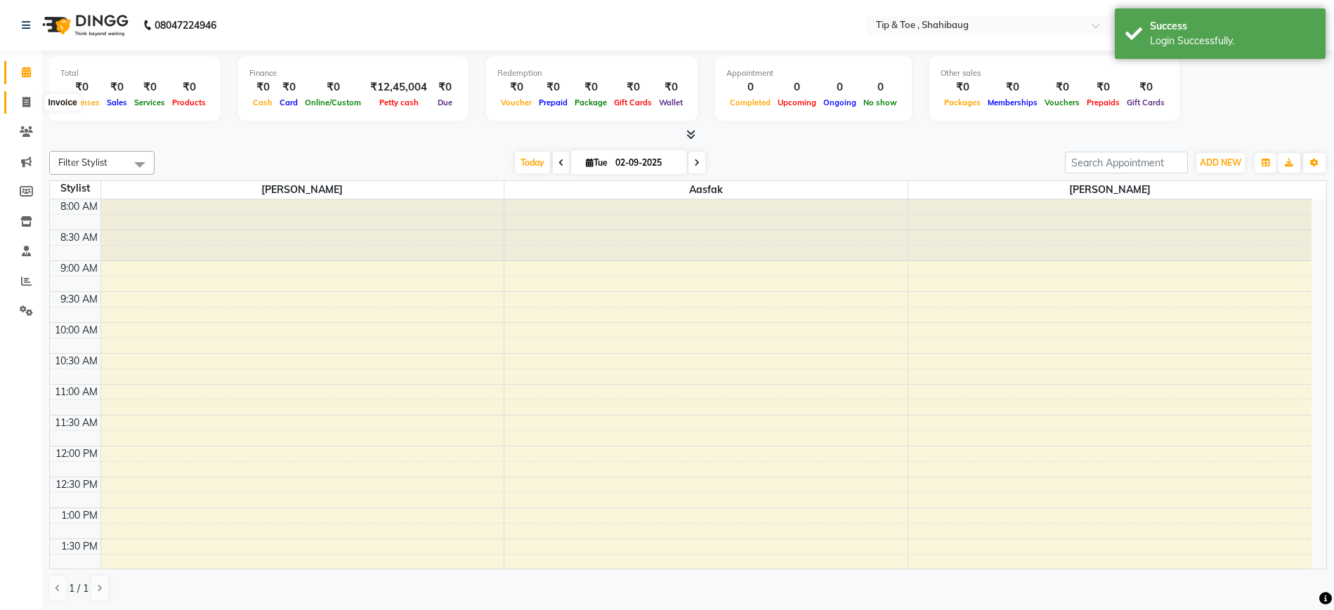
click at [27, 100] on icon at bounding box center [26, 102] width 8 height 11
select select "5489"
select select "service"
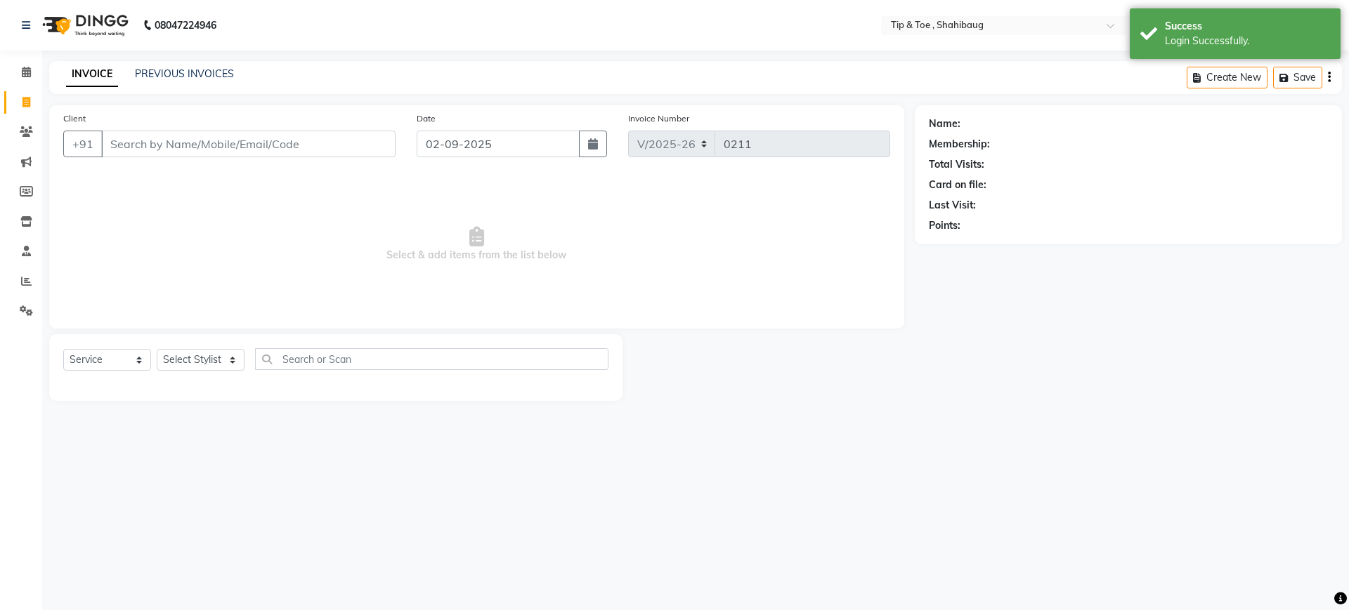
click at [124, 158] on div "Client +91" at bounding box center [229, 140] width 353 height 58
click at [129, 141] on input "Client" at bounding box center [248, 144] width 294 height 27
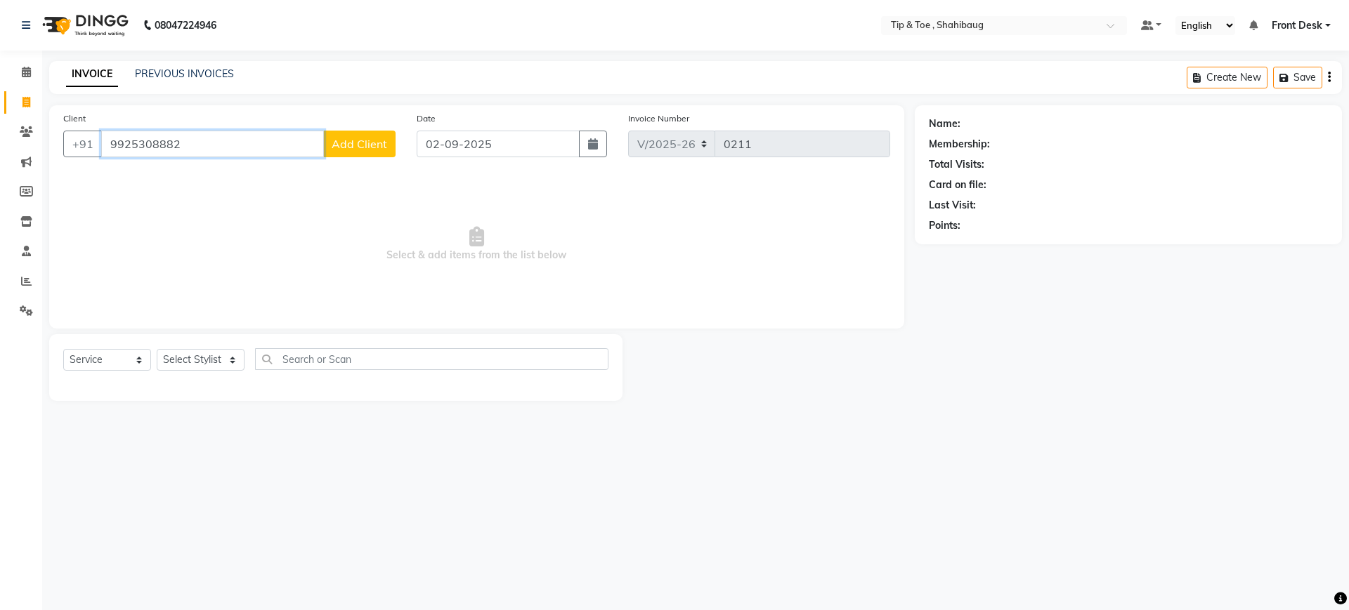
type input "9925308882"
click at [372, 141] on span "Add Client" at bounding box center [359, 144] width 55 height 14
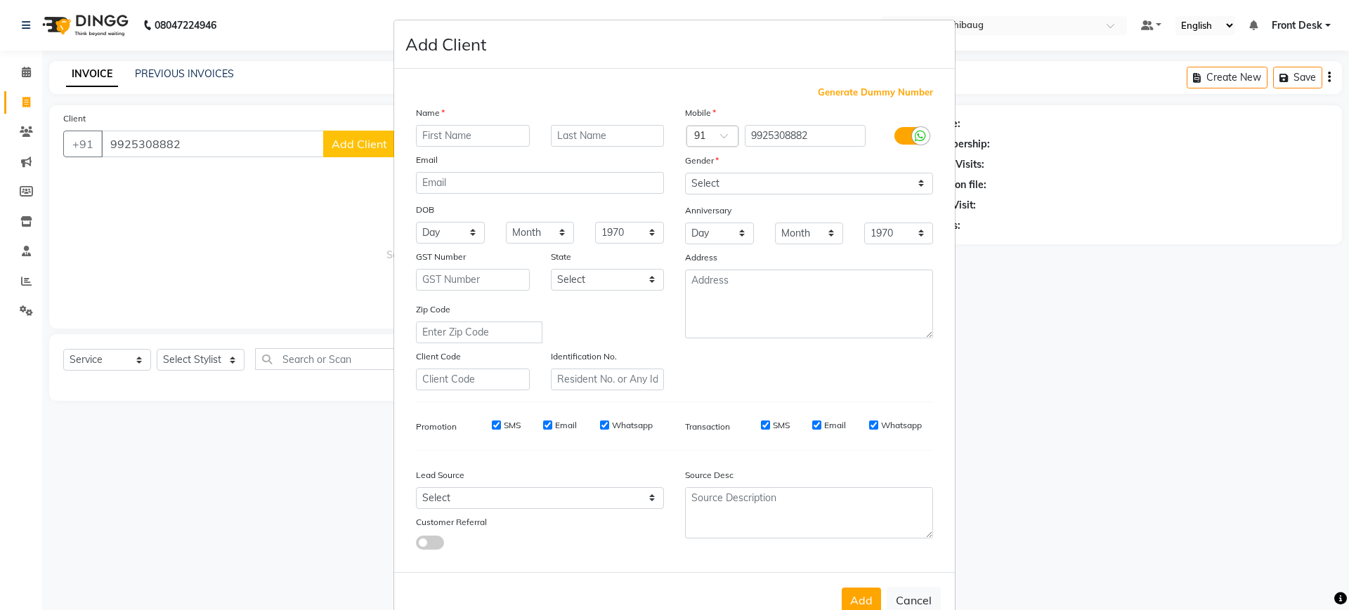
click at [438, 137] on input "text" at bounding box center [473, 136] width 114 height 22
type input "[PERSON_NAME]"
click at [734, 184] on select "Select [DEMOGRAPHIC_DATA] [DEMOGRAPHIC_DATA] Other Prefer Not To Say" at bounding box center [809, 184] width 248 height 22
select select "[DEMOGRAPHIC_DATA]"
click at [685, 173] on select "Select [DEMOGRAPHIC_DATA] [DEMOGRAPHIC_DATA] Other Prefer Not To Say" at bounding box center [809, 184] width 248 height 22
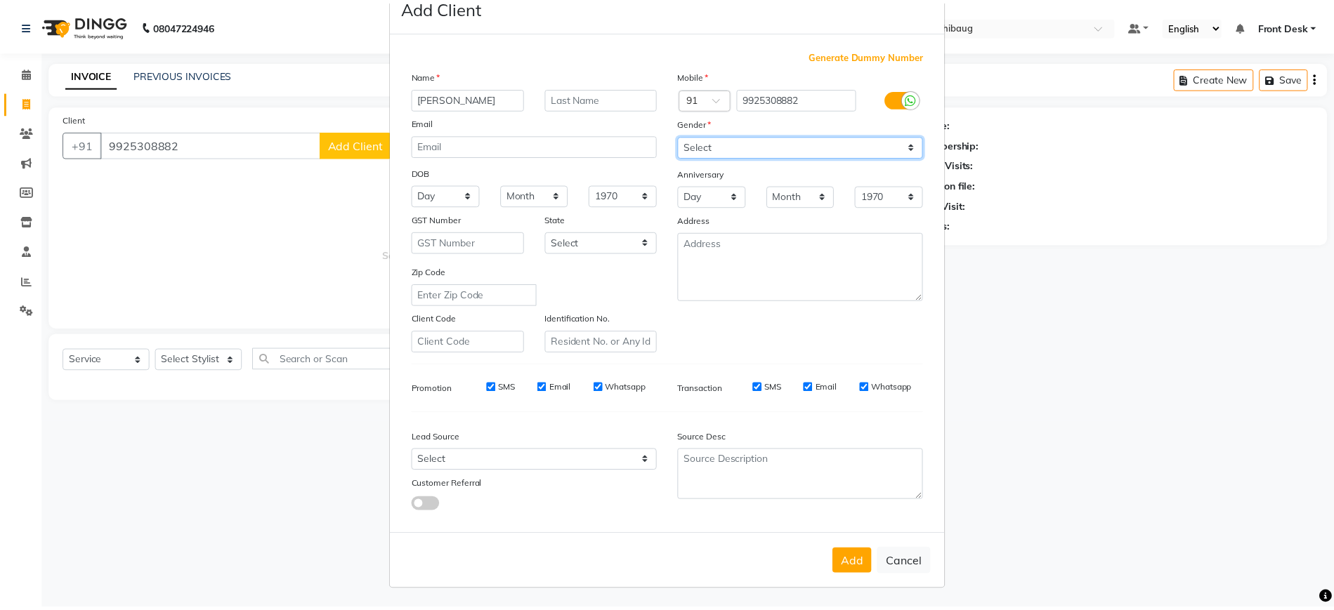
scroll to position [37, 0]
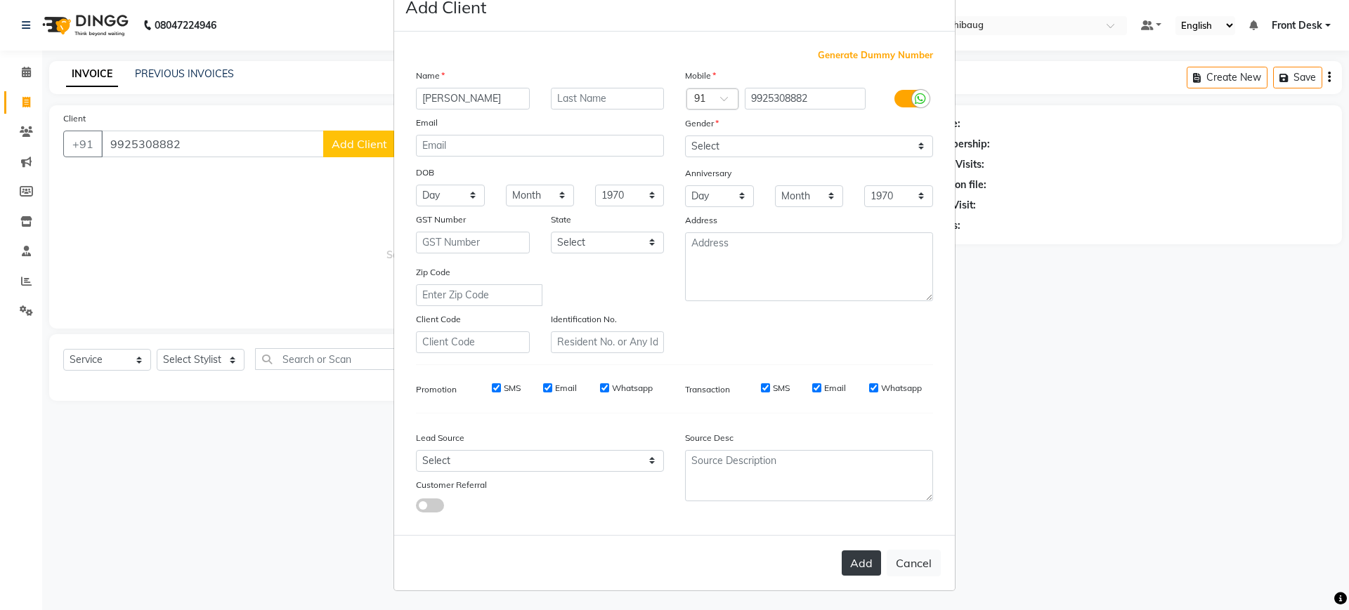
click at [842, 560] on button "Add" at bounding box center [861, 563] width 39 height 25
select select
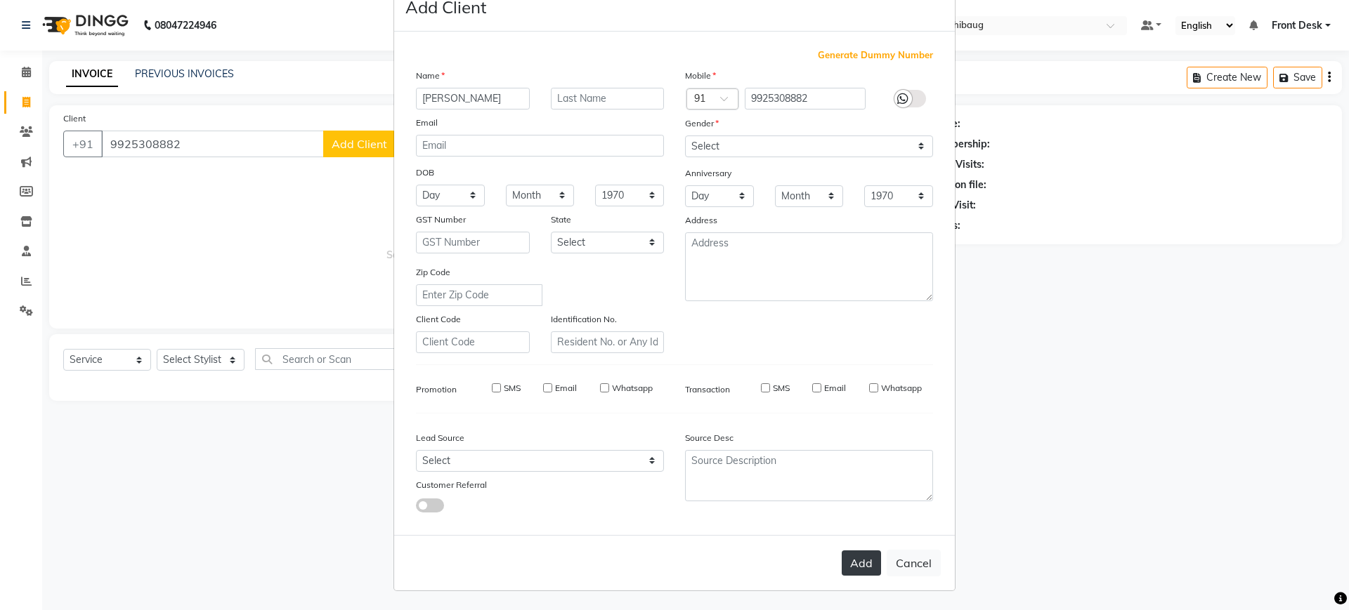
select select
checkbox input "false"
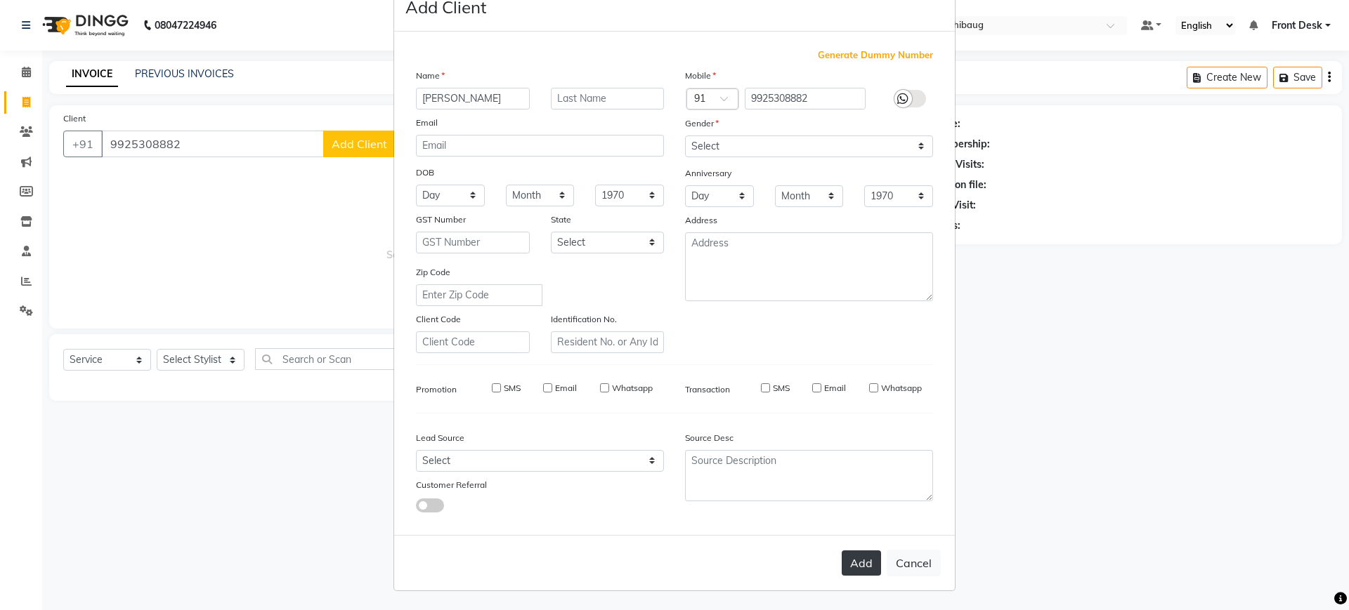
checkbox input "false"
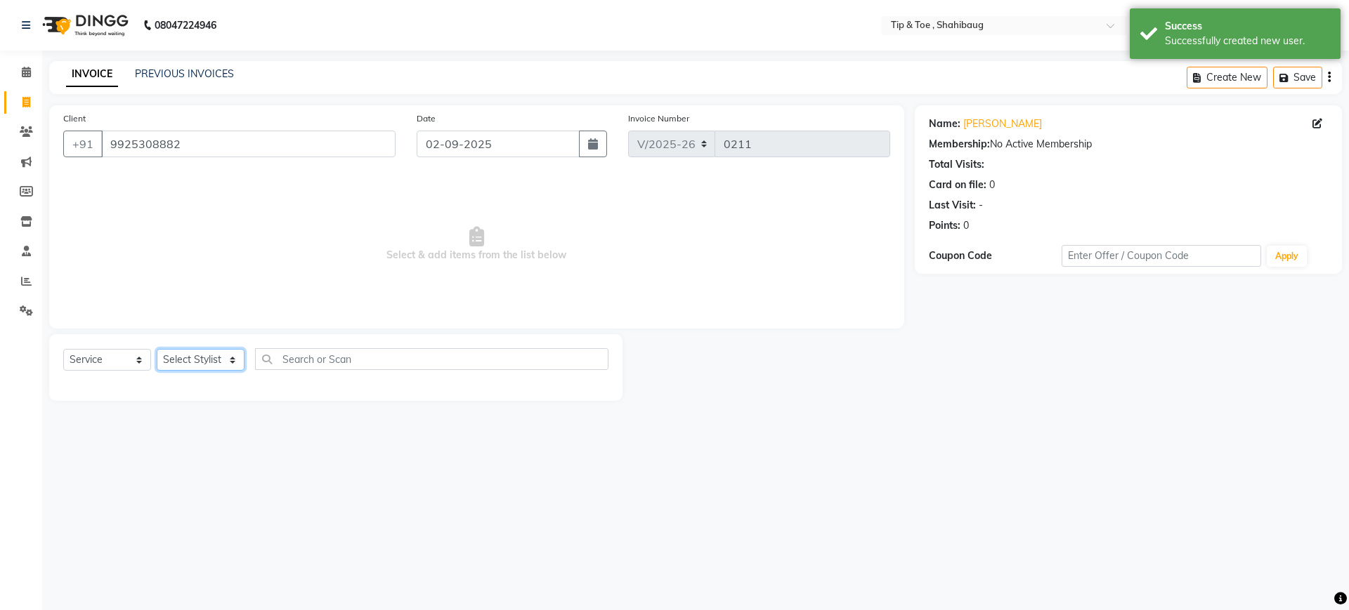
click at [212, 356] on select "Select Stylist Aasfak Front Desk [PERSON_NAME] [PERSON_NAME]" at bounding box center [201, 360] width 88 height 22
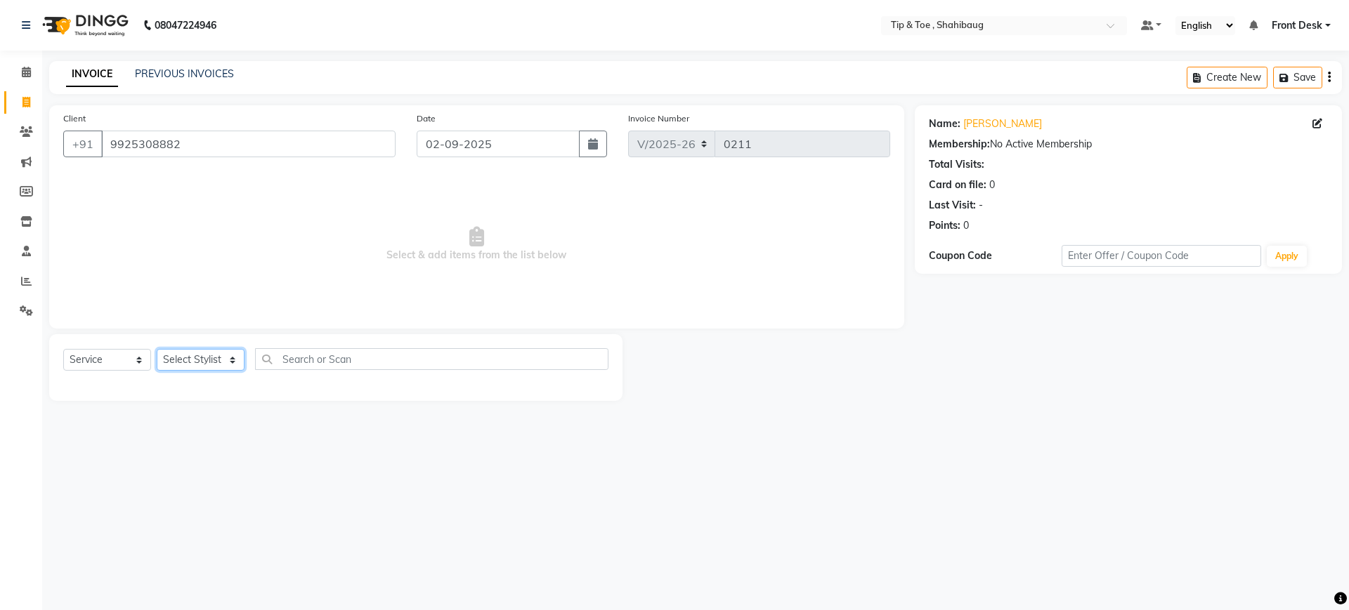
select select "37088"
click at [157, 349] on select "Select Stylist Aasfak Front Desk [PERSON_NAME] [PERSON_NAME]" at bounding box center [201, 360] width 88 height 22
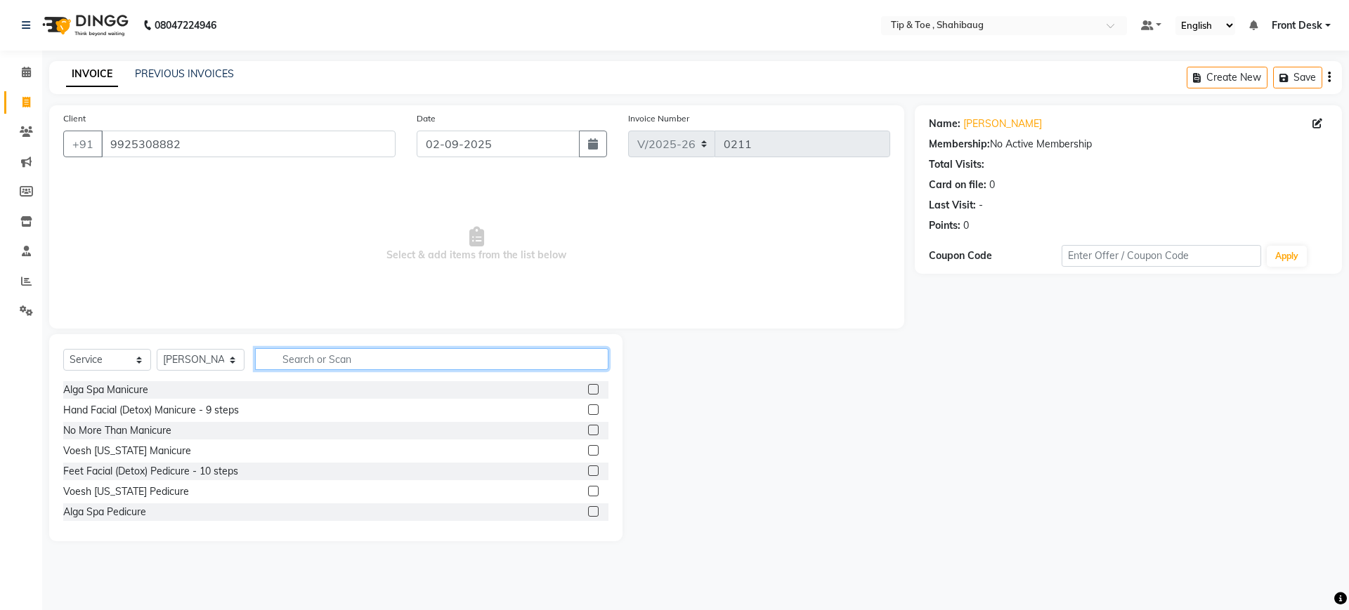
click at [300, 365] on input "text" at bounding box center [431, 359] width 353 height 22
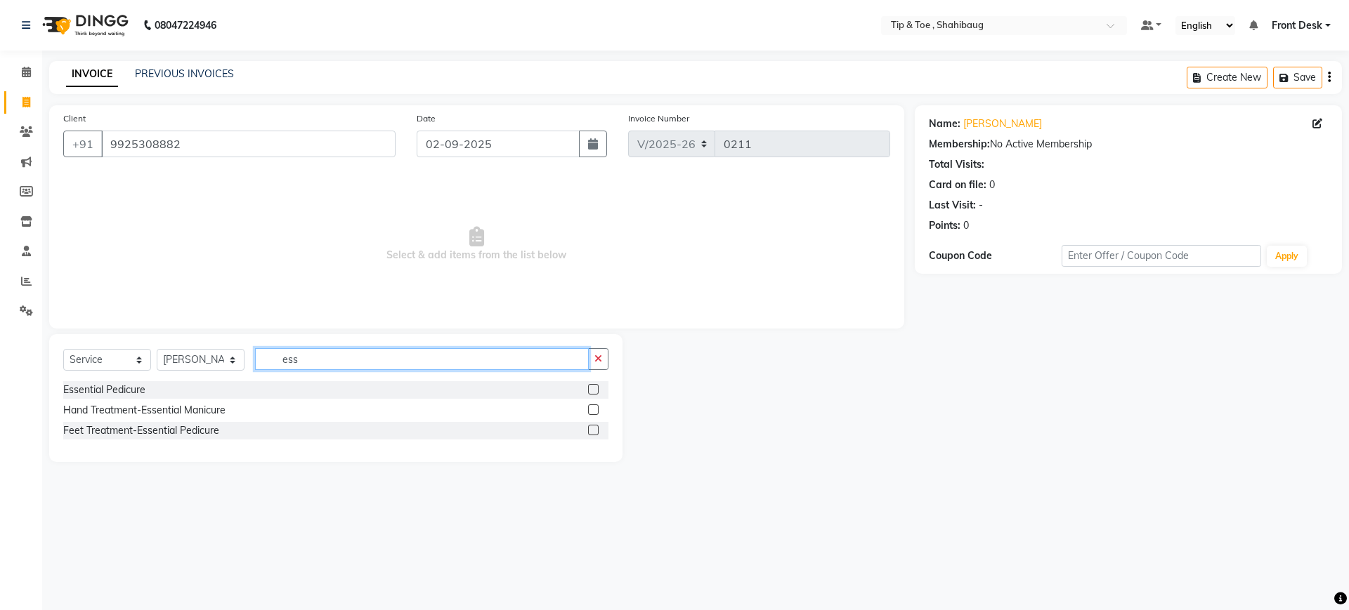
type input "ess"
click at [291, 395] on div "Essential Pedicure" at bounding box center [335, 390] width 545 height 18
click at [593, 386] on label at bounding box center [593, 389] width 11 height 11
click at [593, 386] on input "checkbox" at bounding box center [592, 390] width 9 height 9
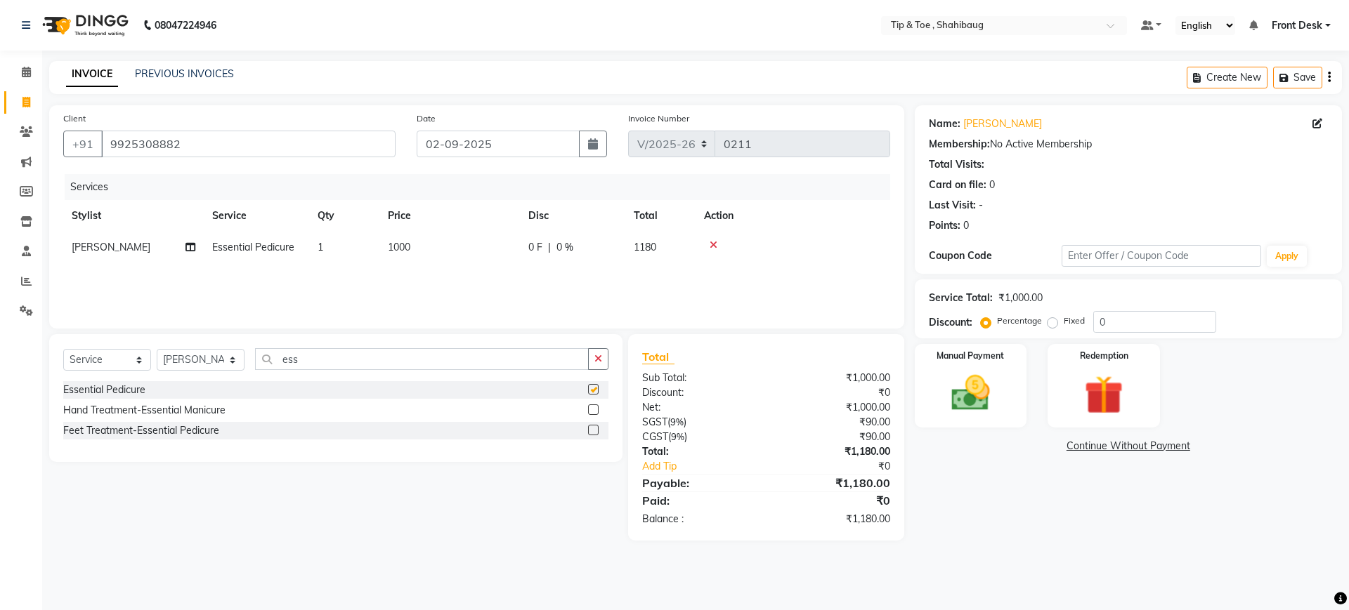
checkbox input "false"
click at [322, 247] on span "1" at bounding box center [321, 247] width 6 height 13
select select "37088"
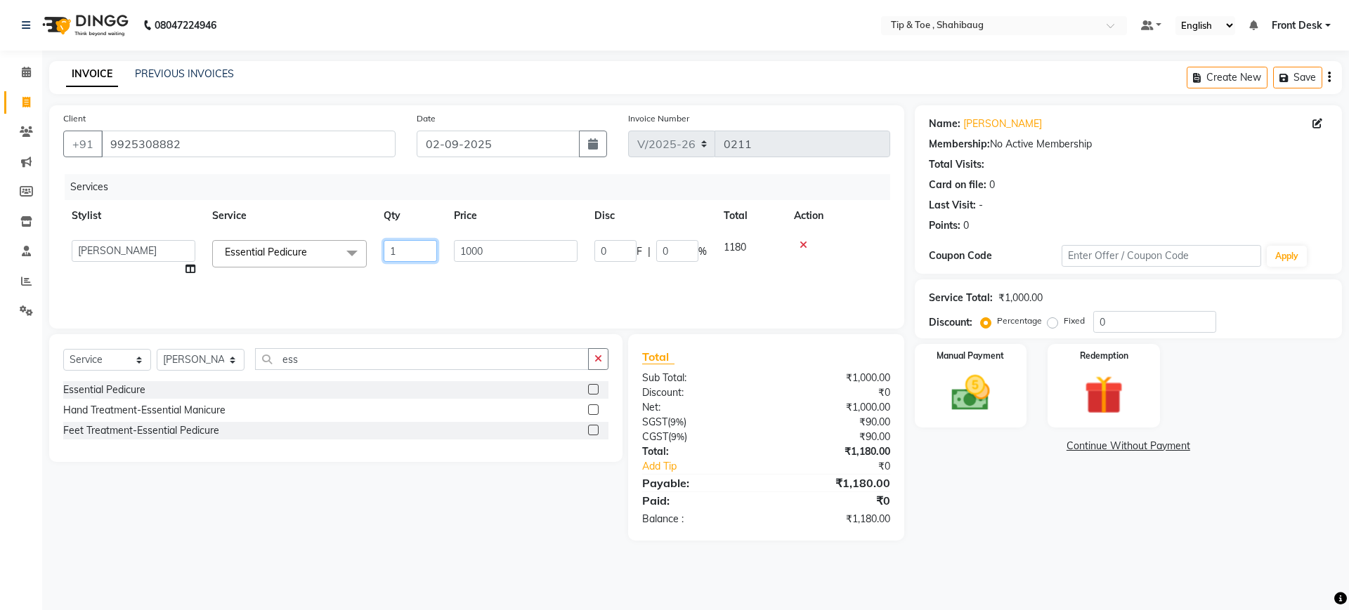
click at [401, 250] on input "1" at bounding box center [410, 251] width 53 height 22
type input "2"
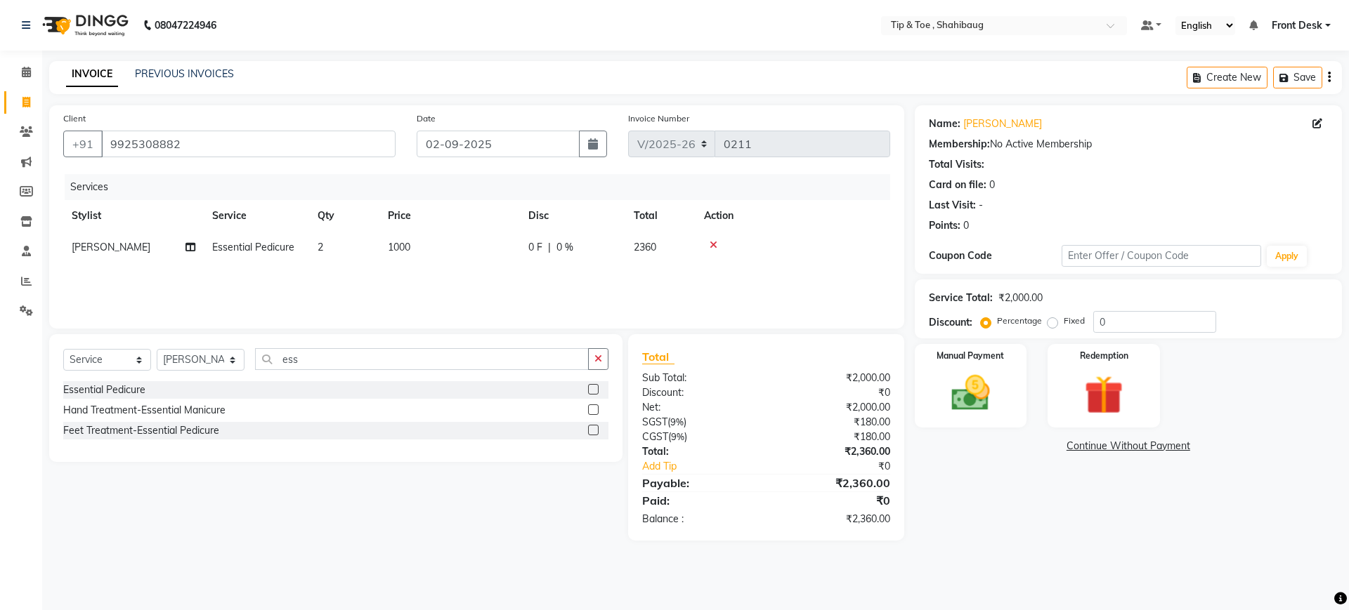
click at [998, 514] on div "Name: [PERSON_NAME] Membership: No Active Membership Total Visits: Card on file…" at bounding box center [1134, 323] width 438 height 436
click at [992, 389] on img at bounding box center [970, 393] width 65 height 46
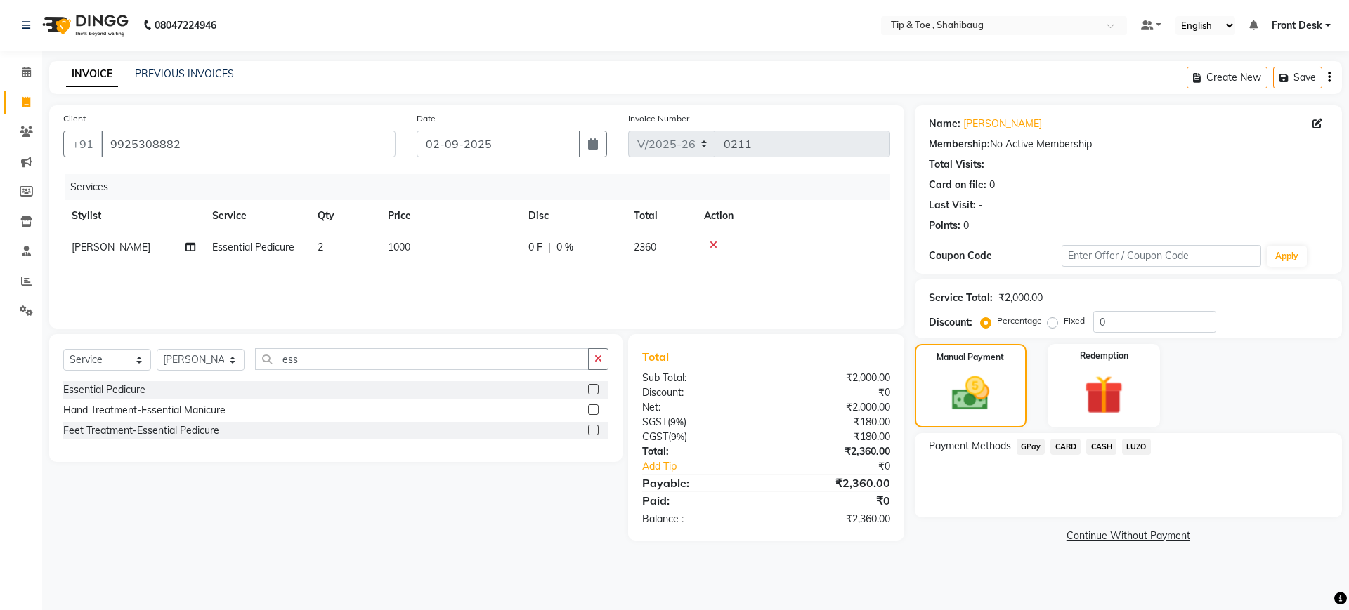
click at [1105, 444] on span "CASH" at bounding box center [1101, 447] width 30 height 16
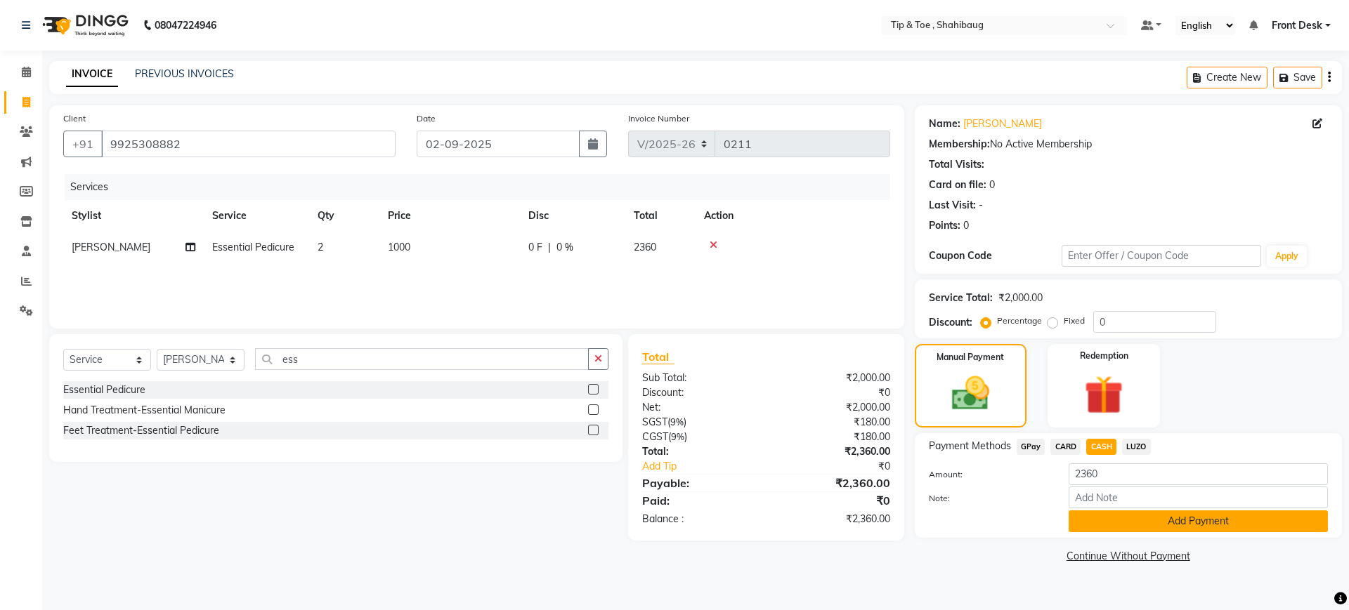
click at [1125, 521] on button "Add Payment" at bounding box center [1197, 522] width 259 height 22
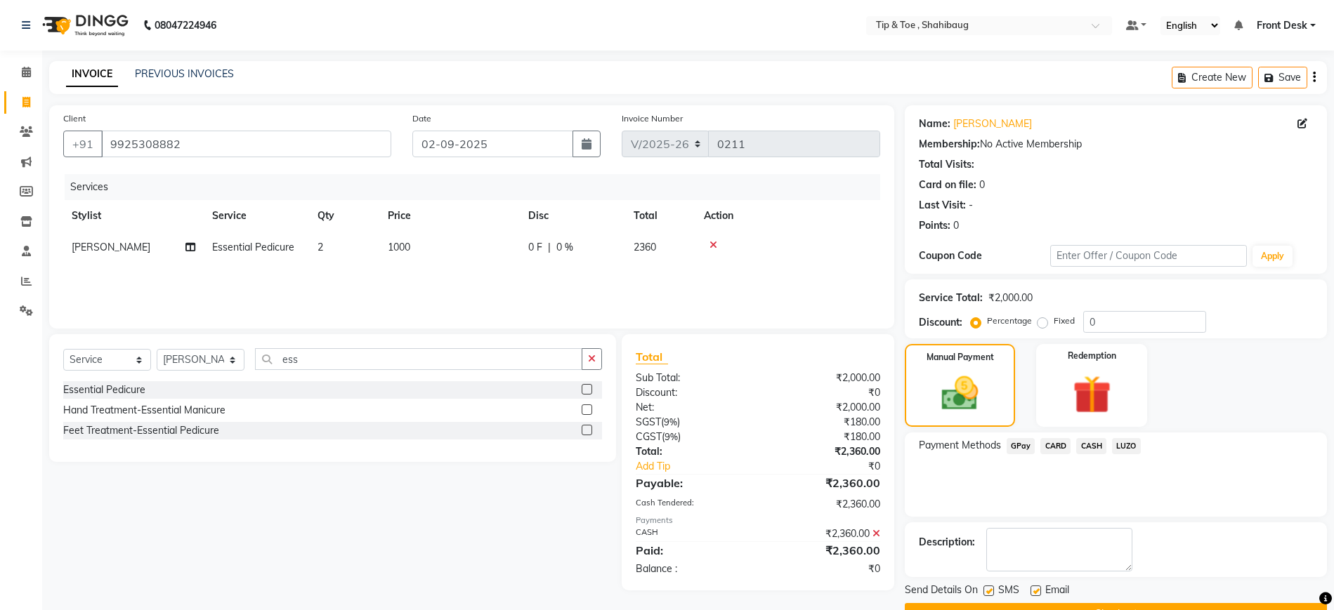
scroll to position [36, 0]
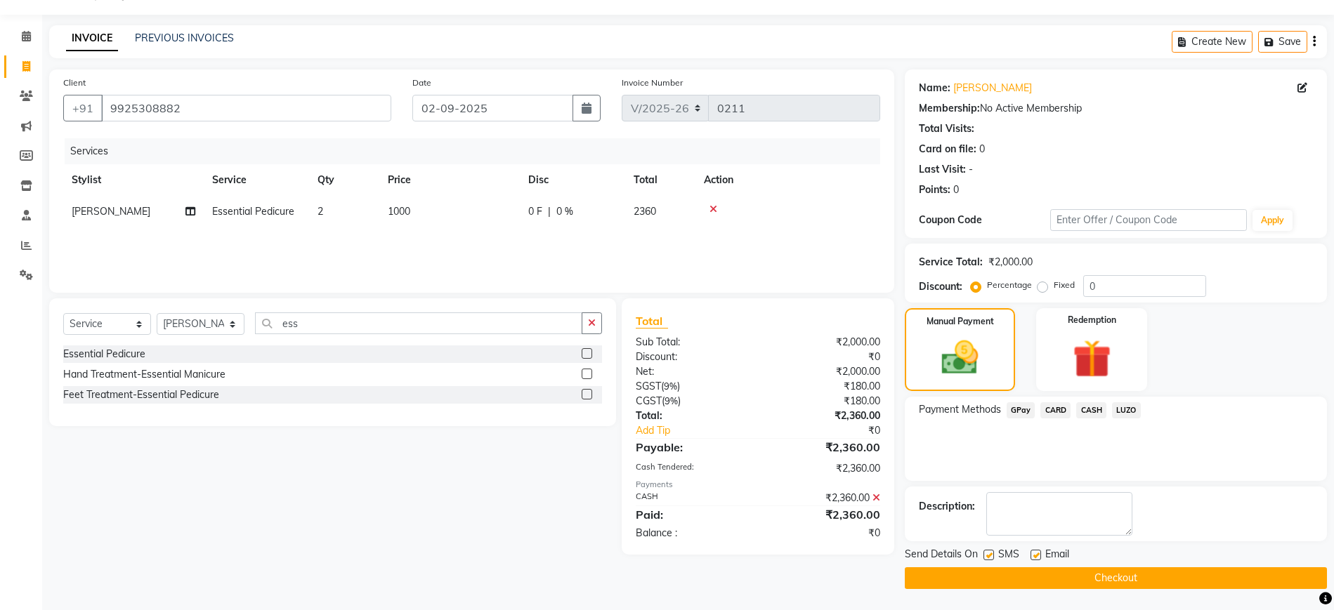
click at [1125, 578] on button "Checkout" at bounding box center [1116, 579] width 422 height 22
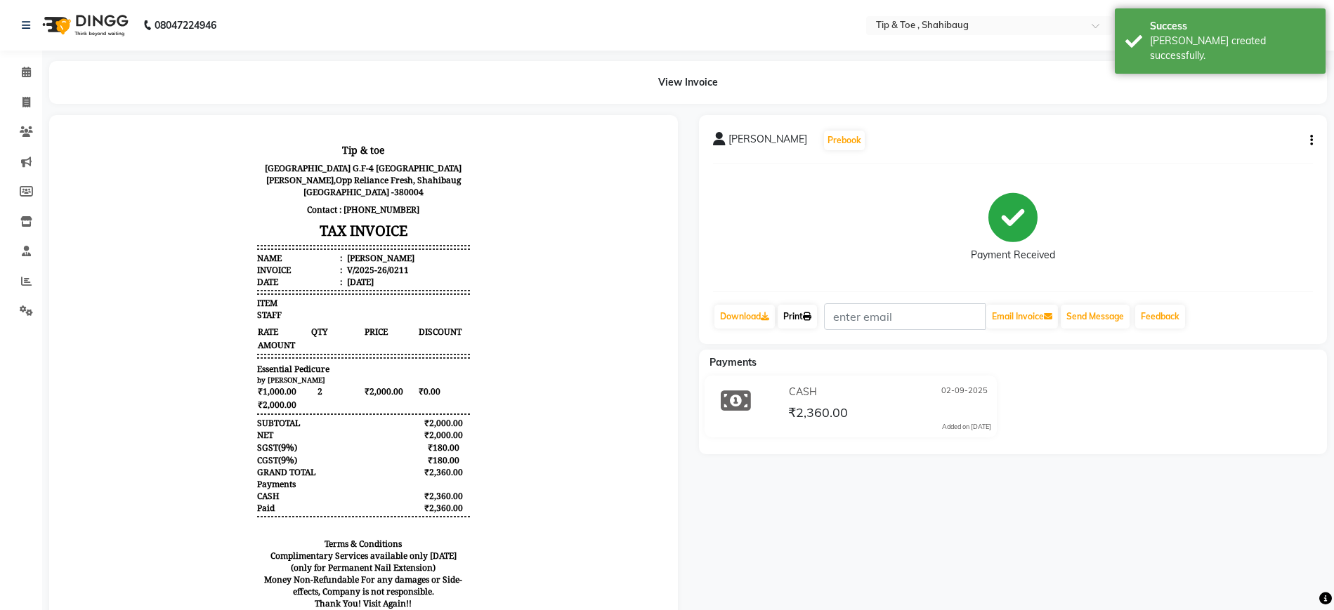
click at [802, 321] on link "Print" at bounding box center [797, 317] width 39 height 24
